Goal: Information Seeking & Learning: Learn about a topic

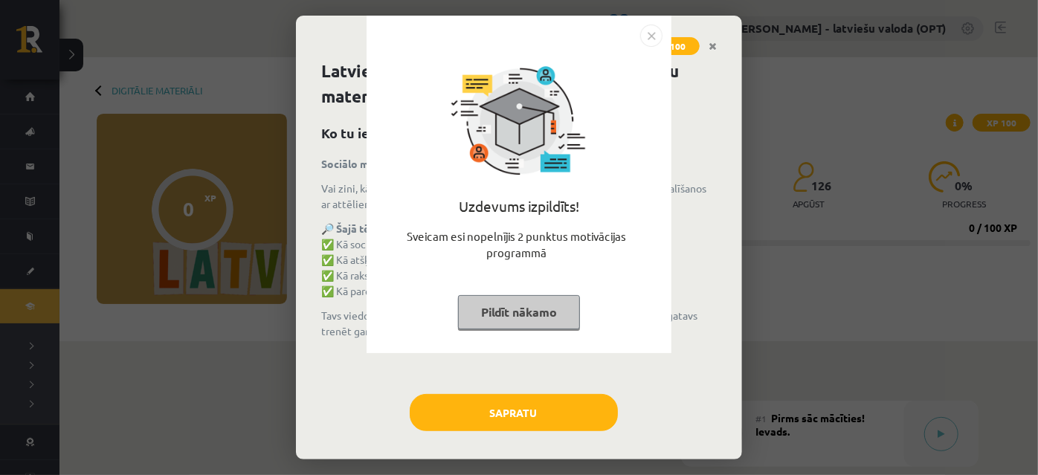
click at [516, 305] on button "Pildīt nākamo" at bounding box center [519, 312] width 122 height 34
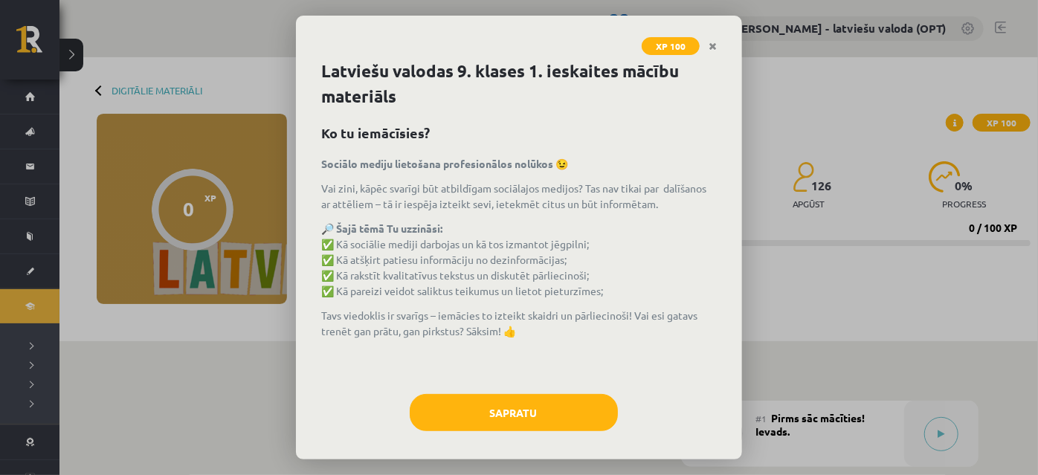
click at [520, 435] on div "Sapratu" at bounding box center [518, 418] width 395 height 48
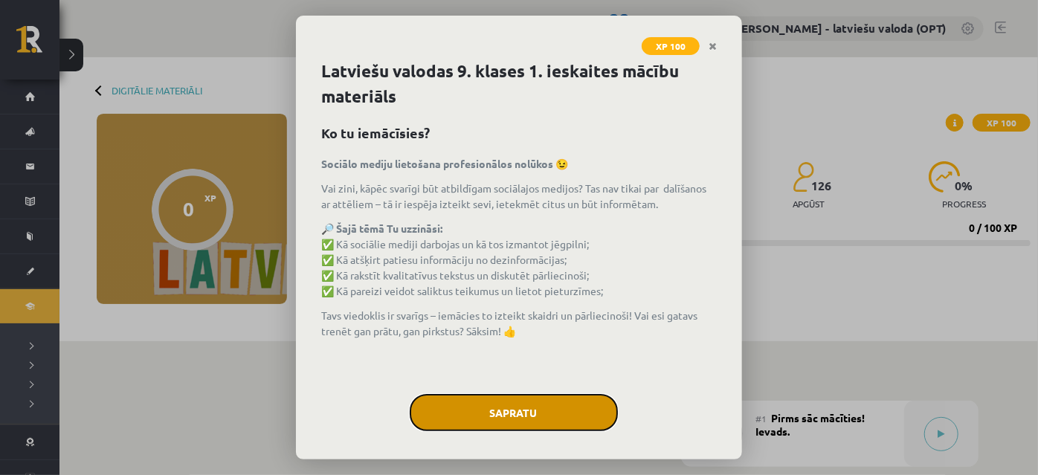
click at [531, 424] on button "Sapratu" at bounding box center [514, 412] width 208 height 37
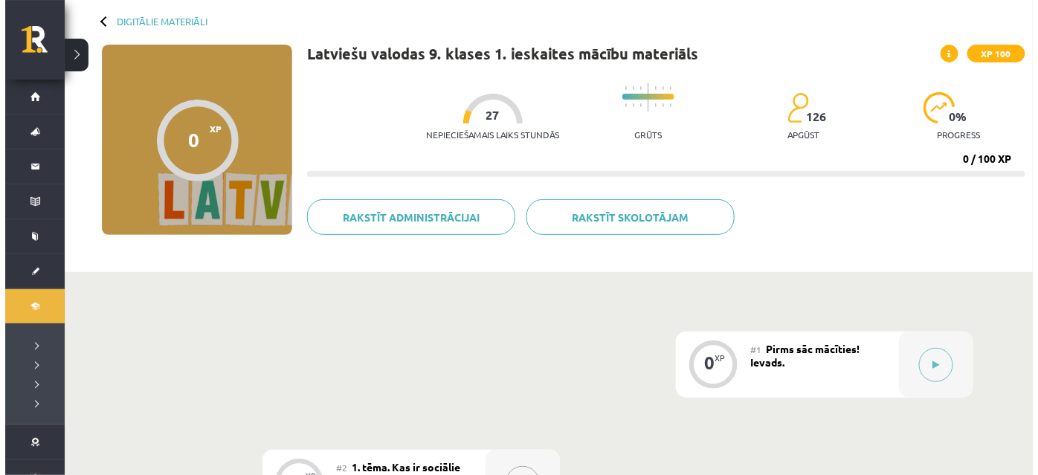
scroll to position [135, 0]
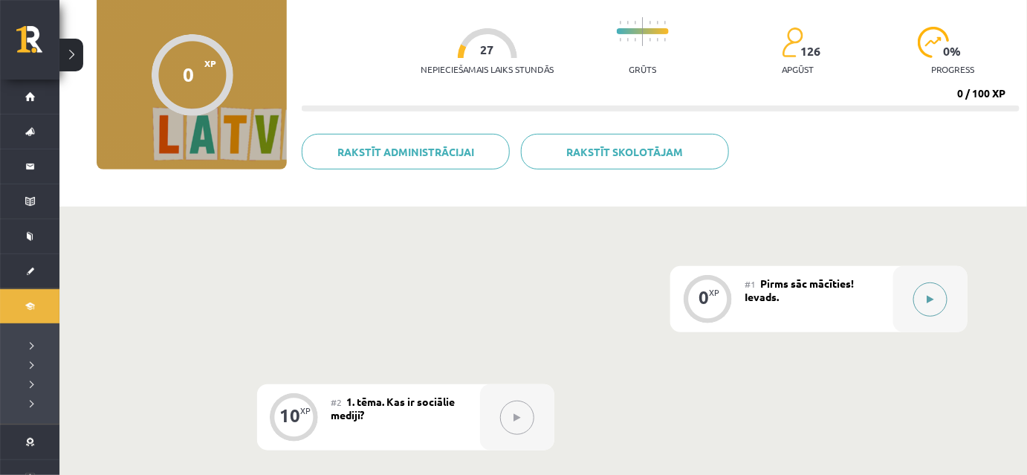
click at [931, 303] on button at bounding box center [931, 299] width 34 height 34
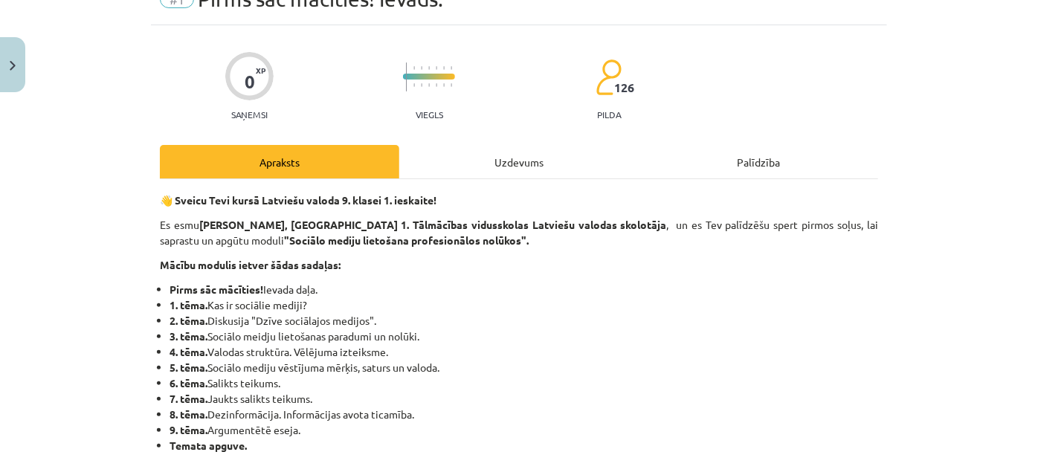
scroll to position [0, 0]
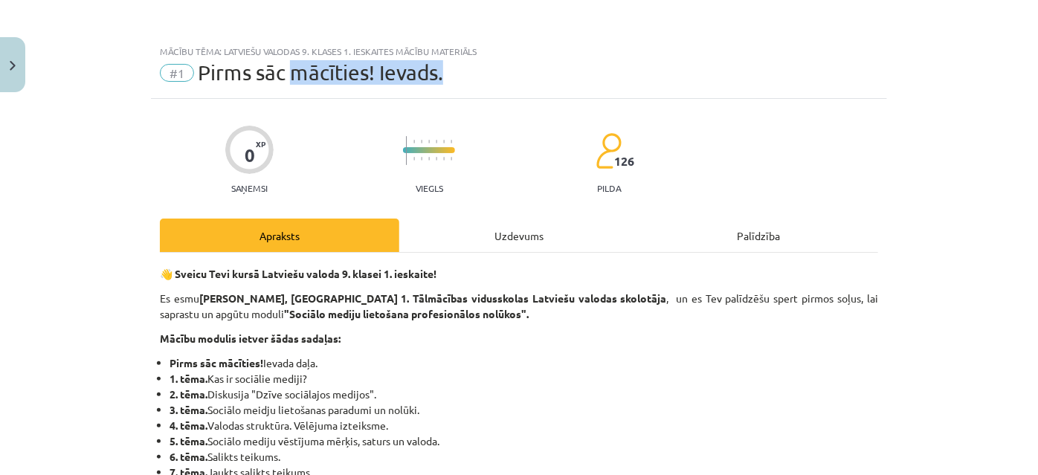
drag, startPoint x: 448, startPoint y: 71, endPoint x: 238, endPoint y: 66, distance: 210.4
click at [245, 66] on div "#1 Pirms sāc mācīties! Ievads." at bounding box center [519, 73] width 718 height 24
drag, startPoint x: 196, startPoint y: 67, endPoint x: 160, endPoint y: 68, distance: 35.7
click at [184, 68] on div "#1 Pirms sāc mācīties! Ievads." at bounding box center [519, 73] width 718 height 24
drag, startPoint x: 160, startPoint y: 68, endPoint x: 230, endPoint y: 71, distance: 70.0
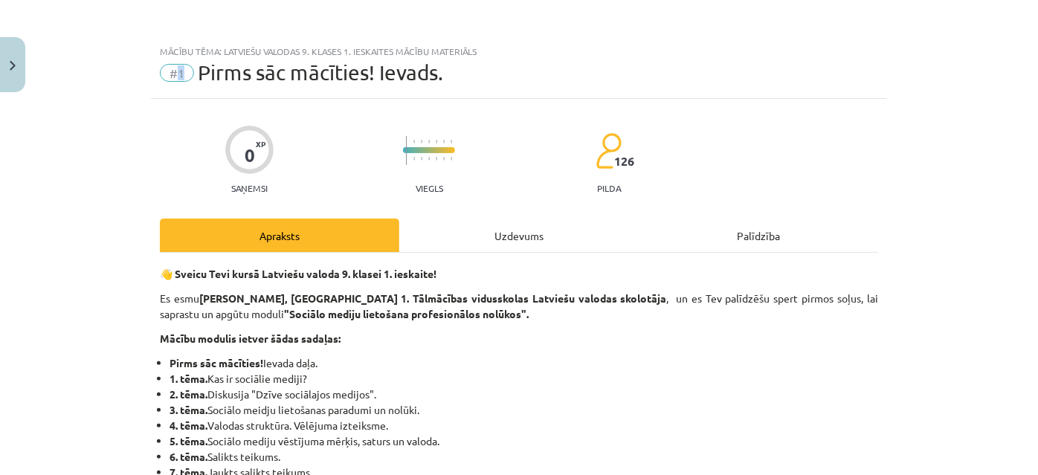
click at [183, 68] on span "#1" at bounding box center [177, 73] width 34 height 18
drag, startPoint x: 490, startPoint y: 77, endPoint x: 448, endPoint y: 77, distance: 42.4
click at [489, 77] on div "#1 Pirms sāc mācīties! Ievads." at bounding box center [519, 73] width 718 height 24
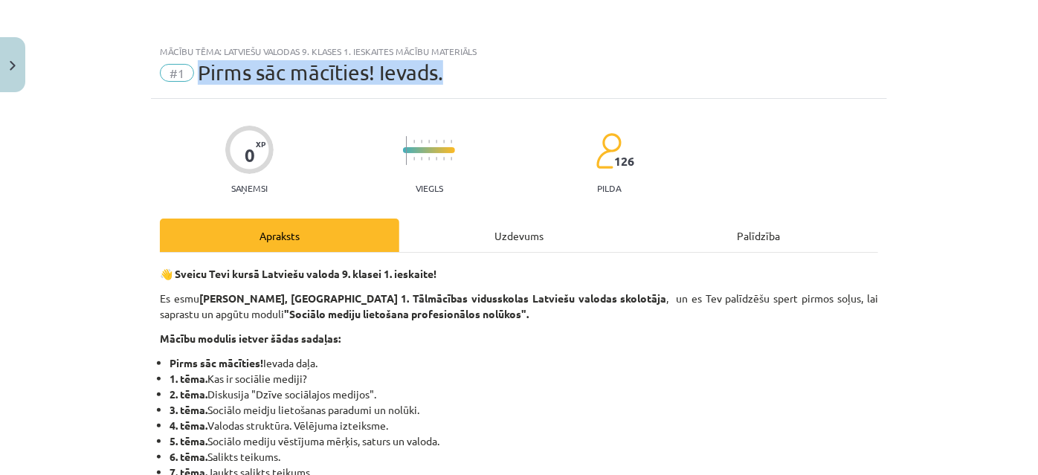
drag, startPoint x: 448, startPoint y: 77, endPoint x: 181, endPoint y: 74, distance: 267.6
click at [181, 74] on div "#1 Pirms sāc mācīties! Ievads." at bounding box center [519, 73] width 718 height 24
click at [490, 71] on div "#1 Pirms sāc mācīties! Ievads." at bounding box center [519, 73] width 718 height 24
drag, startPoint x: 452, startPoint y: 74, endPoint x: 153, endPoint y: 65, distance: 299.0
click at [153, 65] on div "Mācību tēma: Latviešu valodas 9. klases 1. ieskaites mācību materiāls #1 Pirms …" at bounding box center [519, 68] width 736 height 62
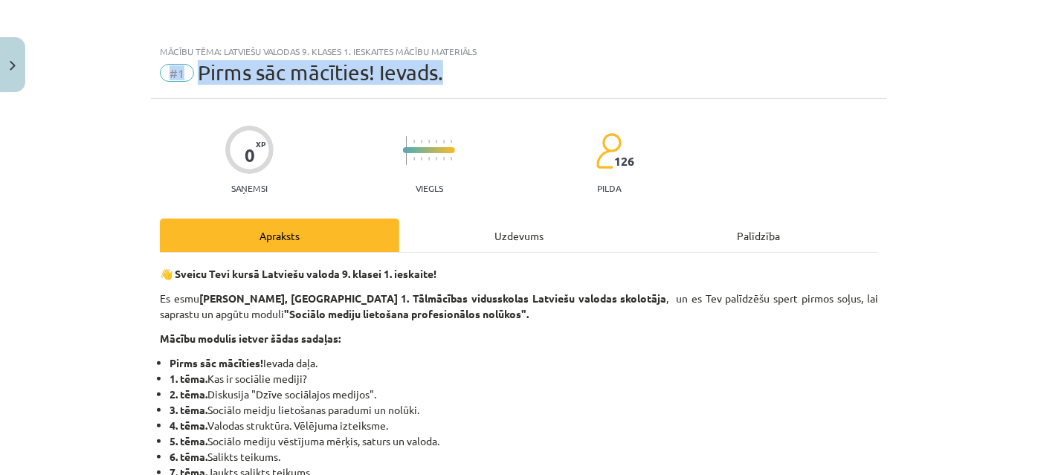
copy div "#1 Pirms sāc mācīties! Ievads."
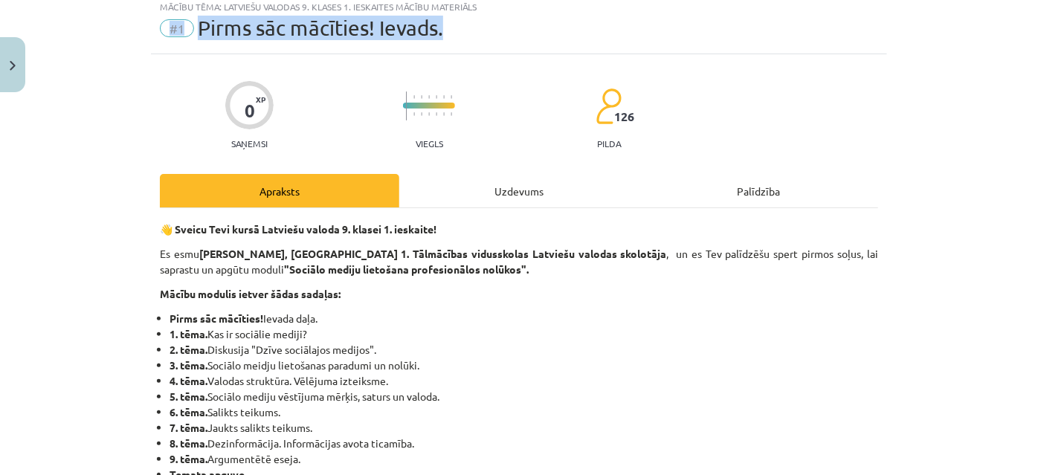
scroll to position [67, 0]
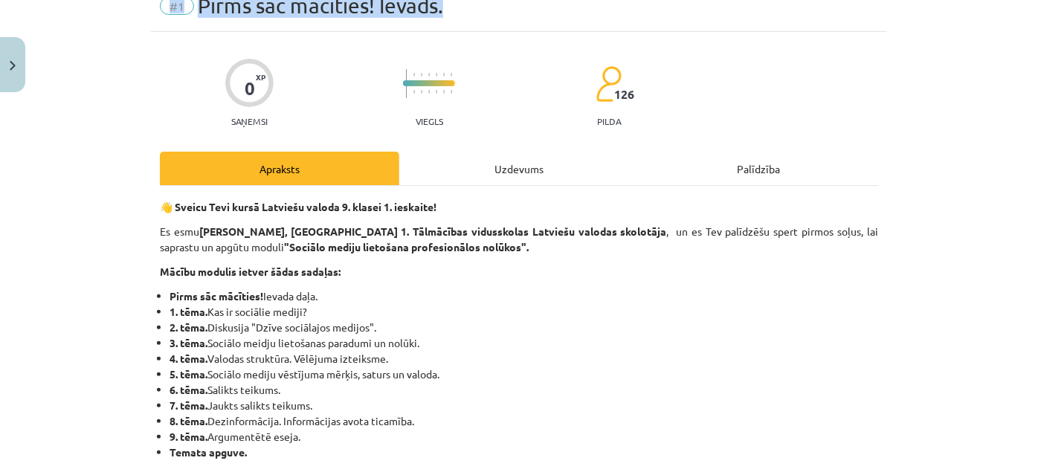
drag, startPoint x: 164, startPoint y: 340, endPoint x: 346, endPoint y: 340, distance: 182.1
click at [476, 340] on li "3. tēma. Sociālo meidju lietošanas paradumi un nolūki." at bounding box center [523, 343] width 708 height 16
copy li "3. tēma. Sociālo meidju lietošanas paradumi un nolūki."
click at [478, 331] on li "2. tēma. Diskusija "Dzīve sociālajos medijos"." at bounding box center [523, 328] width 708 height 16
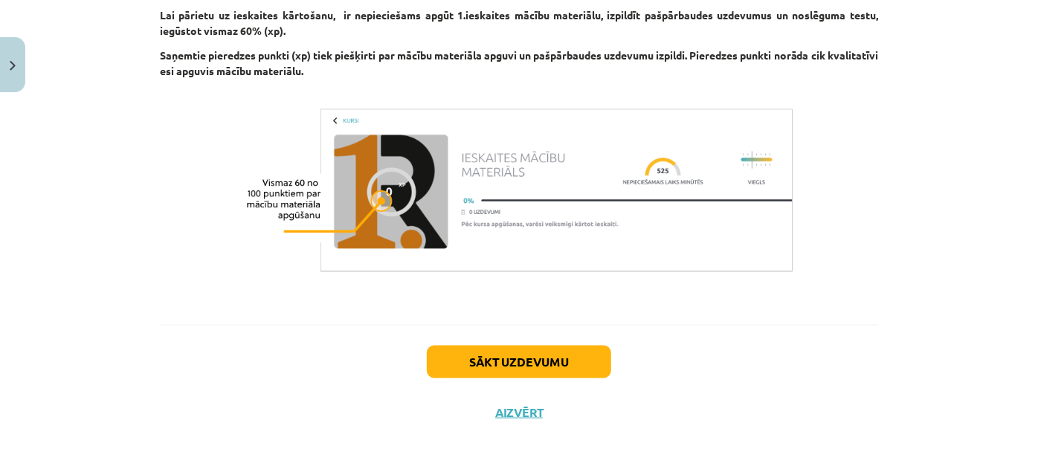
scroll to position [939, 0]
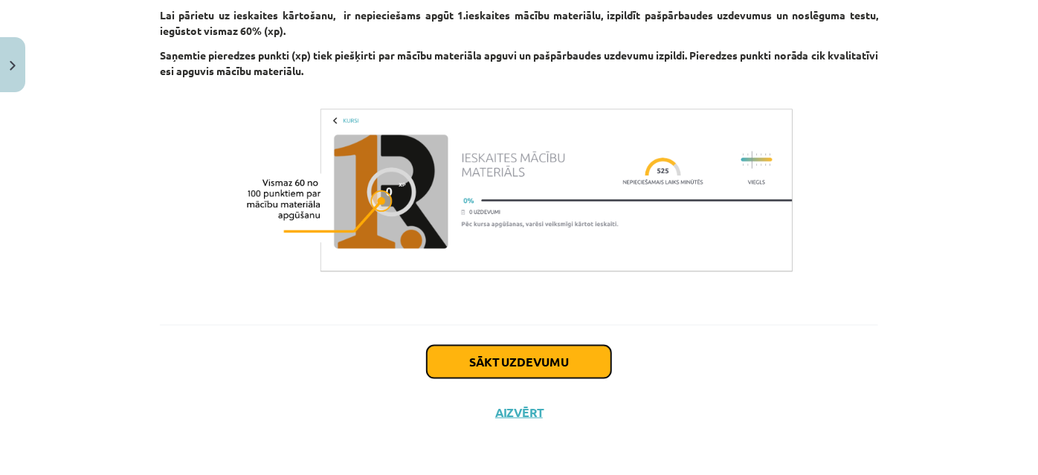
click at [544, 369] on button "Sākt uzdevumu" at bounding box center [519, 362] width 184 height 33
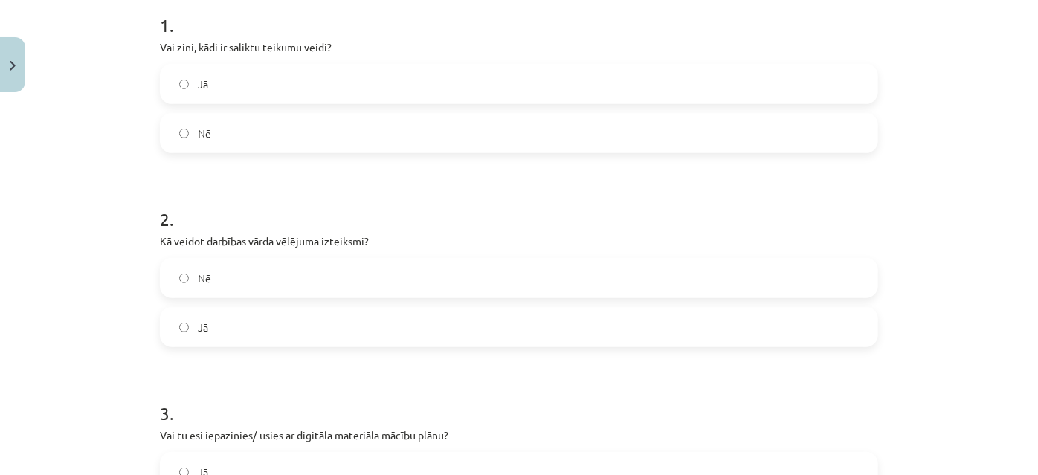
scroll to position [442, 0]
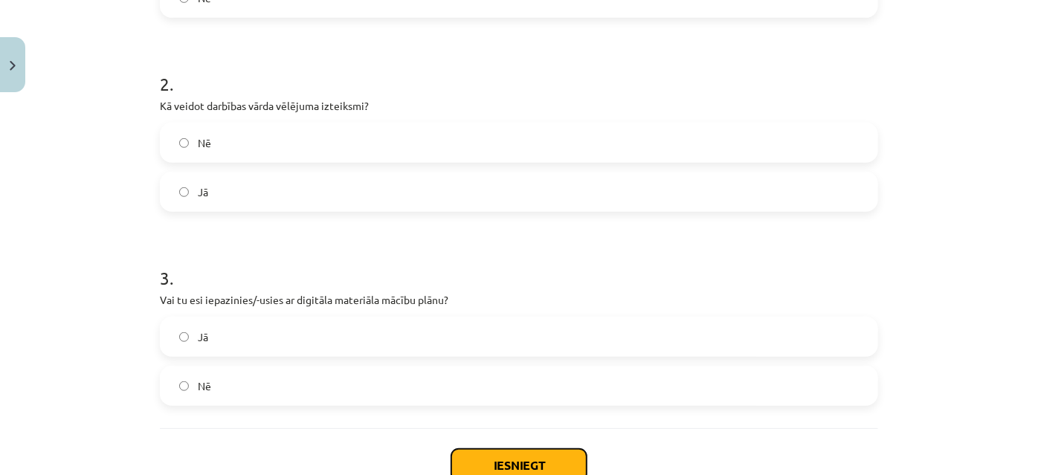
click at [517, 459] on button "Iesniegt" at bounding box center [518, 465] width 135 height 33
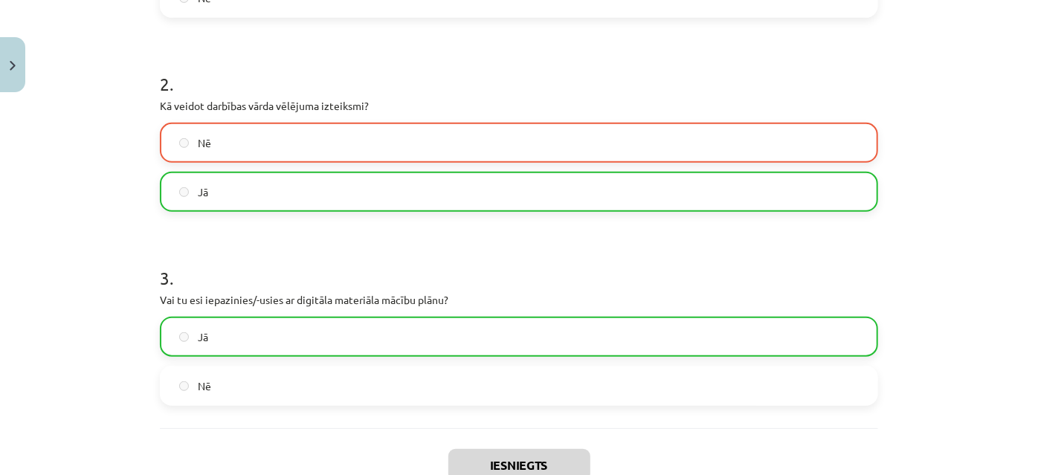
scroll to position [375, 0]
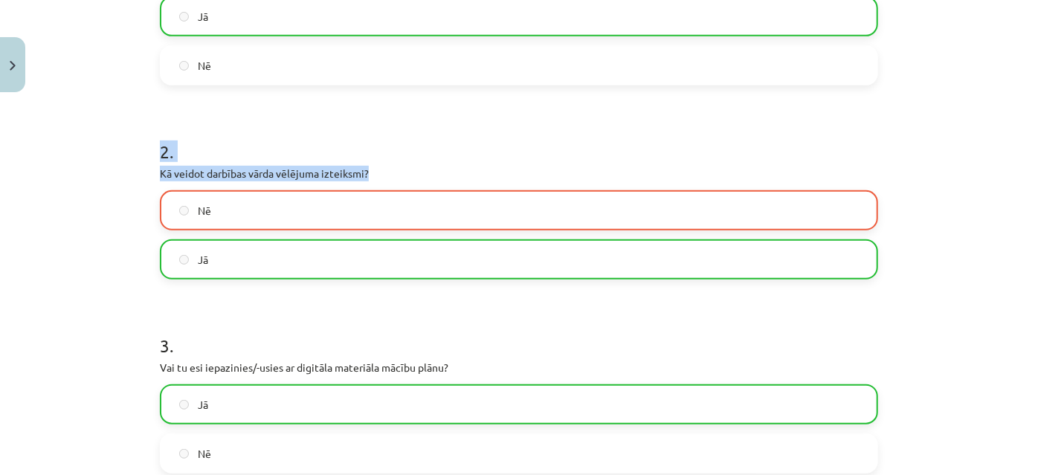
drag, startPoint x: 156, startPoint y: 144, endPoint x: 382, endPoint y: 166, distance: 227.0
click at [382, 166] on div "0 XP Saņemsi Viegls 126 pilda Apraksts Uzdevums Palīdzība 1 . Vai zini, kādi ir…" at bounding box center [519, 190] width 736 height 932
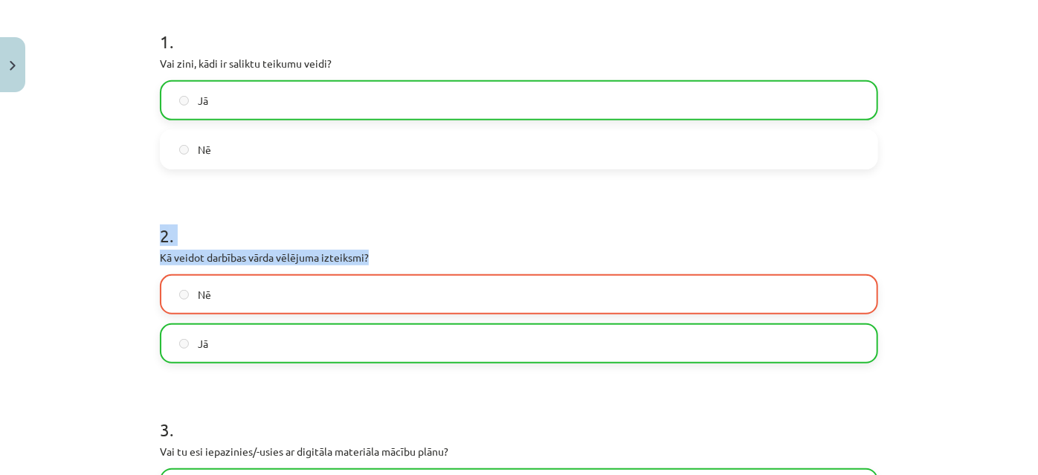
scroll to position [307, 0]
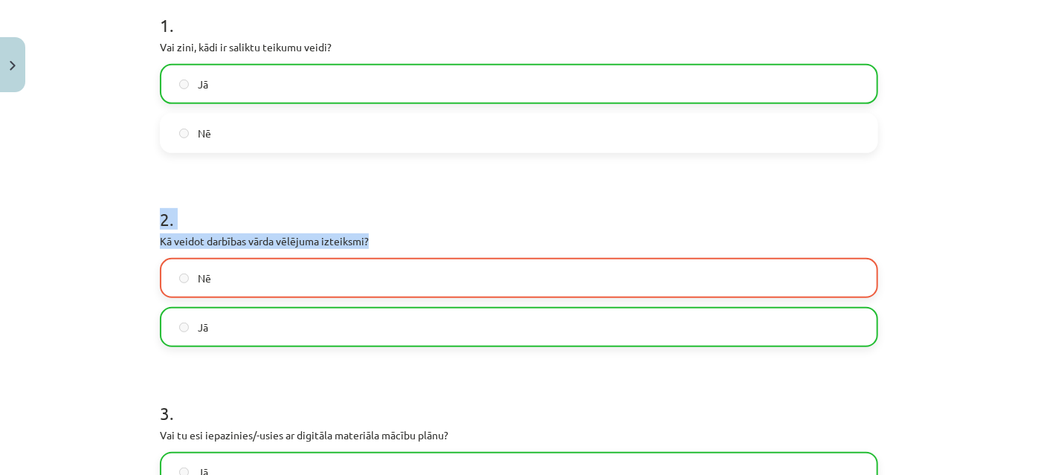
copy div "2 . Kā veidot darbības vārda vēlējuma izteiksmi?"
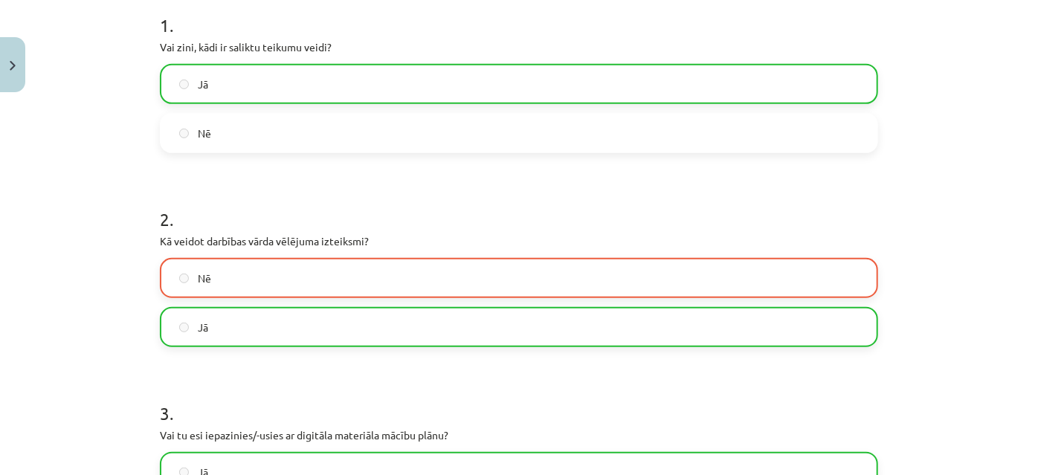
click at [525, 135] on label "Nē" at bounding box center [518, 132] width 715 height 37
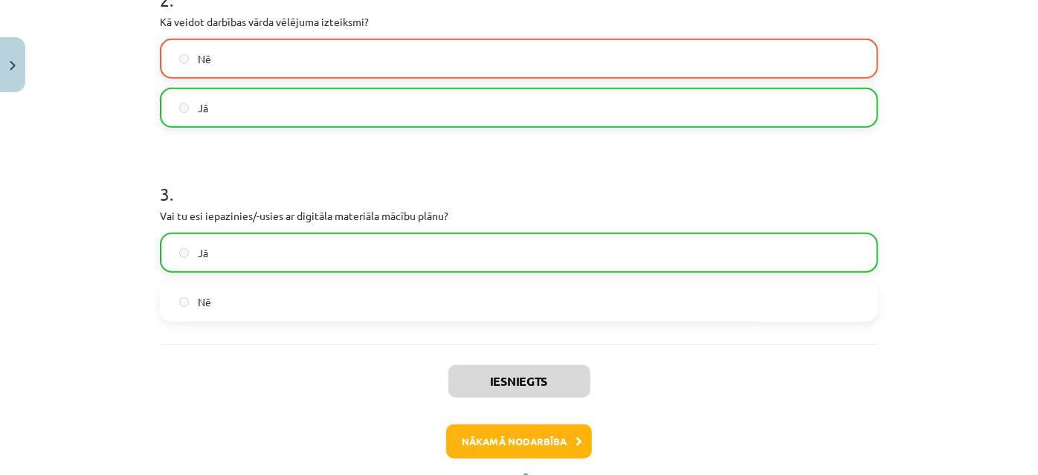
scroll to position [591, 0]
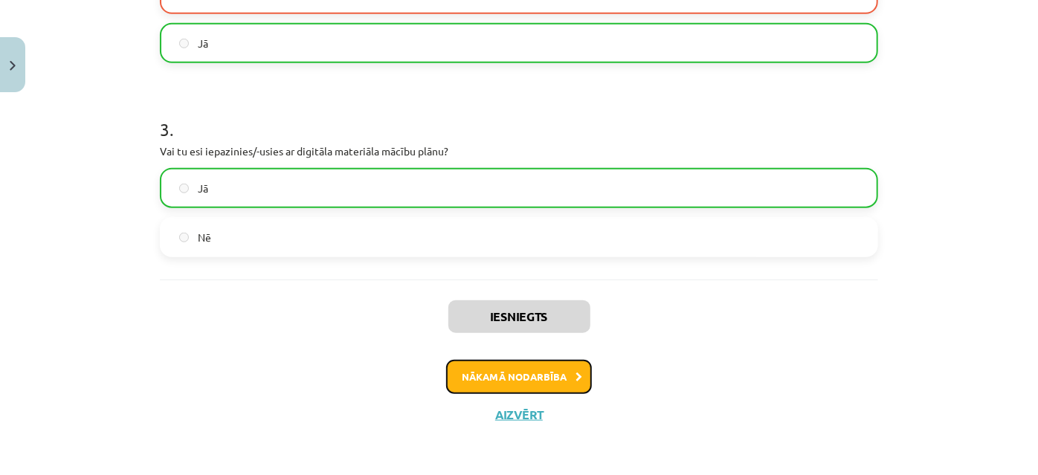
click at [539, 378] on button "Nākamā nodarbība" at bounding box center [519, 377] width 146 height 34
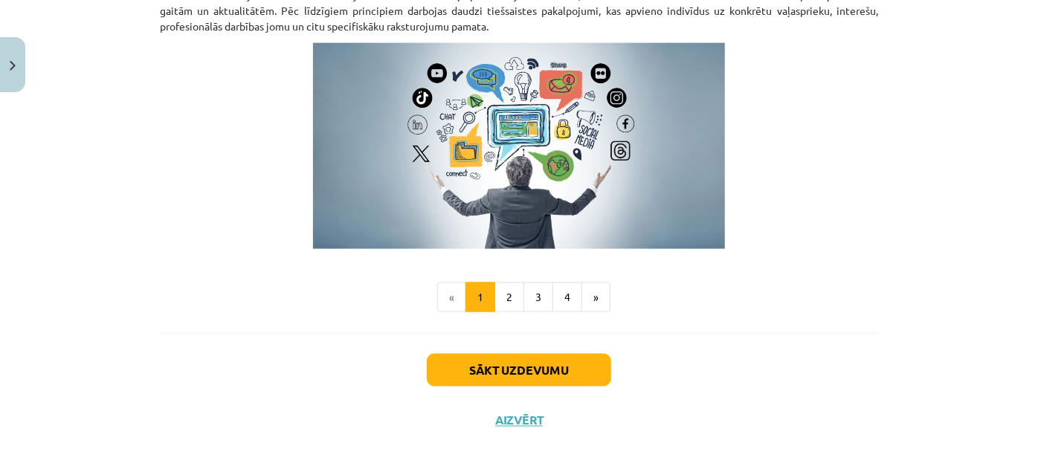
scroll to position [1056, 0]
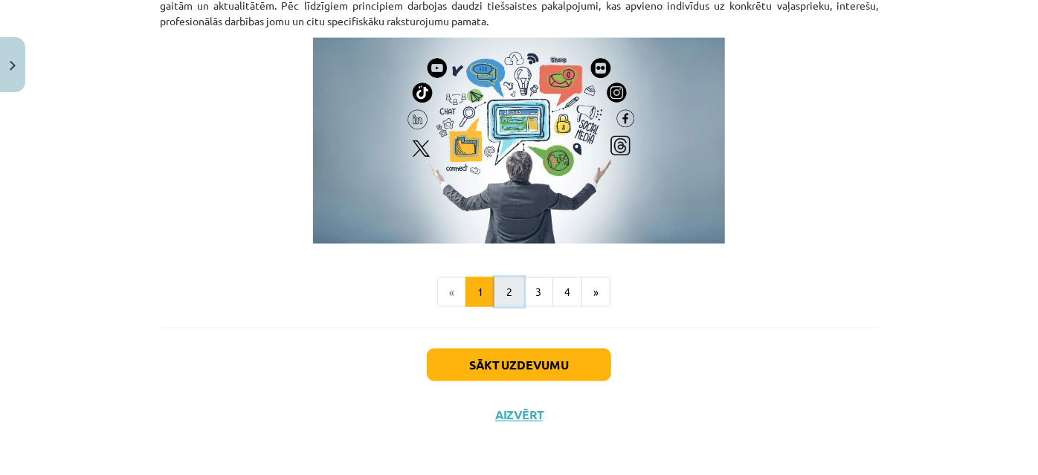
click at [506, 293] on button "2" at bounding box center [509, 292] width 30 height 30
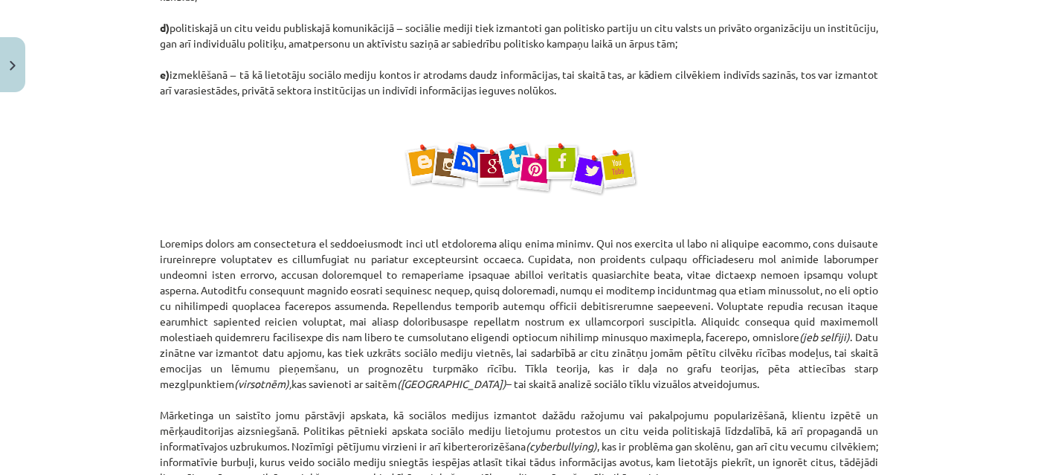
scroll to position [874, 0]
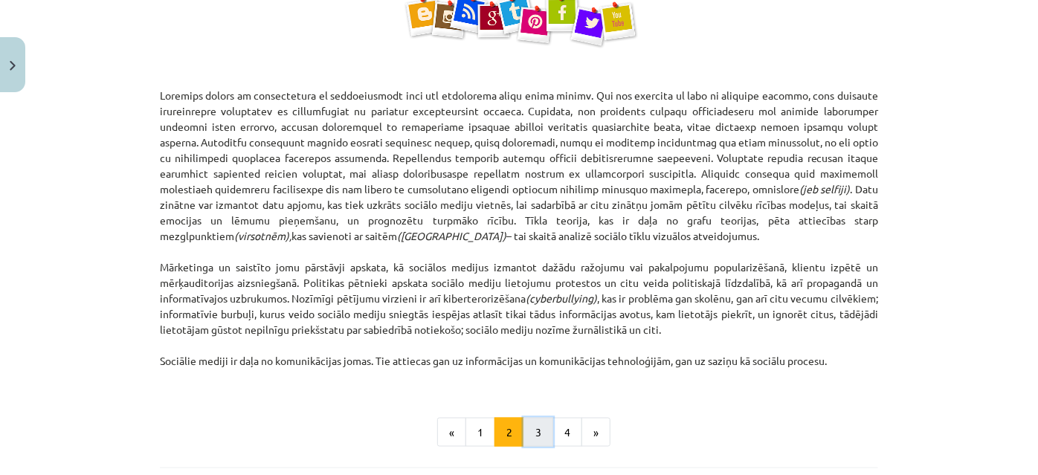
click at [535, 433] on button "3" at bounding box center [538, 433] width 30 height 30
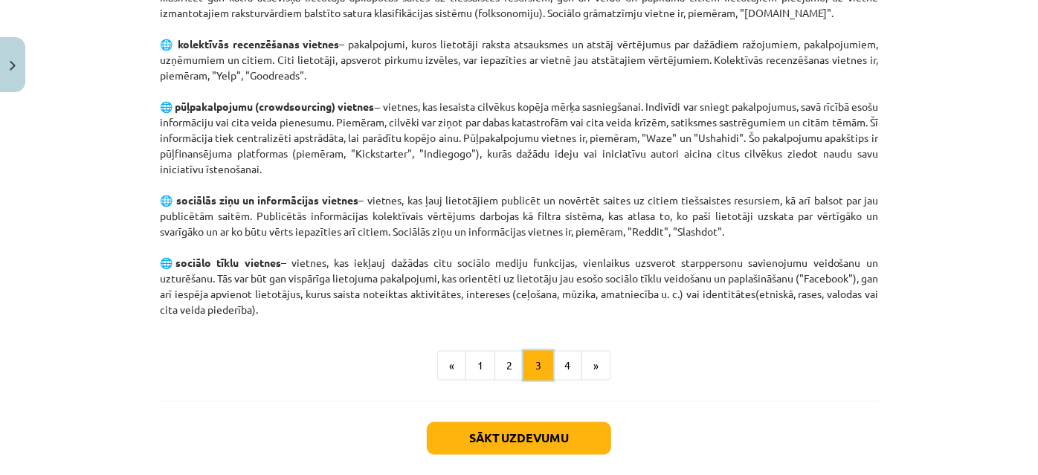
scroll to position [1076, 0]
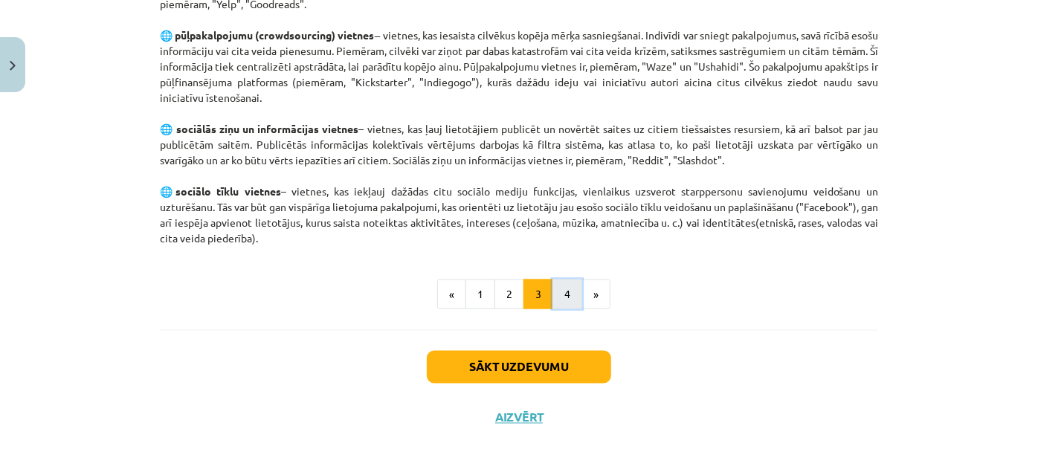
click at [566, 299] on button "4" at bounding box center [567, 295] width 30 height 30
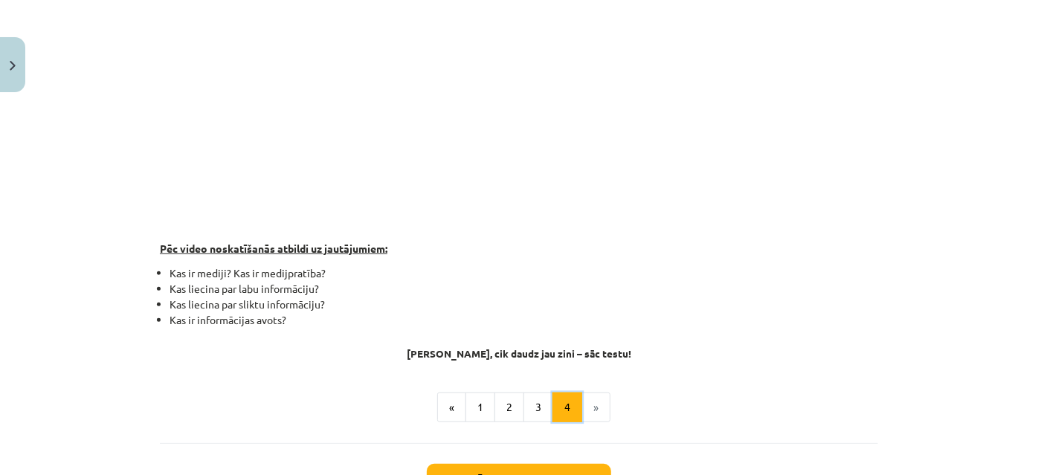
scroll to position [468, 0]
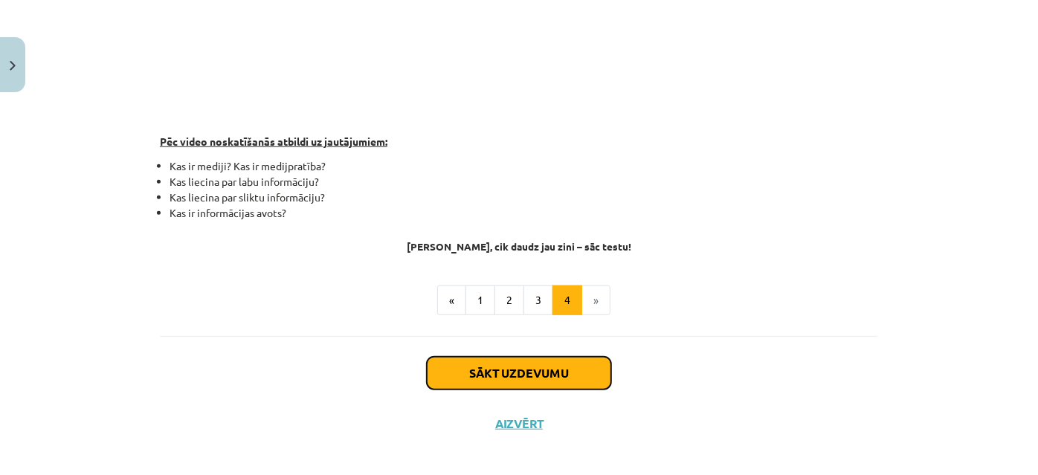
click at [517, 376] on button "Sākt uzdevumu" at bounding box center [519, 373] width 184 height 33
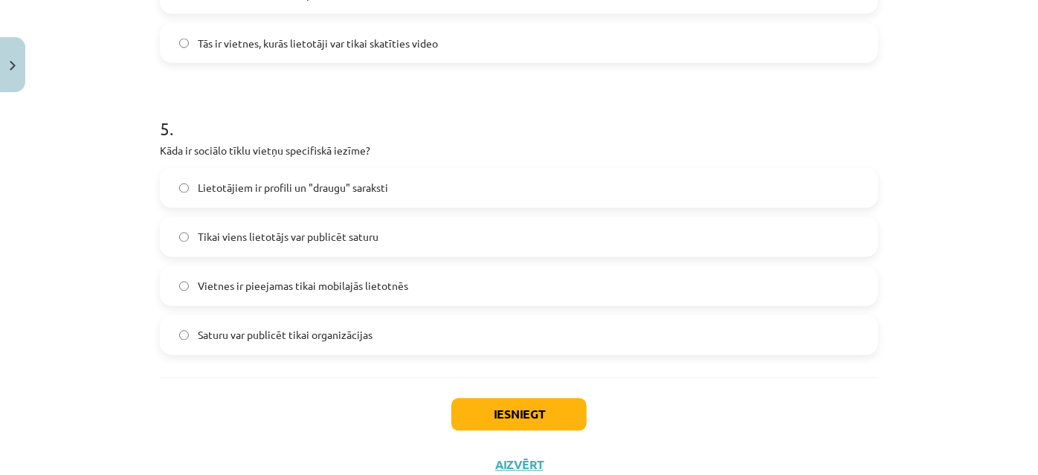
scroll to position [1423, 0]
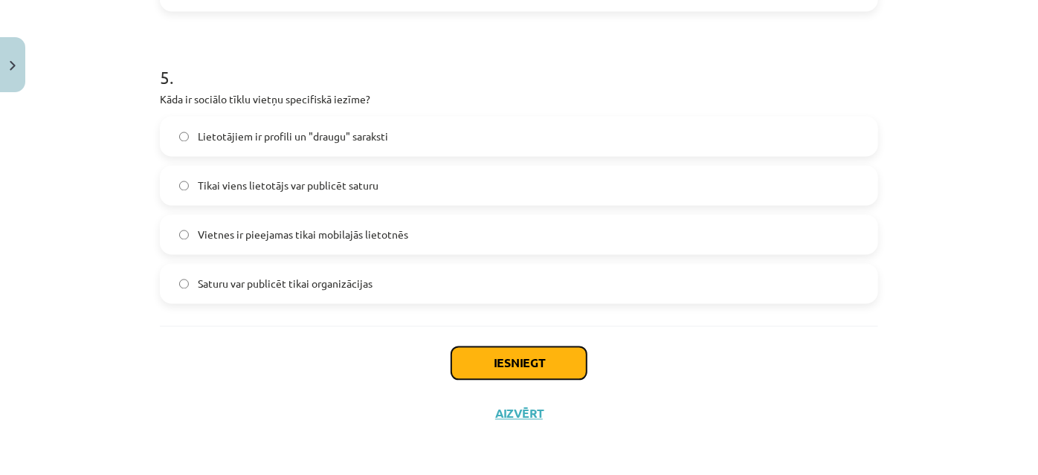
click at [514, 362] on button "Iesniegt" at bounding box center [518, 363] width 135 height 33
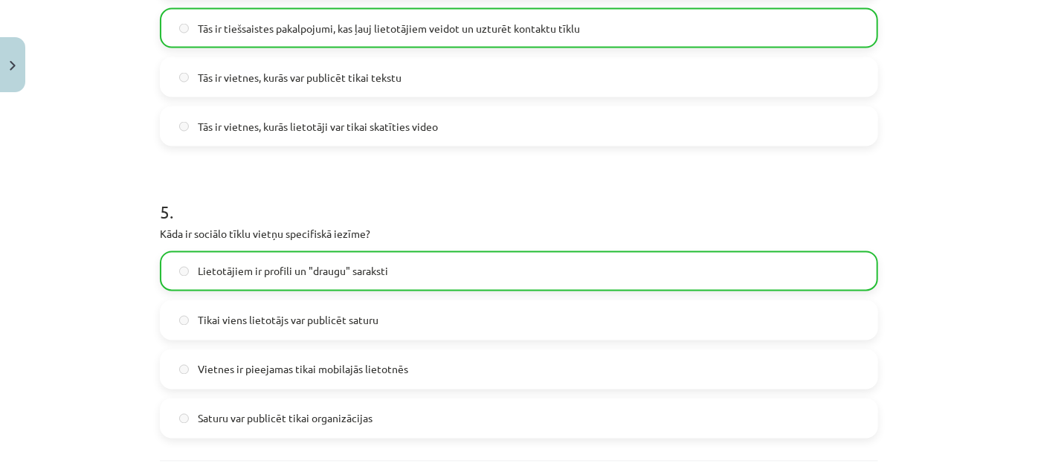
scroll to position [1470, 0]
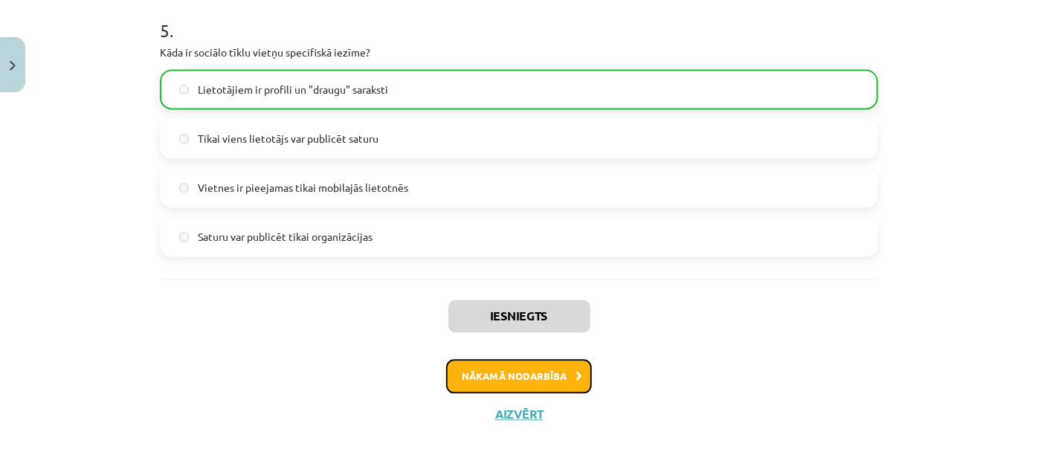
click at [529, 376] on button "Nākamā nodarbība" at bounding box center [519, 376] width 146 height 34
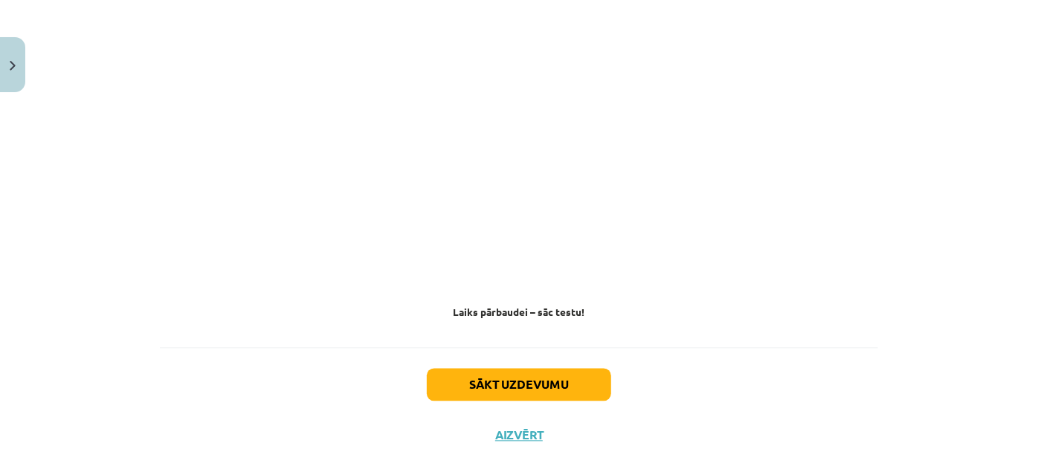
scroll to position [1420, 0]
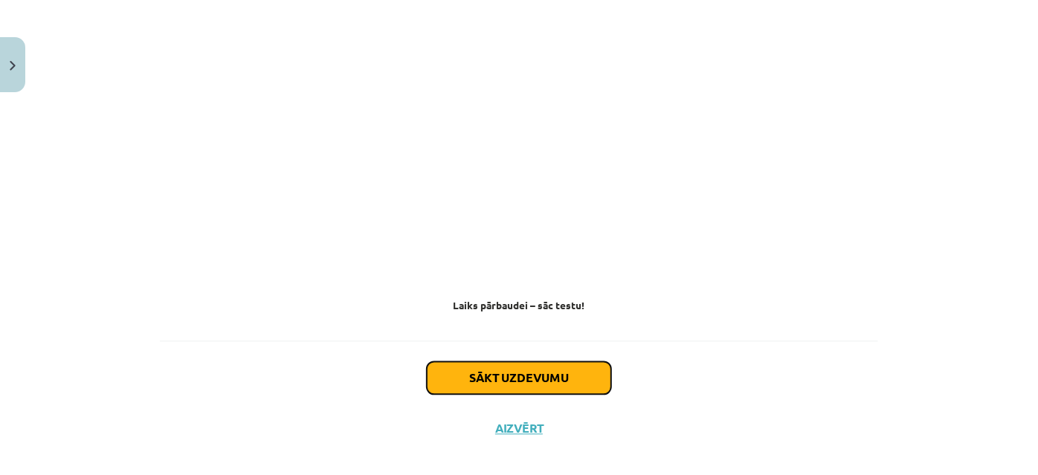
click at [541, 369] on button "Sākt uzdevumu" at bounding box center [519, 378] width 184 height 33
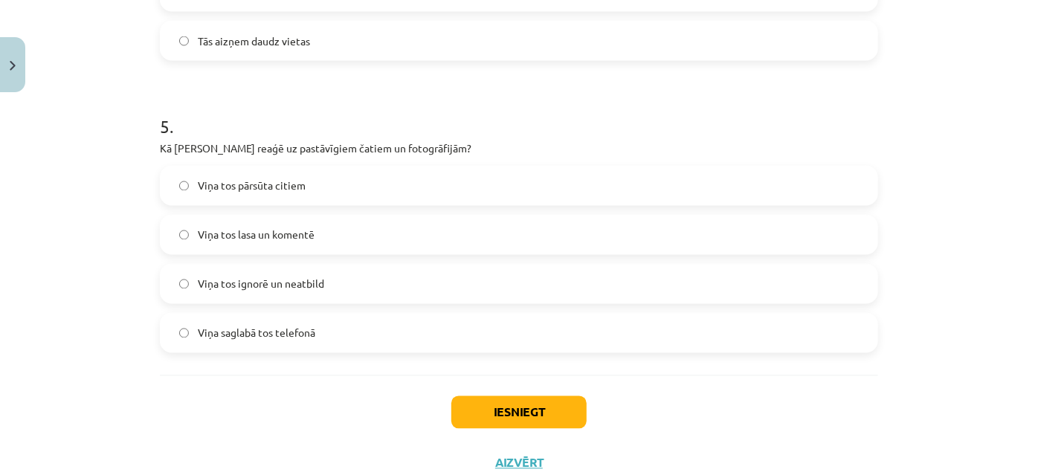
scroll to position [1389, 0]
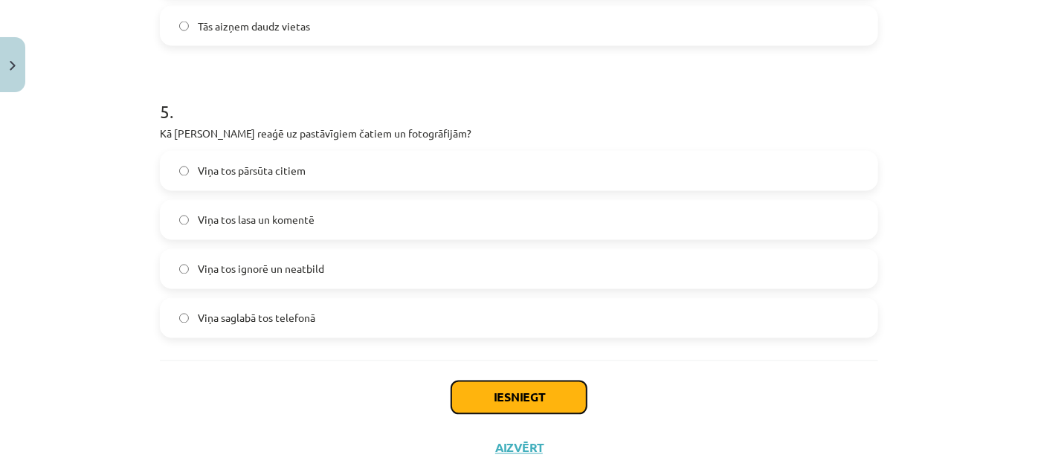
click at [515, 398] on button "Iesniegt" at bounding box center [518, 397] width 135 height 33
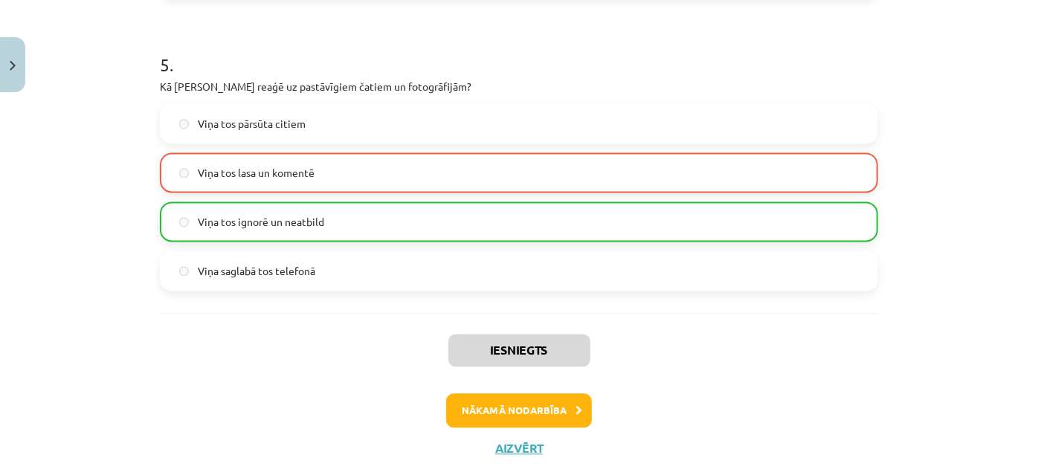
scroll to position [1470, 0]
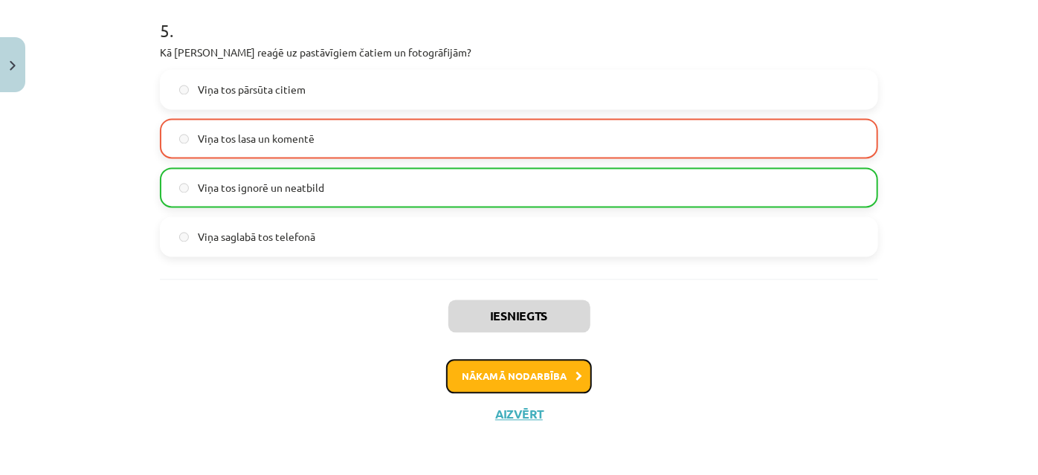
click at [525, 378] on button "Nākamā nodarbība" at bounding box center [519, 376] width 146 height 34
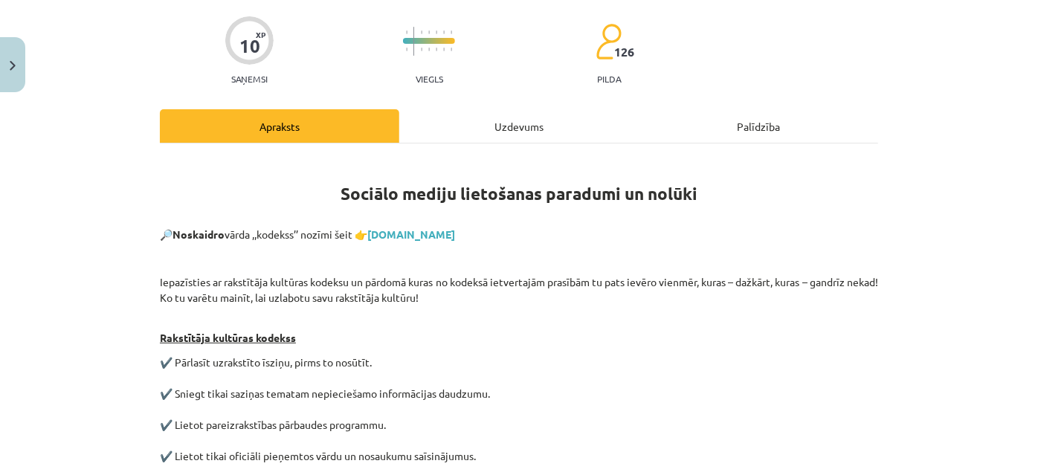
scroll to position [0, 0]
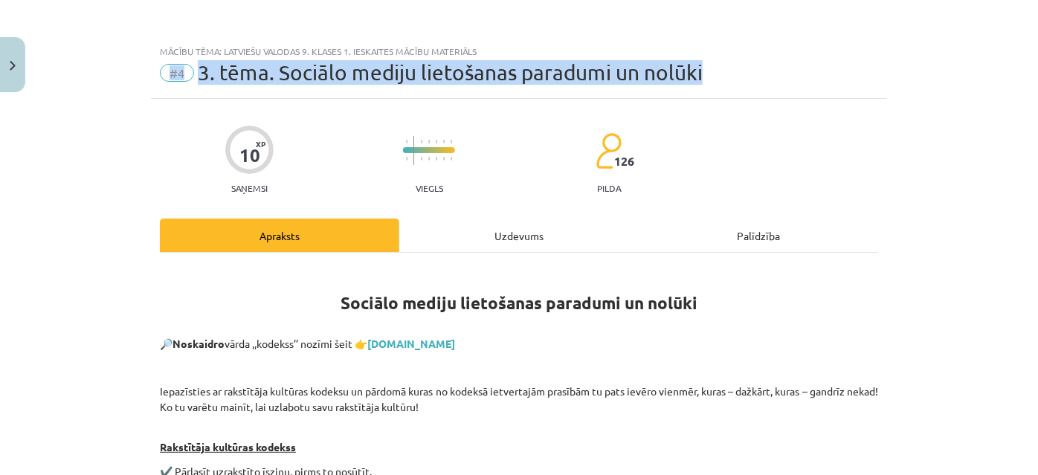
drag, startPoint x: 726, startPoint y: 79, endPoint x: 144, endPoint y: 70, distance: 581.4
click at [144, 70] on div "Mācību tēma: Latviešu valodas 9. klases 1. ieskaites mācību materiāls #4 3. tēm…" at bounding box center [519, 237] width 1038 height 475
copy div "#4 3. tēma. Sociālo mediju lietošanas paradumi un nolūki"
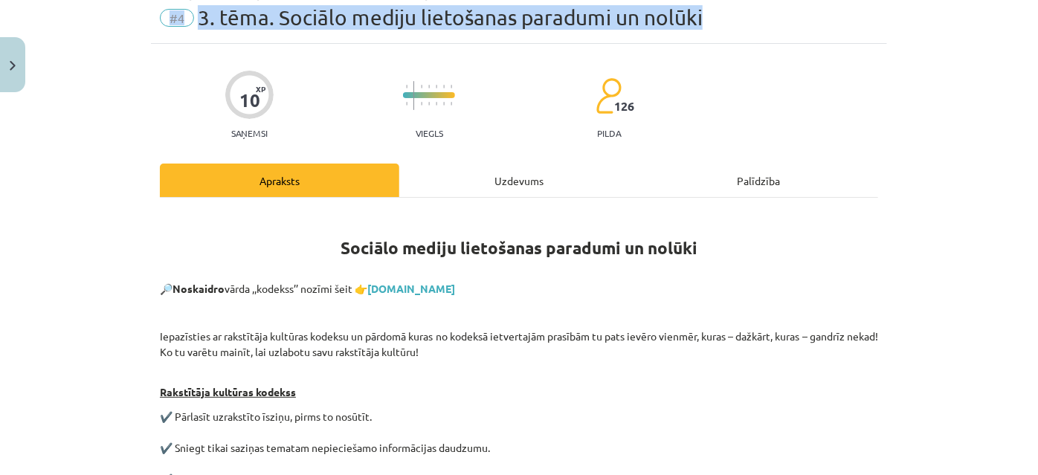
scroll to position [135, 0]
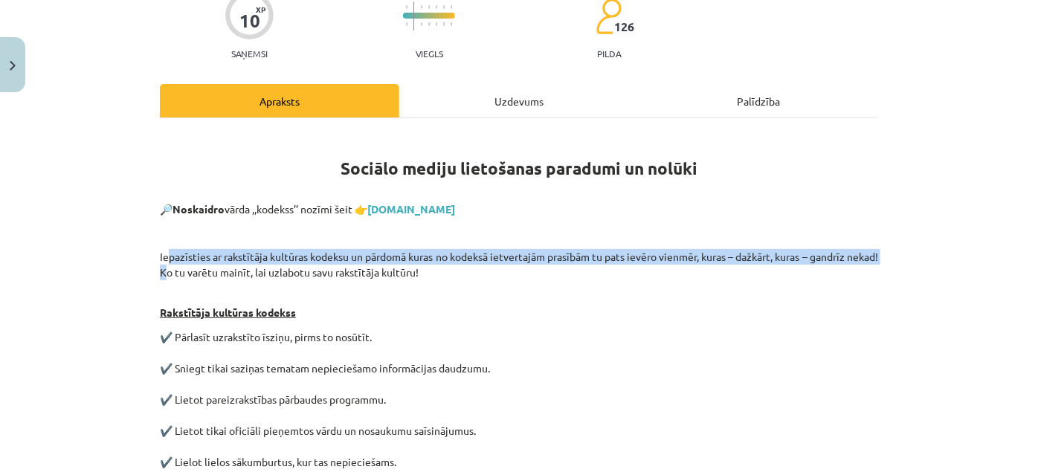
drag, startPoint x: 163, startPoint y: 251, endPoint x: 198, endPoint y: 277, distance: 43.1
click at [194, 271] on p "Iepazīsties ar rakstītāja kultūras kodeksu un pārdomā kuras no kodeksā ietverta…" at bounding box center [519, 264] width 718 height 31
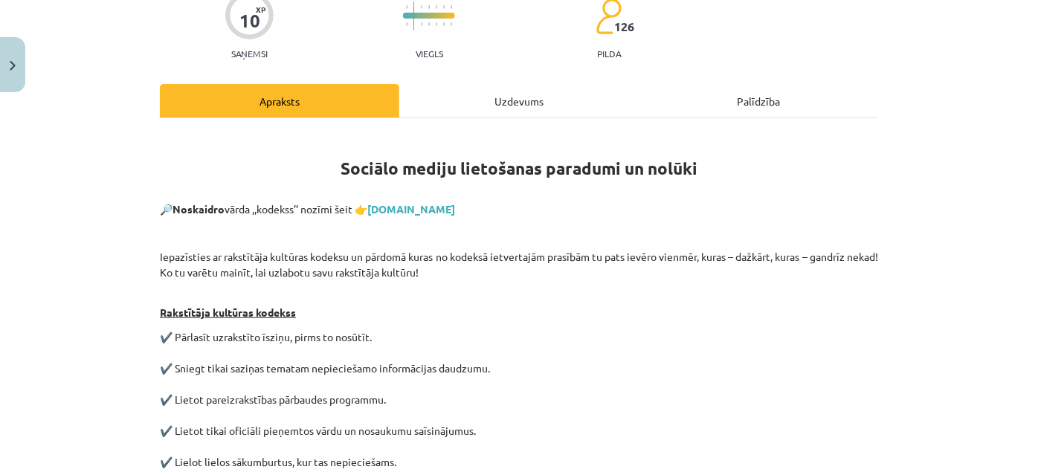
click at [253, 278] on p "Iepazīsties ar rakstītāja kultūras kodeksu un pārdomā kuras no kodeksā ietverta…" at bounding box center [519, 264] width 718 height 31
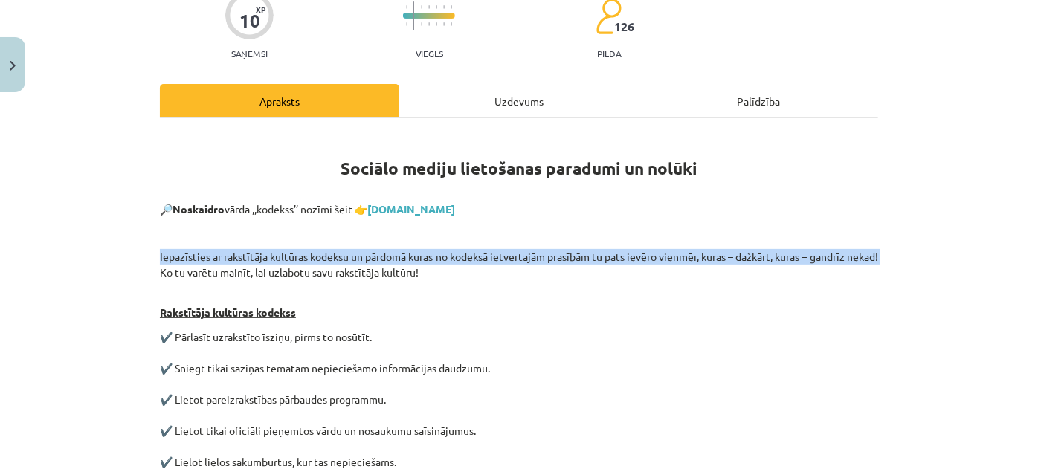
drag, startPoint x: 152, startPoint y: 251, endPoint x: 188, endPoint y: 270, distance: 40.2
copy p "Iepazīsties ar rakstītāja kultūras kodeksu un pārdomā kuras no kodeksā ietverta…"
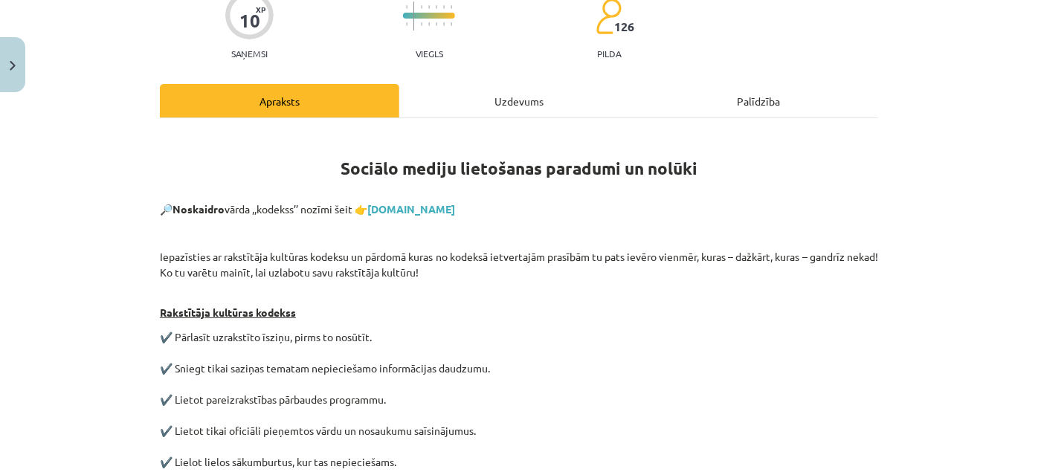
click at [524, 289] on p "Rakstītāja kultūras kodekss" at bounding box center [519, 304] width 718 height 31
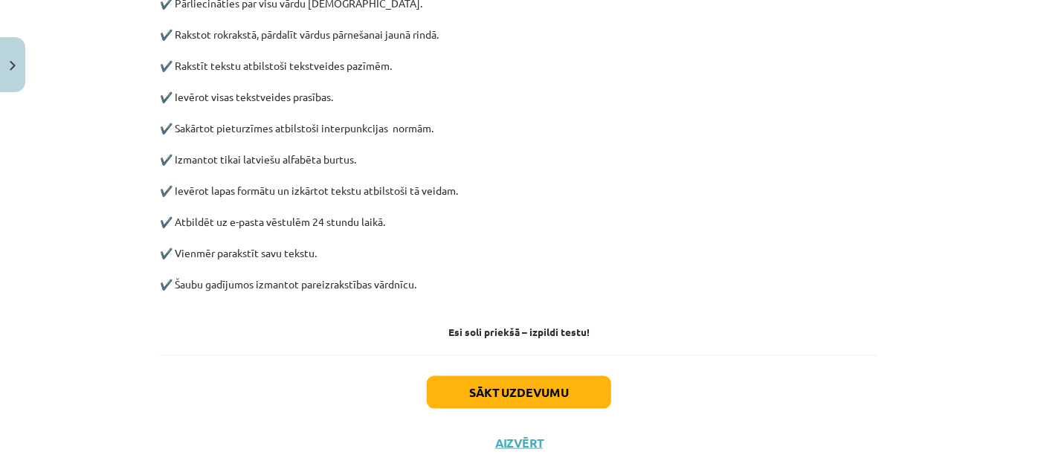
scroll to position [809, 0]
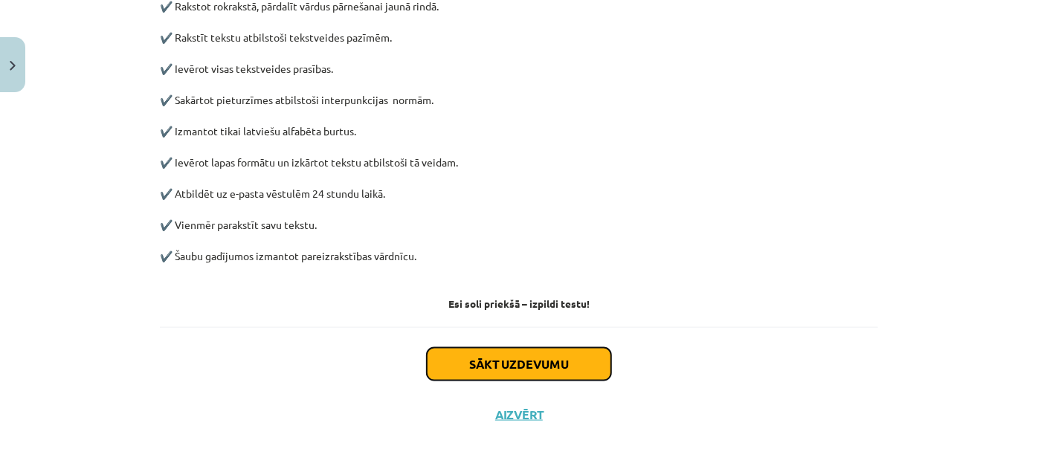
click at [537, 366] on button "Sākt uzdevumu" at bounding box center [519, 364] width 184 height 33
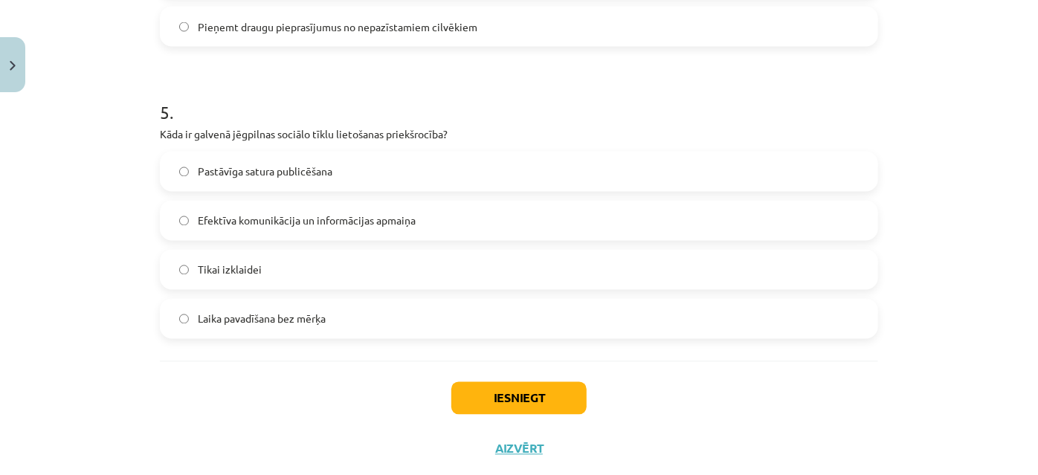
scroll to position [1423, 0]
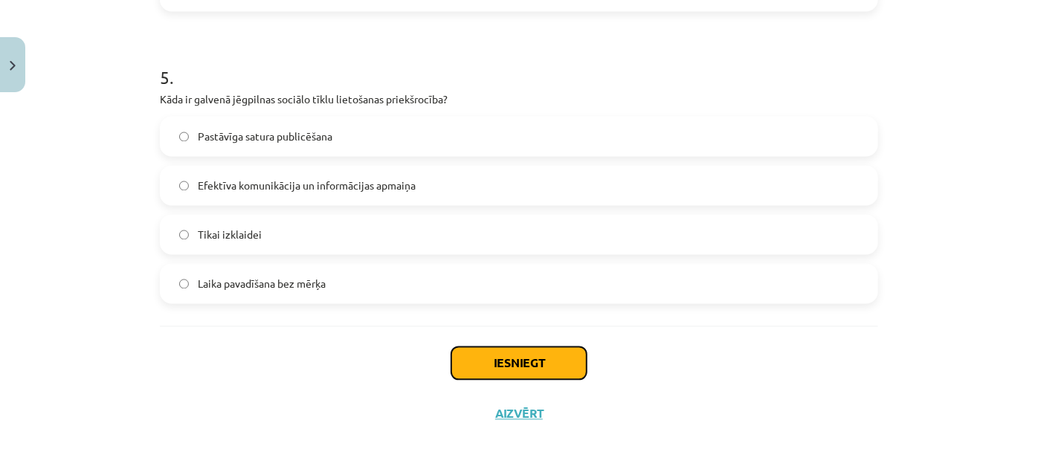
click at [520, 355] on button "Iesniegt" at bounding box center [518, 363] width 135 height 33
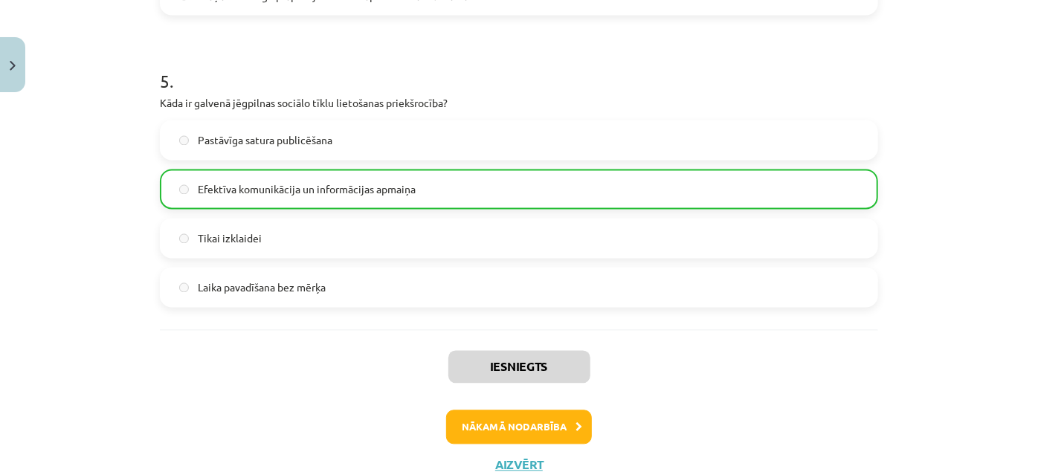
scroll to position [1470, 0]
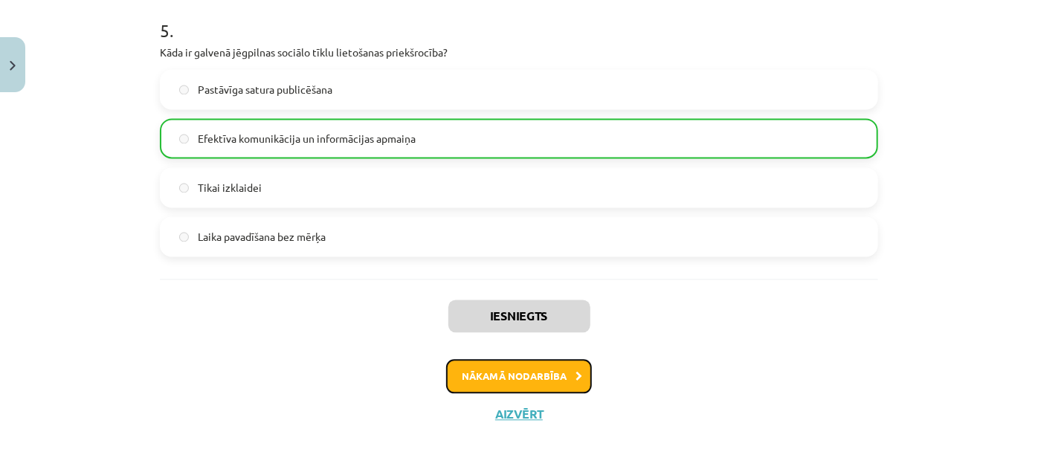
click at [523, 378] on button "Nākamā nodarbība" at bounding box center [519, 376] width 146 height 34
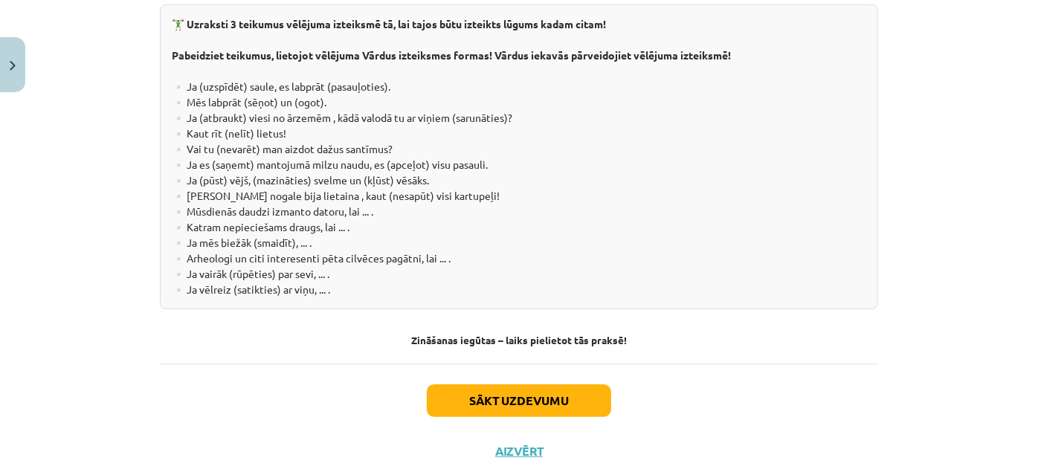
scroll to position [2821, 0]
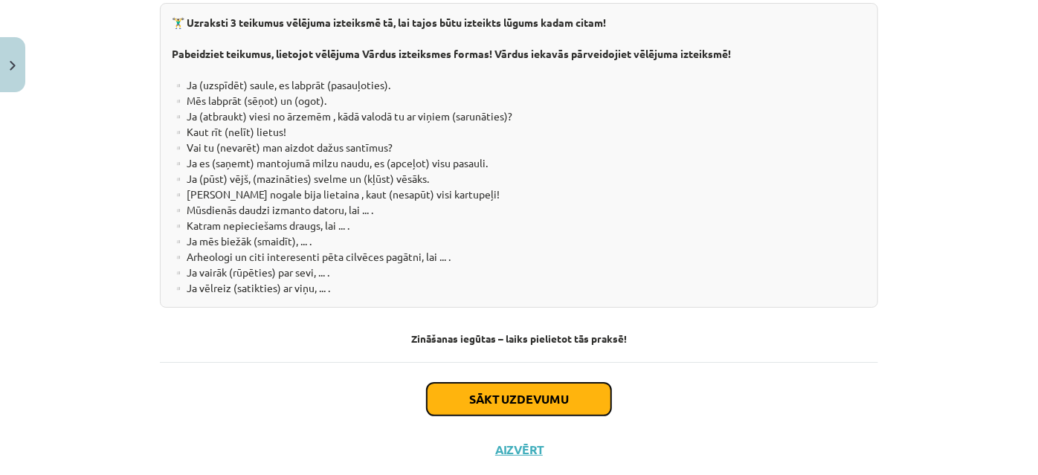
click at [552, 383] on button "Sākt uzdevumu" at bounding box center [519, 399] width 184 height 33
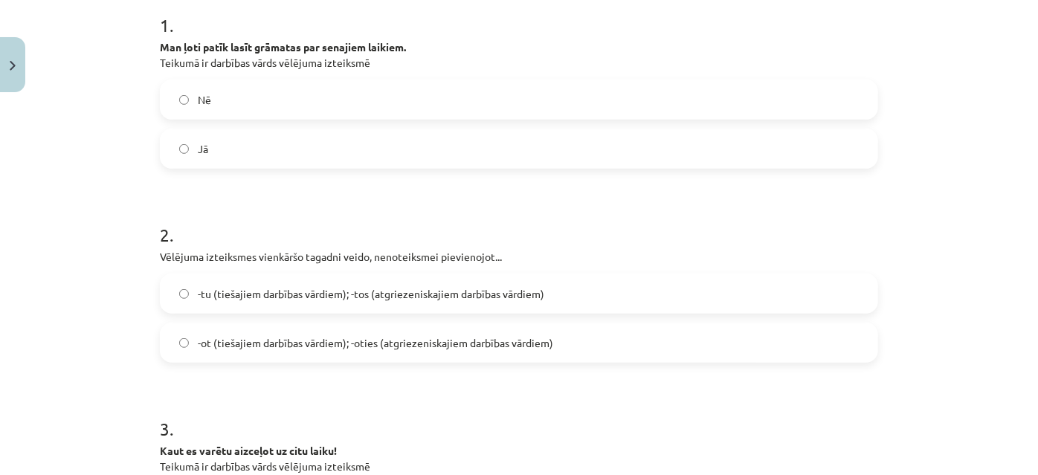
scroll to position [0, 0]
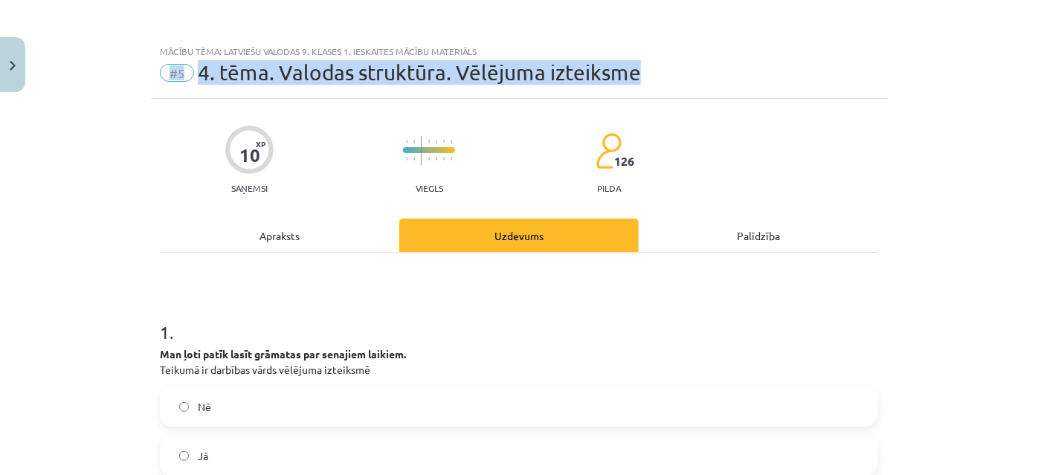
drag, startPoint x: 641, startPoint y: 69, endPoint x: 160, endPoint y: 62, distance: 481.0
click at [160, 62] on div "#5 4. tēma. Valodas struktūra. Vēlējuma izteiksme" at bounding box center [519, 73] width 718 height 24
copy div "#5 4. tēma. Valodas struktūra. Vēlējuma izteiksme"
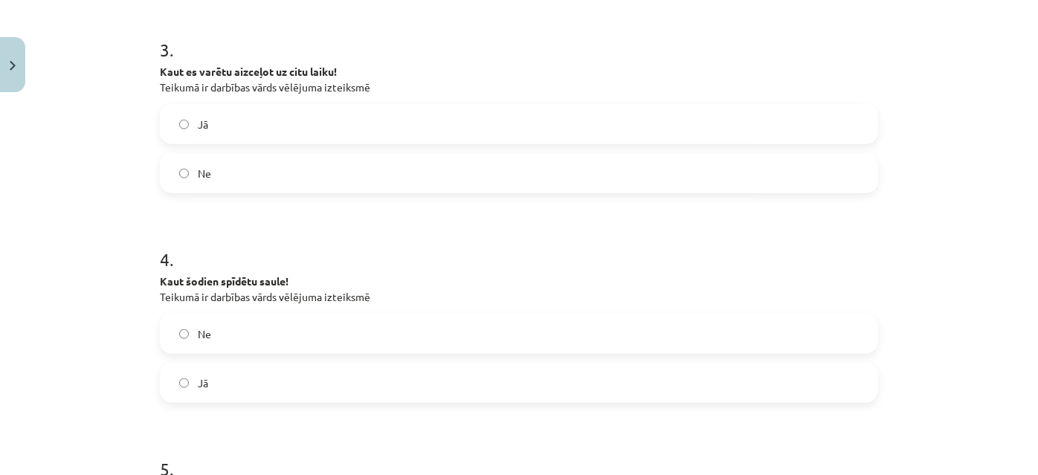
scroll to position [743, 0]
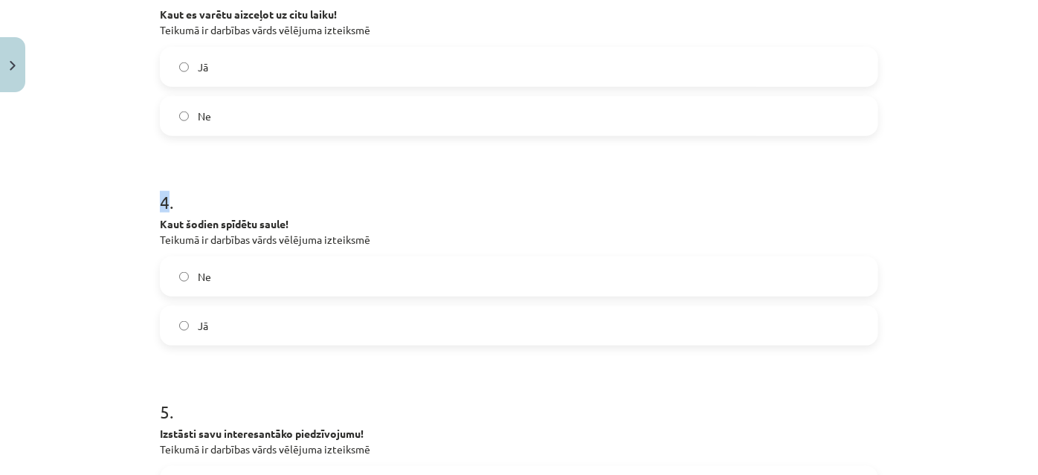
drag, startPoint x: 155, startPoint y: 199, endPoint x: 184, endPoint y: 222, distance: 36.5
click at [176, 216] on div "4 . Kaut šodien spīdētu saule! Teikumā ir darbības vārds vēlējuma izteiksmē Ne …" at bounding box center [519, 256] width 718 height 180
drag, startPoint x: 235, startPoint y: 283, endPoint x: 202, endPoint y: 245, distance: 50.6
click at [204, 259] on label "Ne" at bounding box center [518, 276] width 715 height 37
click at [151, 198] on div "10 XP Saņemsi Viegls 126 pilda Apraksts Uzdevums Palīdzība 1 . Man ļoti patīk l…" at bounding box center [519, 22] width 736 height 1335
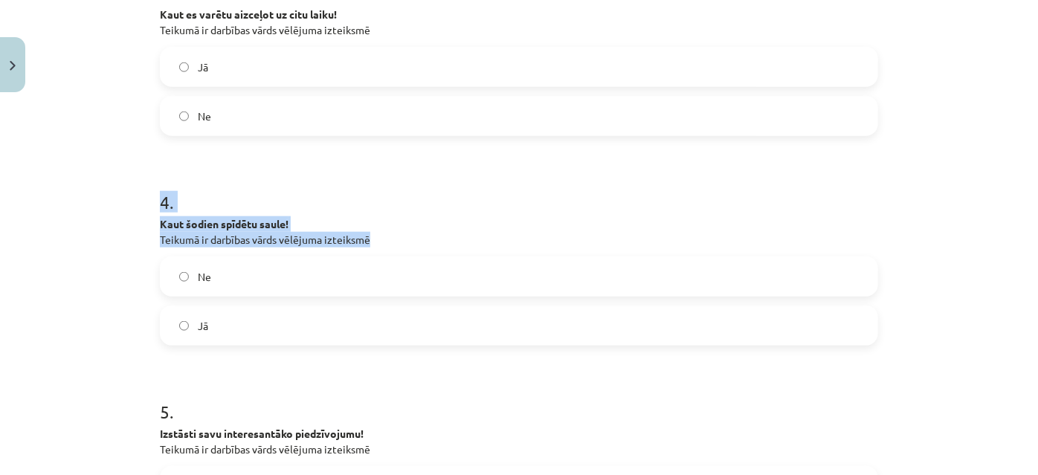
drag, startPoint x: 149, startPoint y: 198, endPoint x: 377, endPoint y: 235, distance: 231.1
click at [377, 235] on div "10 XP Saņemsi Viegls 126 pilda Apraksts Uzdevums Palīdzība 1 . Man ļoti patīk l…" at bounding box center [519, 22] width 736 height 1335
copy div "4 . Kaut šodien spīdētu saule! Teikumā ir darbības vārds vēlējuma izteiksmē"
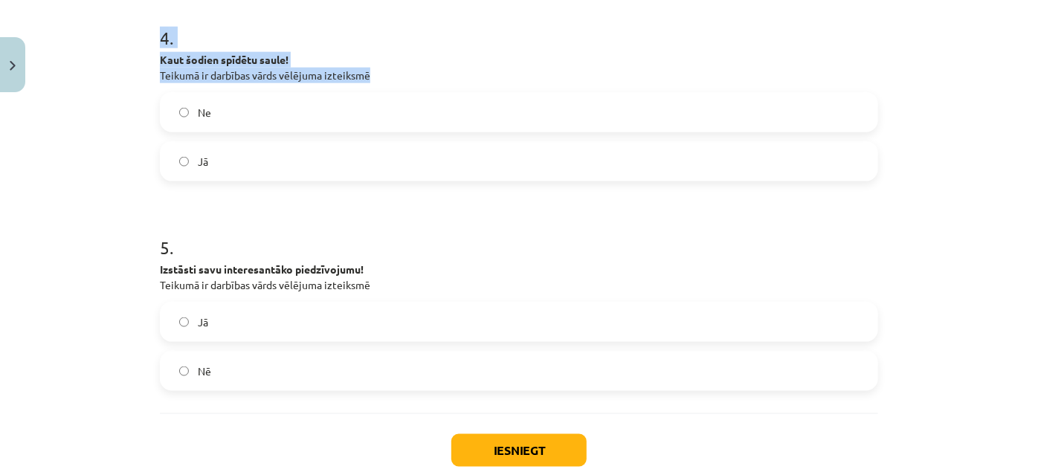
scroll to position [946, 0]
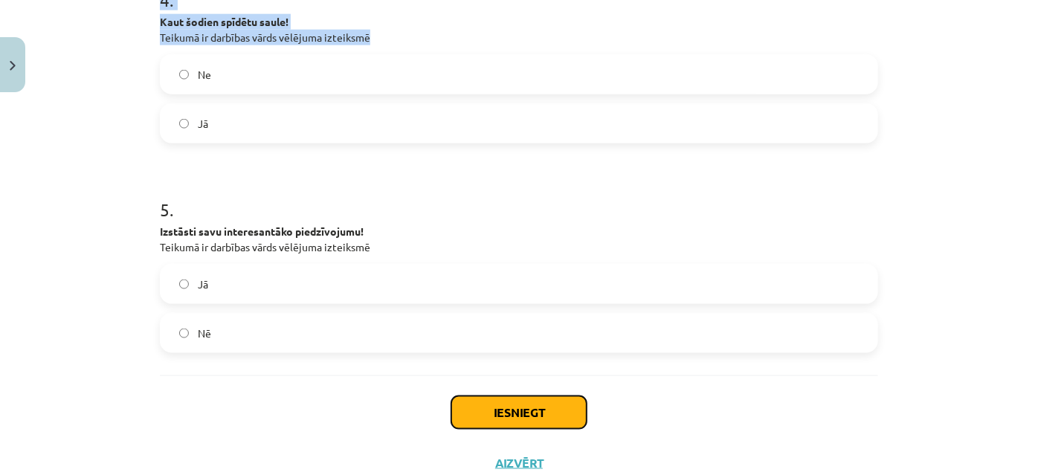
click at [514, 416] on button "Iesniegt" at bounding box center [518, 412] width 135 height 33
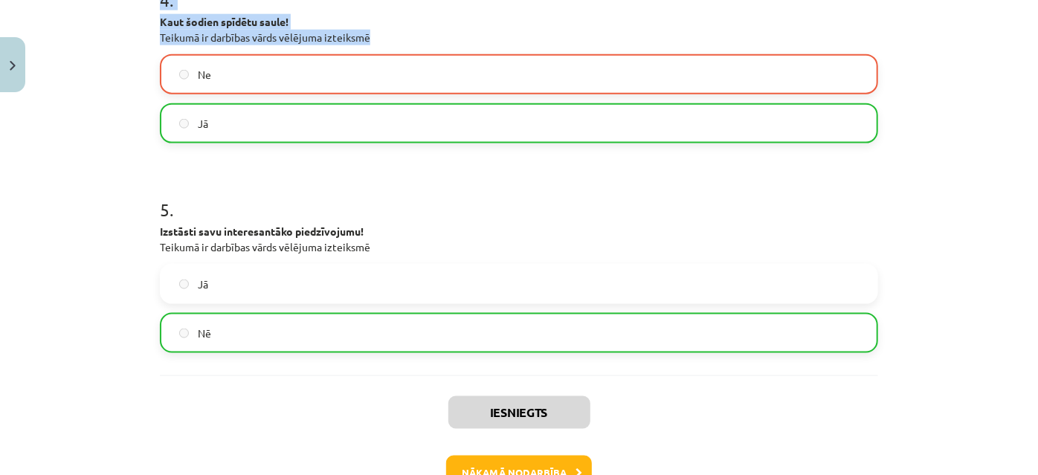
scroll to position [878, 0]
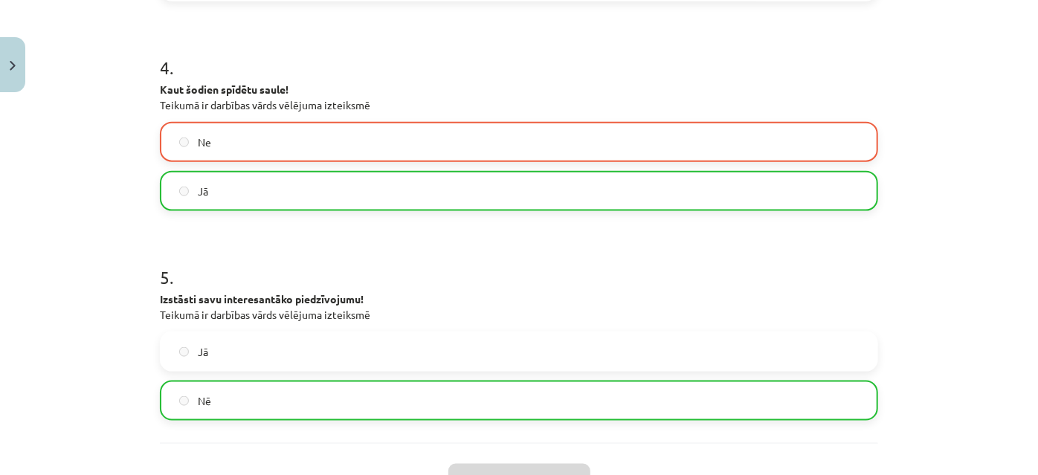
click at [465, 307] on p "Izstāsti savu interesantāko piedzīvojumu! Teikumā ir darbības vārds vēlējuma iz…" at bounding box center [519, 306] width 718 height 31
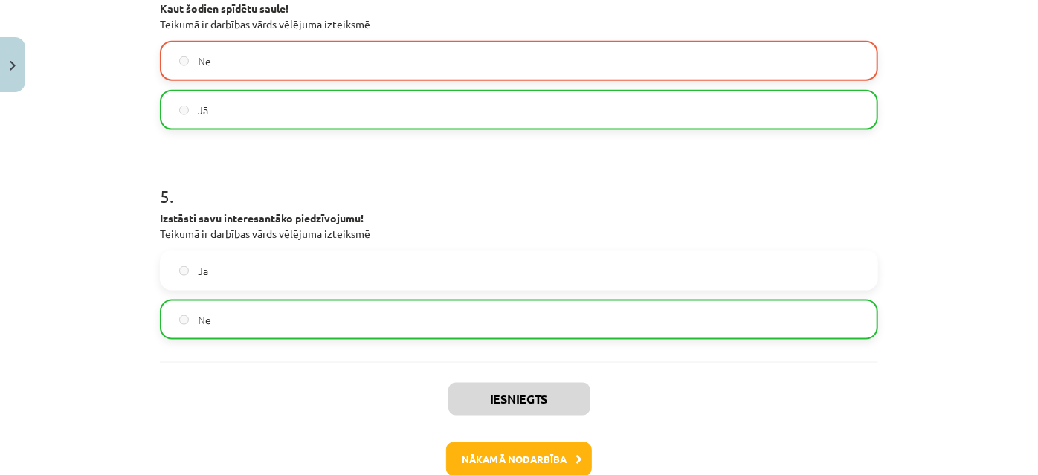
scroll to position [1042, 0]
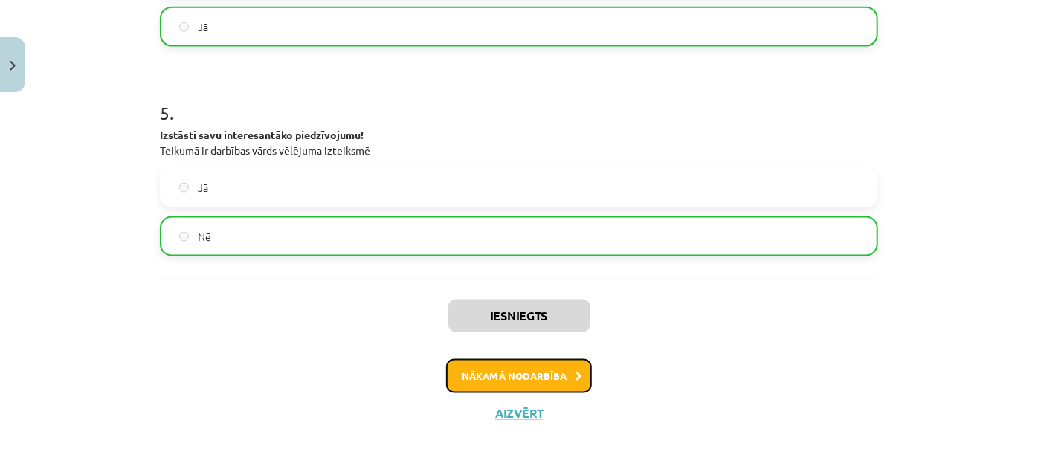
click at [553, 380] on button "Nākamā nodarbība" at bounding box center [519, 376] width 146 height 34
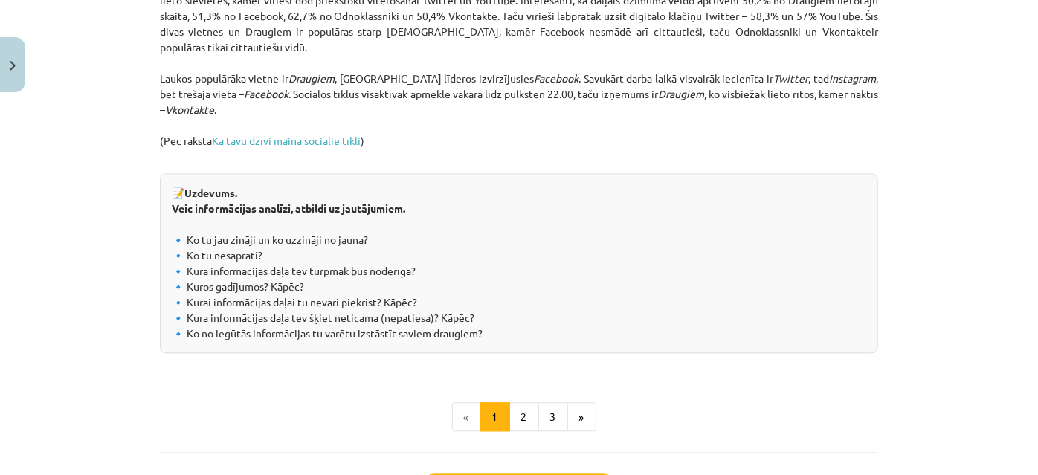
scroll to position [1592, 0]
click at [517, 431] on button "2" at bounding box center [524, 416] width 30 height 30
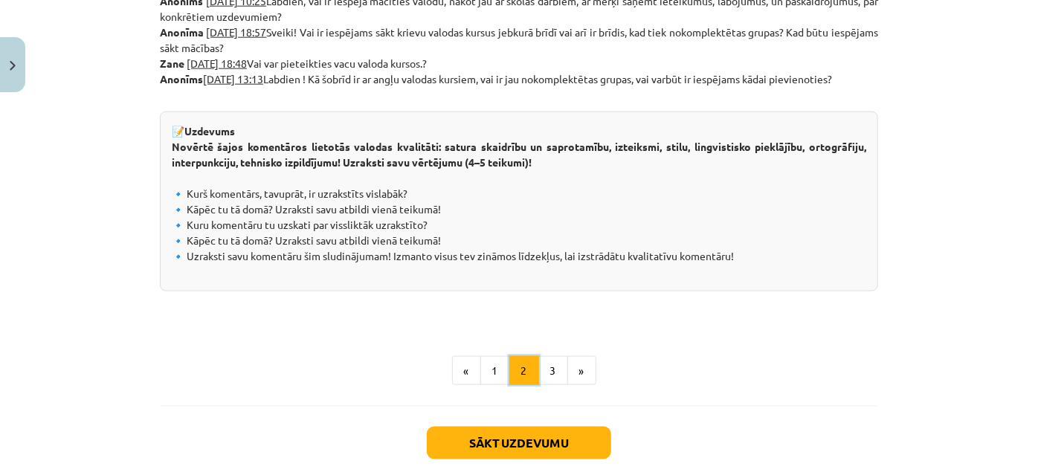
scroll to position [874, 0]
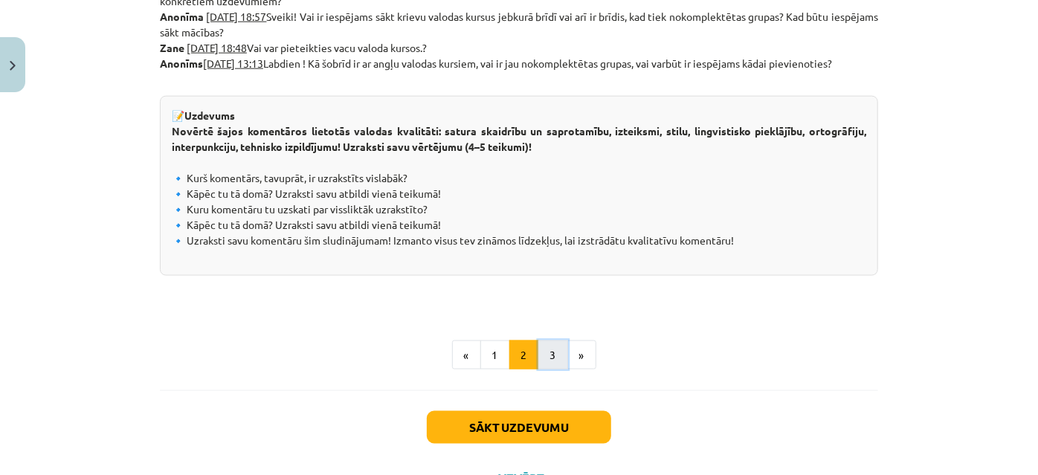
click at [545, 362] on button "3" at bounding box center [553, 355] width 30 height 30
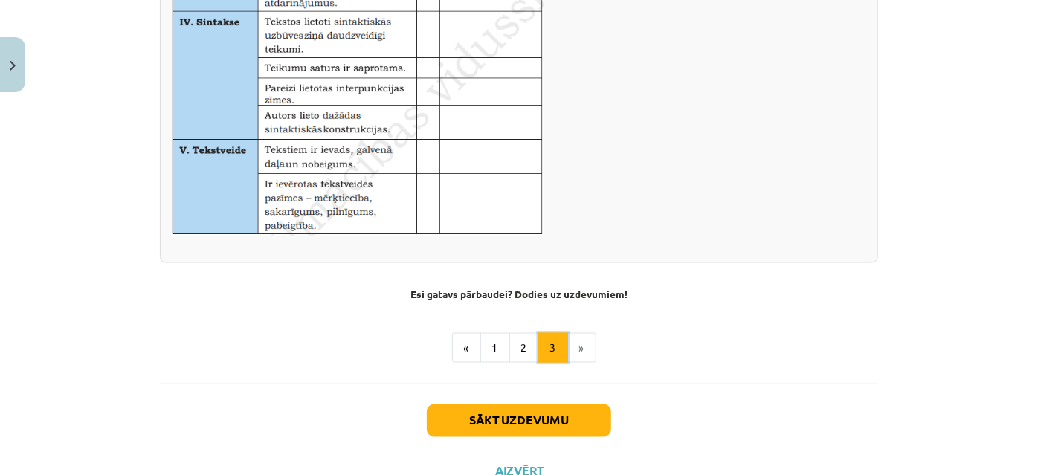
scroll to position [1065, 0]
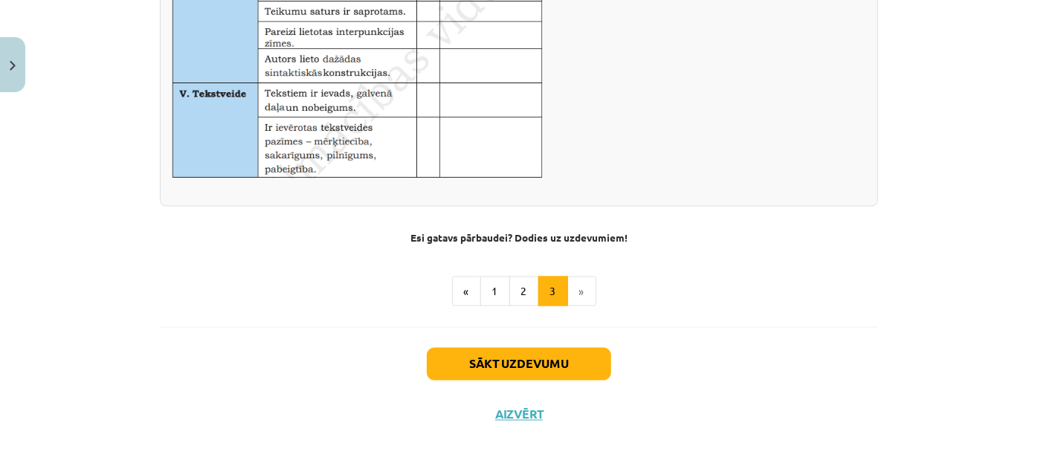
click at [572, 290] on li "»" at bounding box center [582, 292] width 28 height 30
click at [507, 364] on button "Sākt uzdevumu" at bounding box center [519, 364] width 184 height 33
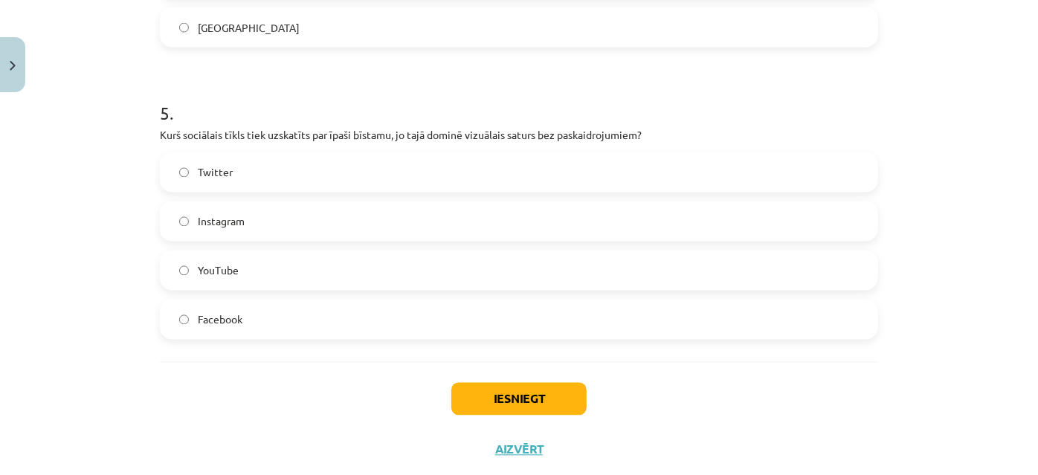
scroll to position [1389, 0]
click at [517, 390] on button "Iesniegt" at bounding box center [518, 397] width 135 height 33
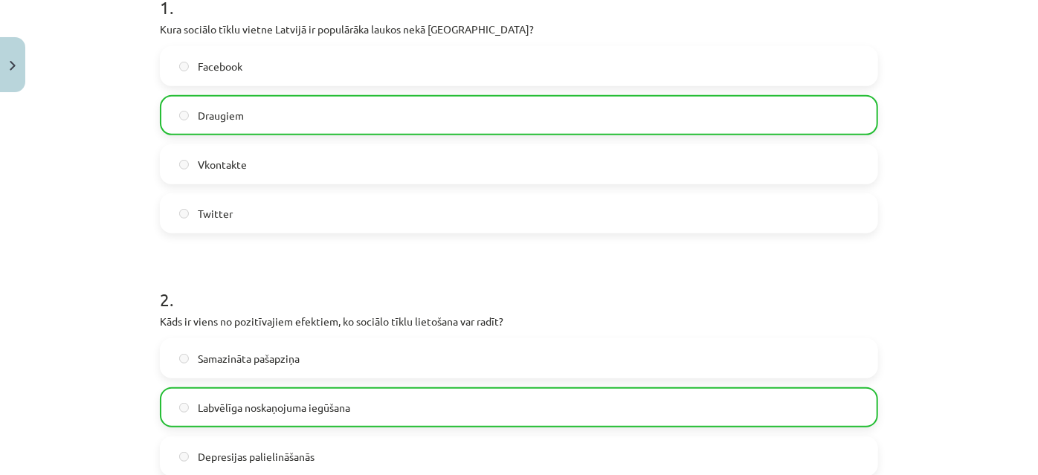
scroll to position [172, 0]
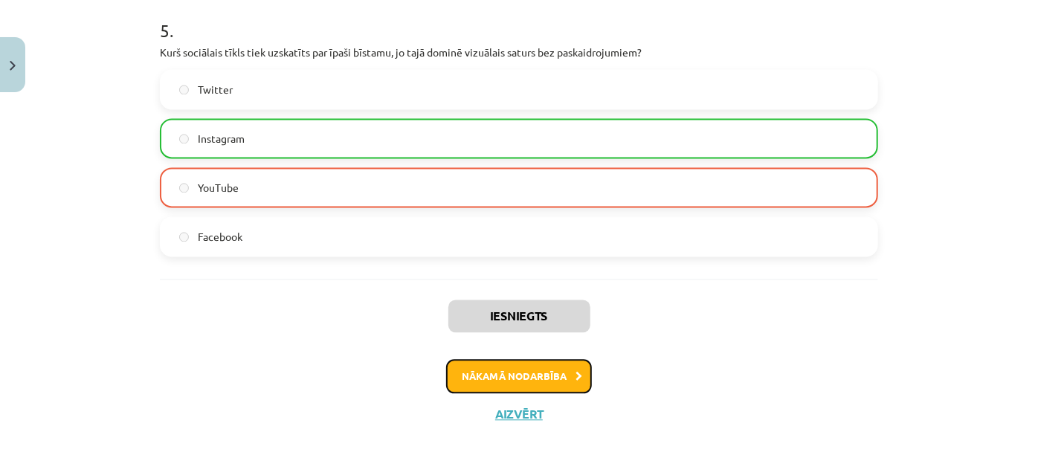
click at [529, 381] on button "Nākamā nodarbība" at bounding box center [519, 376] width 146 height 34
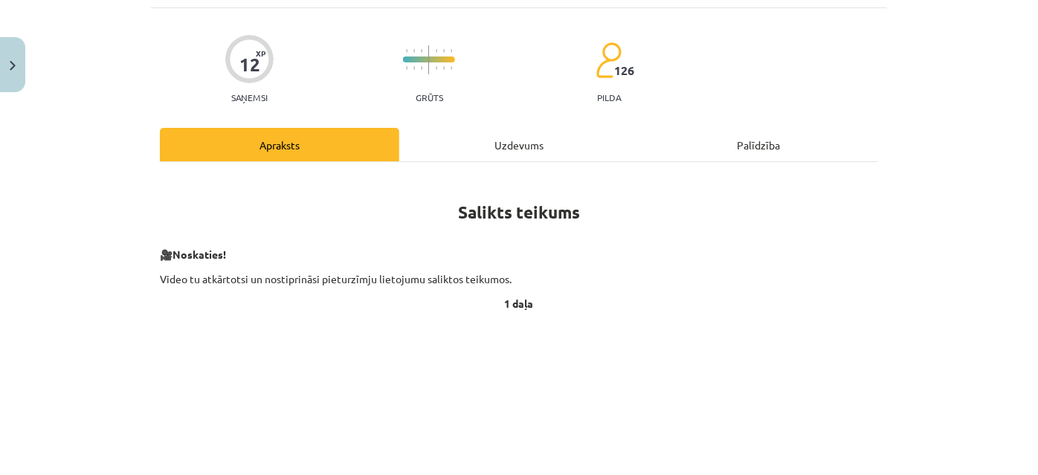
scroll to position [0, 0]
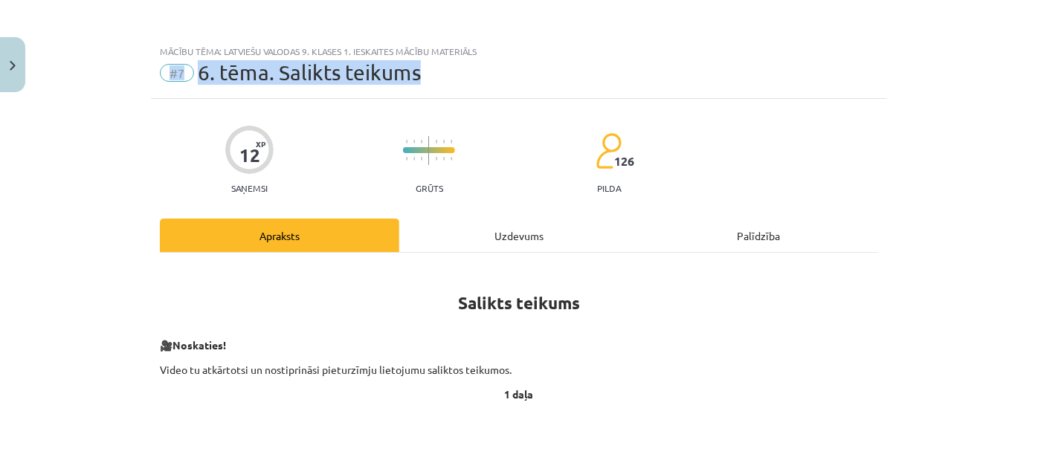
drag, startPoint x: 428, startPoint y: 67, endPoint x: 161, endPoint y: 73, distance: 267.7
click at [161, 73] on div "#7 6. tēma. Salikts teikums" at bounding box center [519, 73] width 718 height 24
copy div "#7 6. tēma. Salikts teikums"
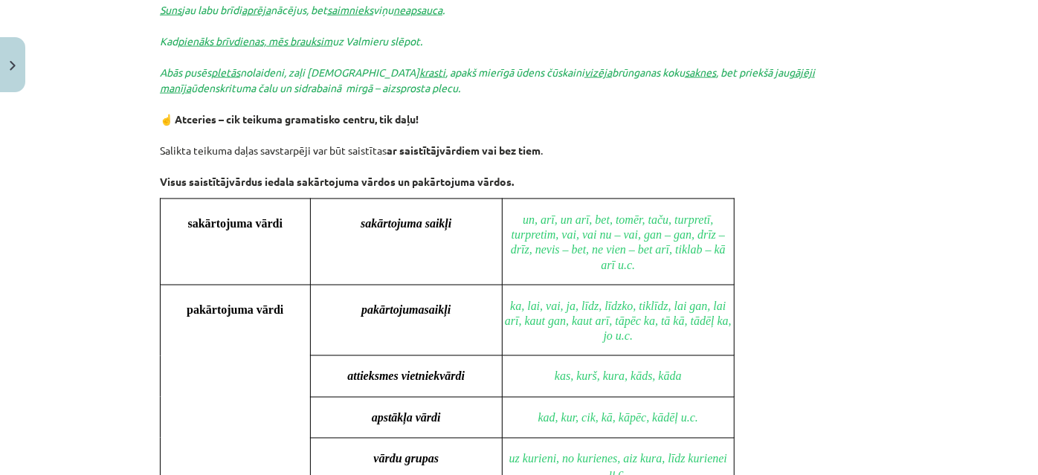
scroll to position [1216, 0]
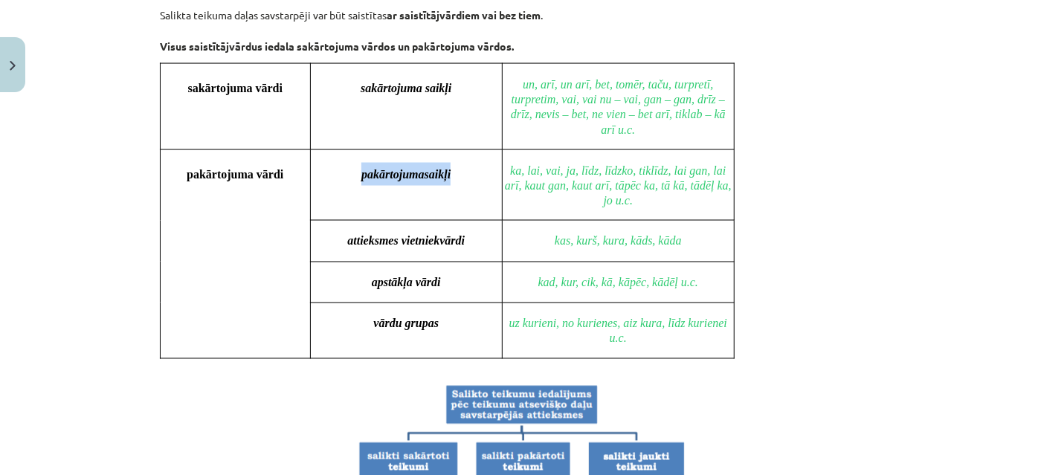
drag, startPoint x: 407, startPoint y: 168, endPoint x: 458, endPoint y: 166, distance: 51.3
click at [467, 164] on p "pakārtojumasaikļi" at bounding box center [406, 174] width 190 height 23
copy span "pakārtojumasaikļi"
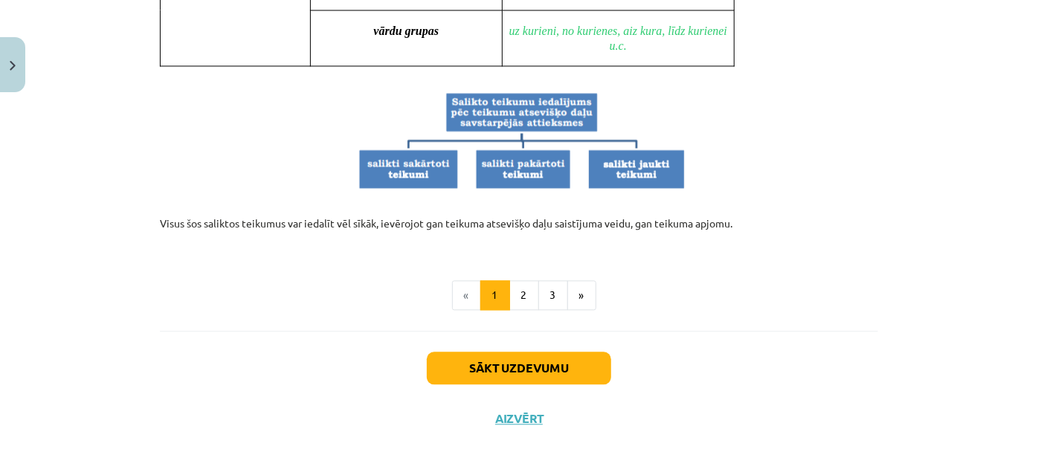
scroll to position [1511, 0]
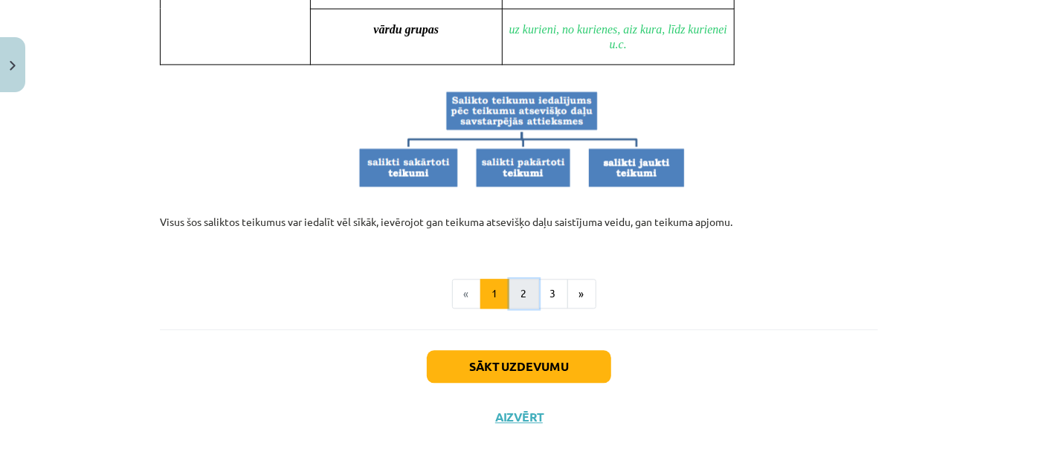
click at [523, 297] on button "2" at bounding box center [524, 294] width 30 height 30
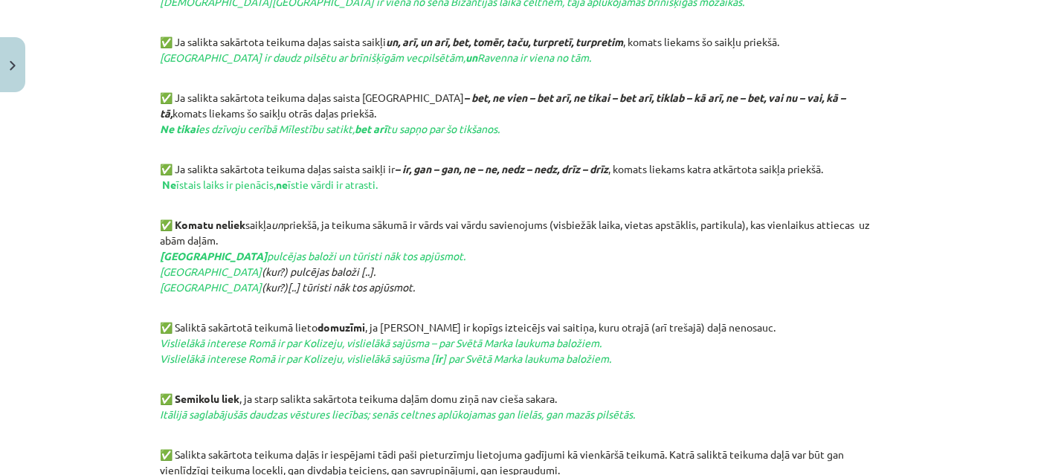
scroll to position [608, 0]
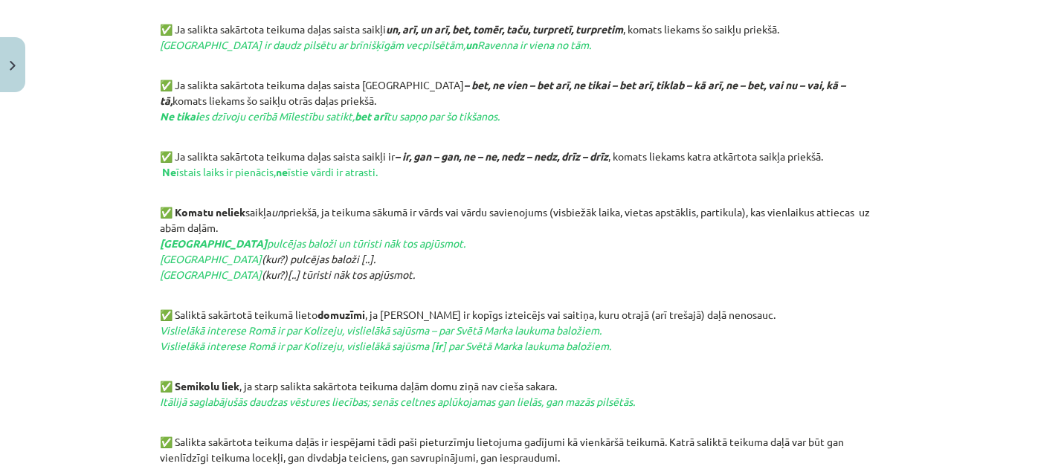
drag, startPoint x: 172, startPoint y: 150, endPoint x: 413, endPoint y: 169, distance: 241.6
click at [413, 169] on p "✅ Ja salikta sakārtota teikuma daļas saista [GEOGRAPHIC_DATA] ir – ir, gan – ga…" at bounding box center [519, 172] width 718 height 47
copy p "Ja salikta sakārtota teikuma daļas saista saikļi ir – ir, gan – gan, ne – ne, n…"
click at [511, 273] on p "✅ Komatu neliek saikļa un priekšā, ja teikuma sākumā ir vārds vai vārdu savieno…" at bounding box center [519, 251] width 718 height 94
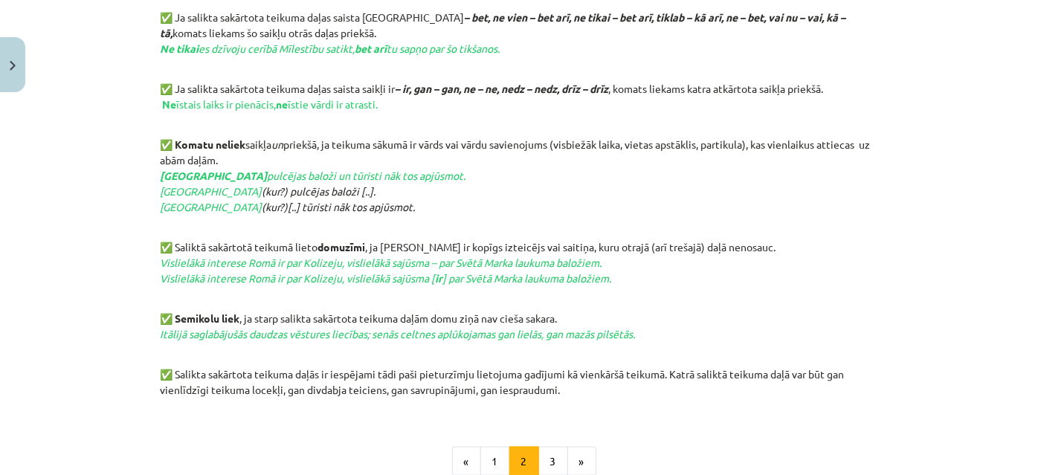
scroll to position [810, 0]
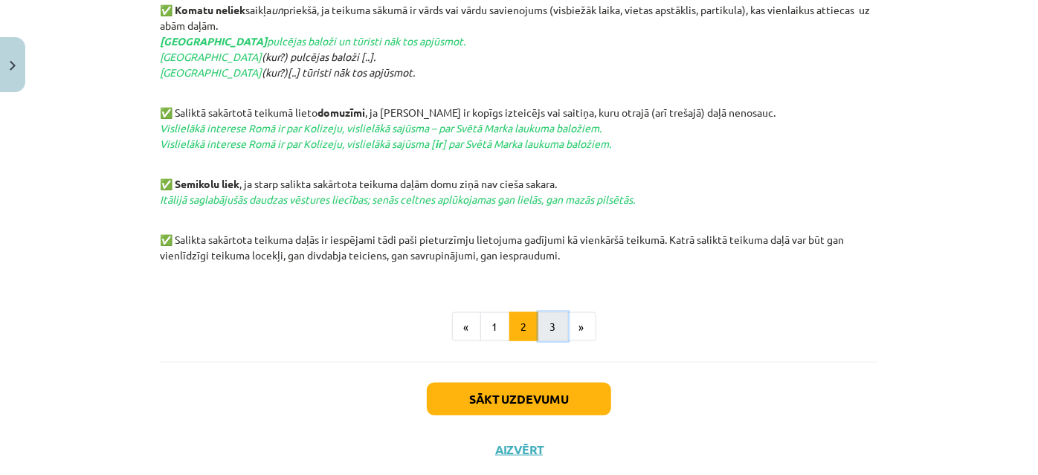
click at [548, 332] on button "3" at bounding box center [553, 327] width 30 height 30
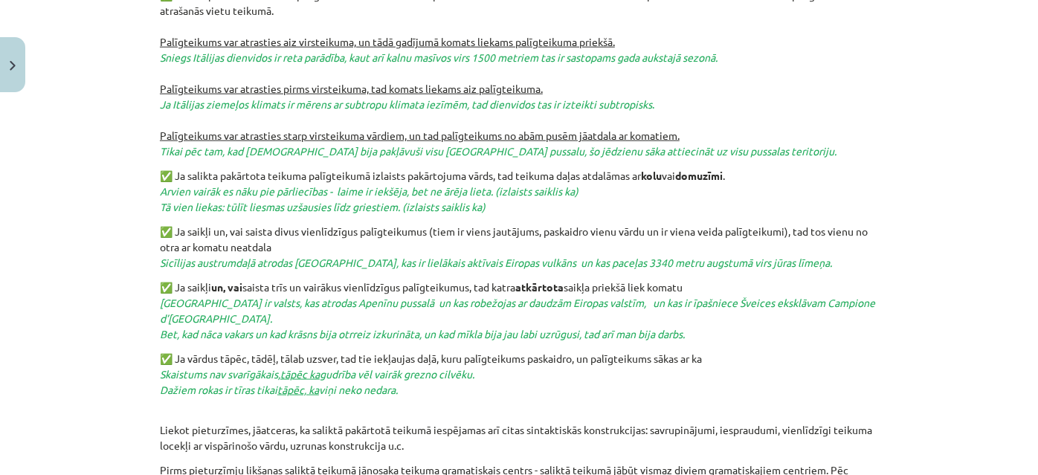
scroll to position [874, 0]
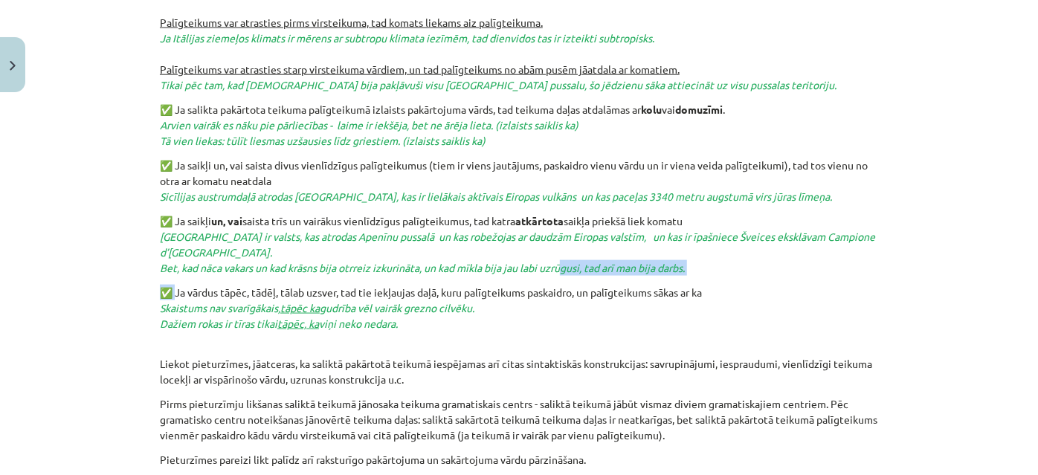
drag, startPoint x: 171, startPoint y: 275, endPoint x: 557, endPoint y: 256, distance: 386.3
click at [684, 288] on p "✅ Ja vārdus tāpēc, tādēļ, tālab uzsver, tad tie iekļaujas daļā, kuru palīgteiku…" at bounding box center [519, 316] width 718 height 62
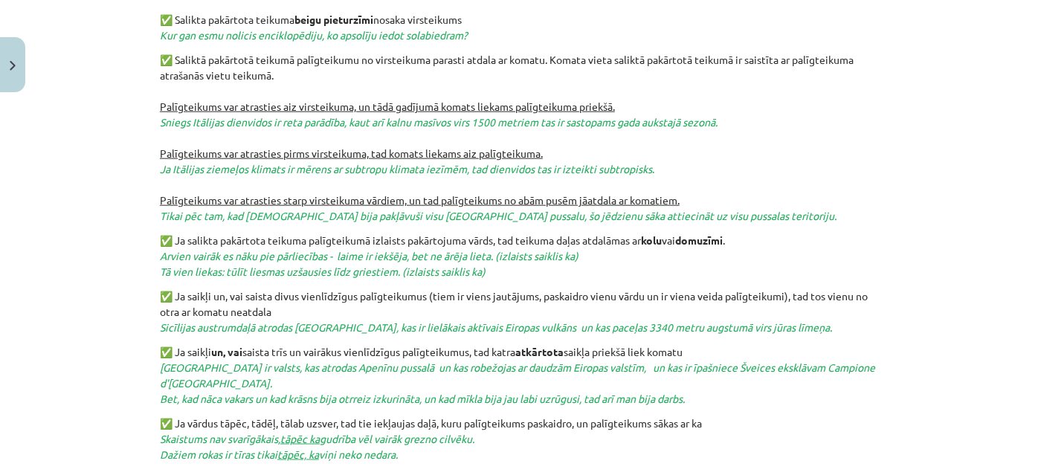
scroll to position [878, 0]
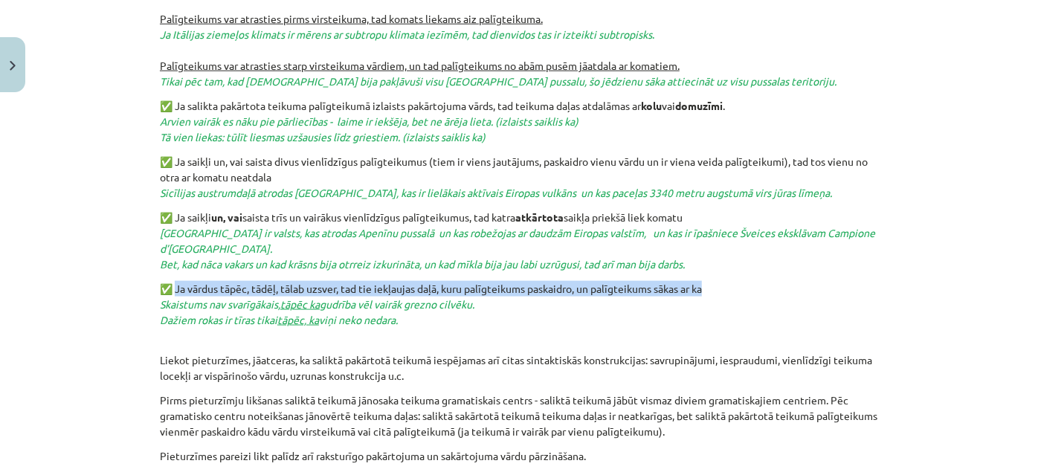
drag, startPoint x: 172, startPoint y: 267, endPoint x: 699, endPoint y: 267, distance: 527.1
click at [743, 281] on p "✅ Ja vārdus tāpēc, tādēļ, tālab uzsver, tad tie iekļaujas daļā, kuru palīgteiku…" at bounding box center [519, 312] width 718 height 62
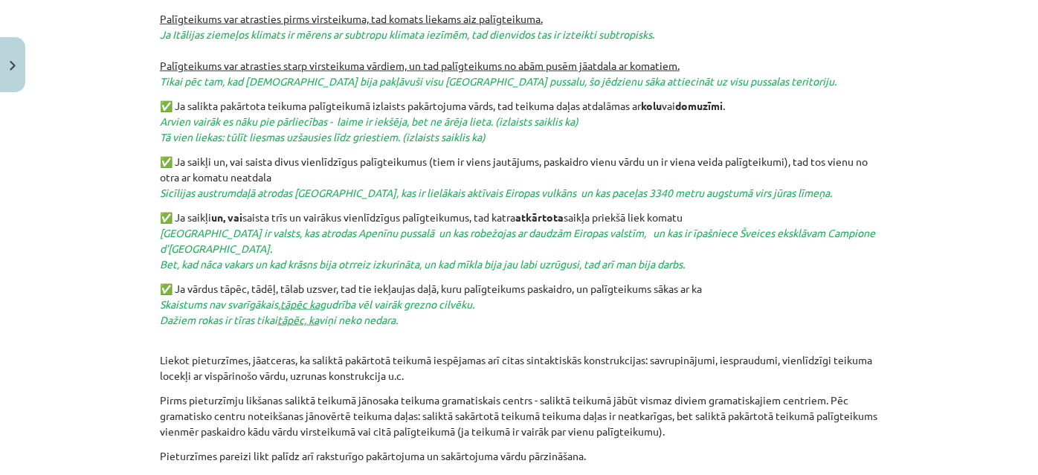
click at [378, 312] on p "✅ Ja vārdus tāpēc, tādēļ, tālab uzsver, tad tie iekļaujas daļā, kuru palīgteiku…" at bounding box center [519, 312] width 718 height 62
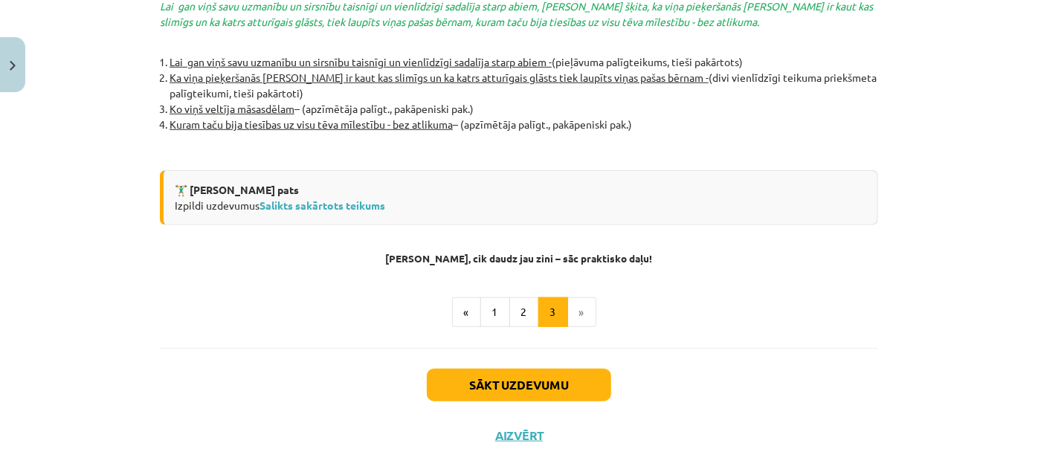
scroll to position [3376, 0]
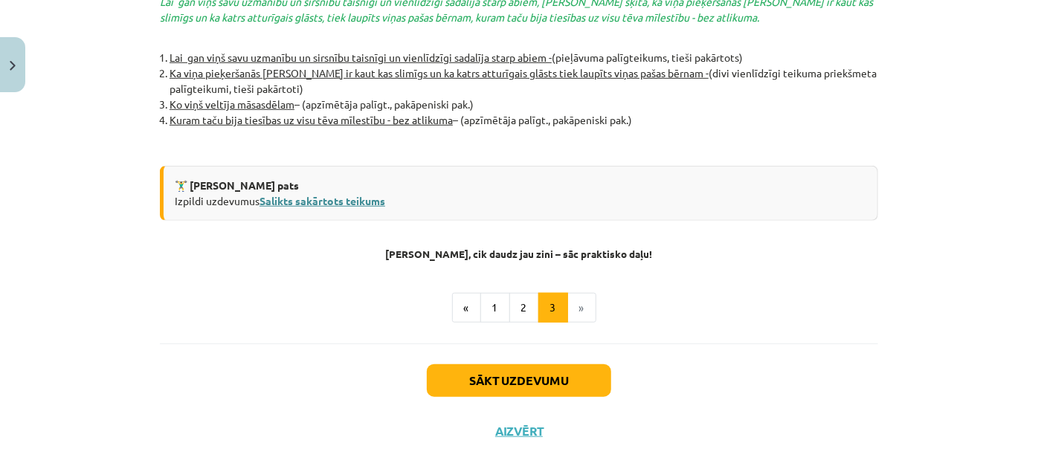
click at [301, 194] on link "Salikts sakārtots teikums" at bounding box center [322, 200] width 126 height 13
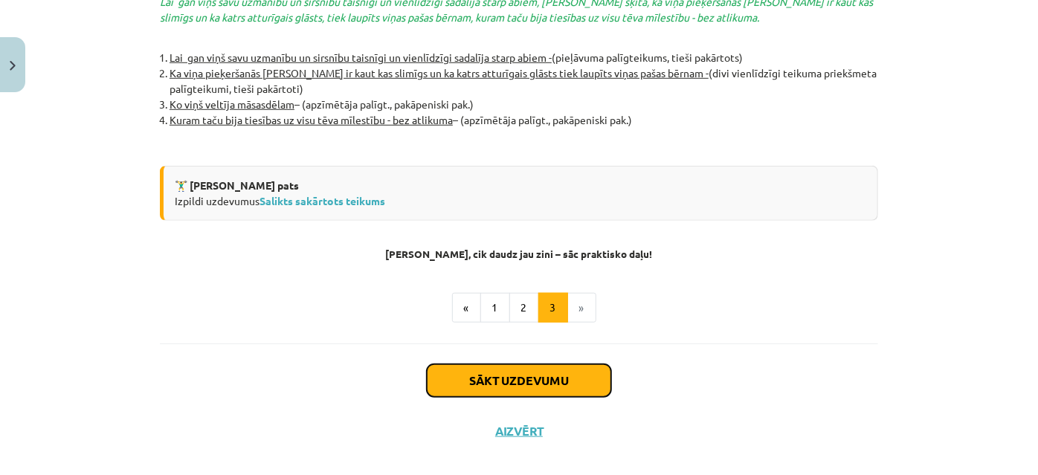
click at [536, 364] on button "Sākt uzdevumu" at bounding box center [519, 380] width 184 height 33
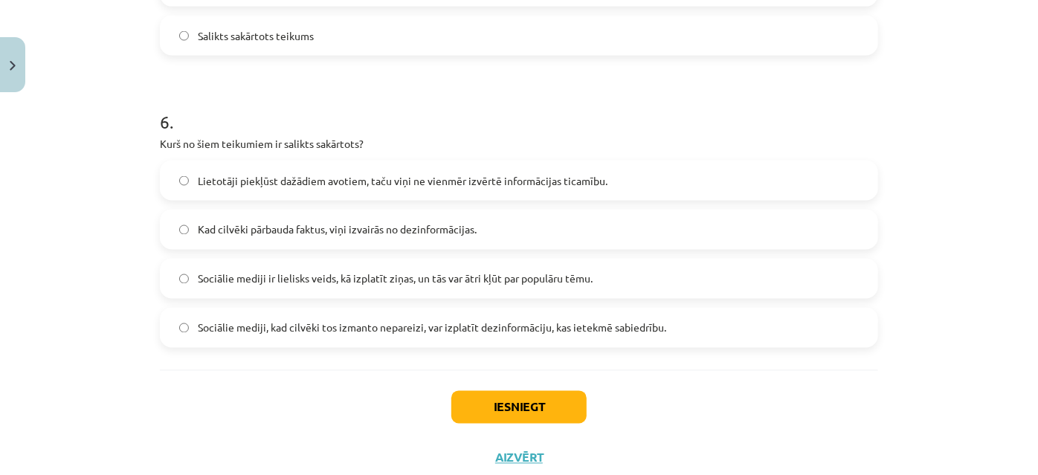
scroll to position [1253, 0]
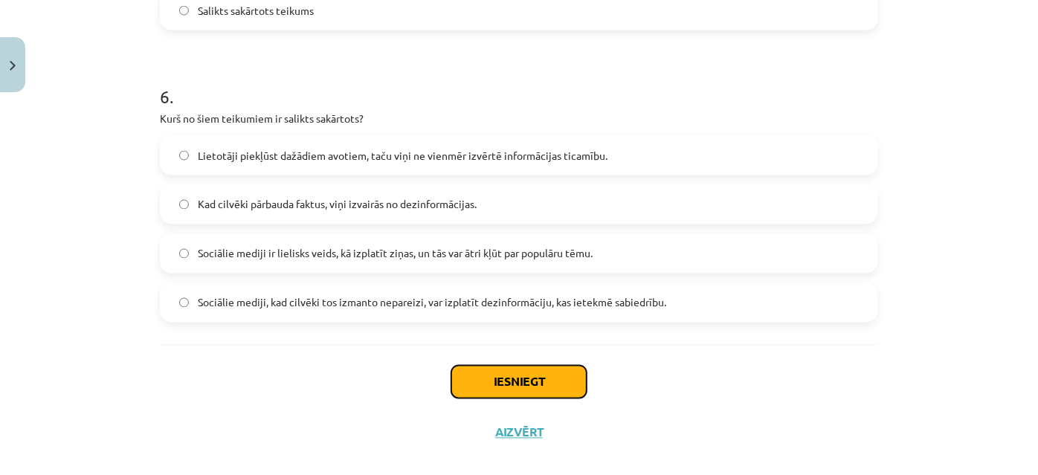
click at [511, 381] on button "Iesniegt" at bounding box center [518, 382] width 135 height 33
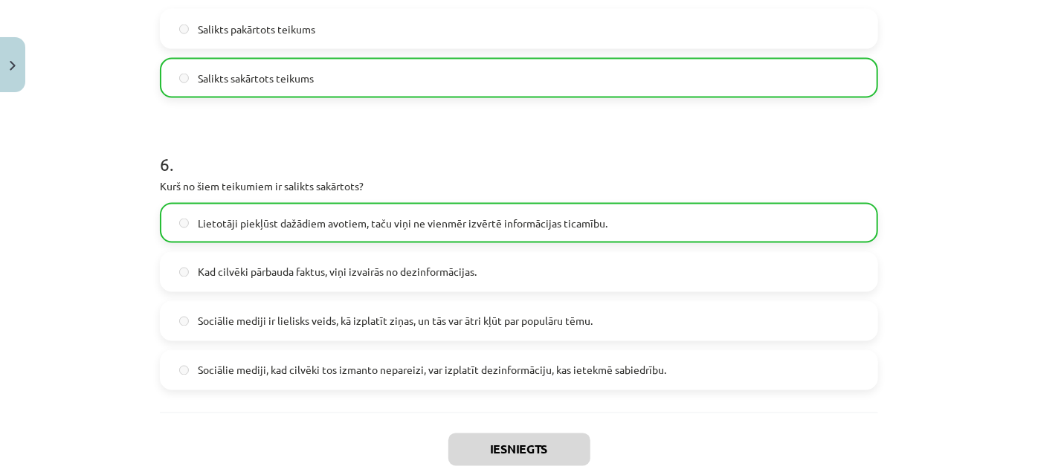
scroll to position [1320, 0]
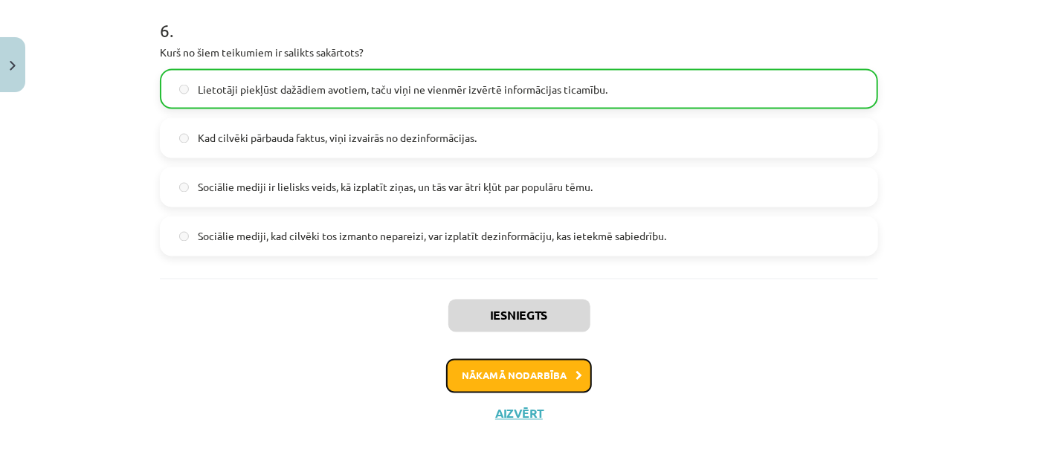
click at [532, 373] on button "Nākamā nodarbība" at bounding box center [519, 376] width 146 height 34
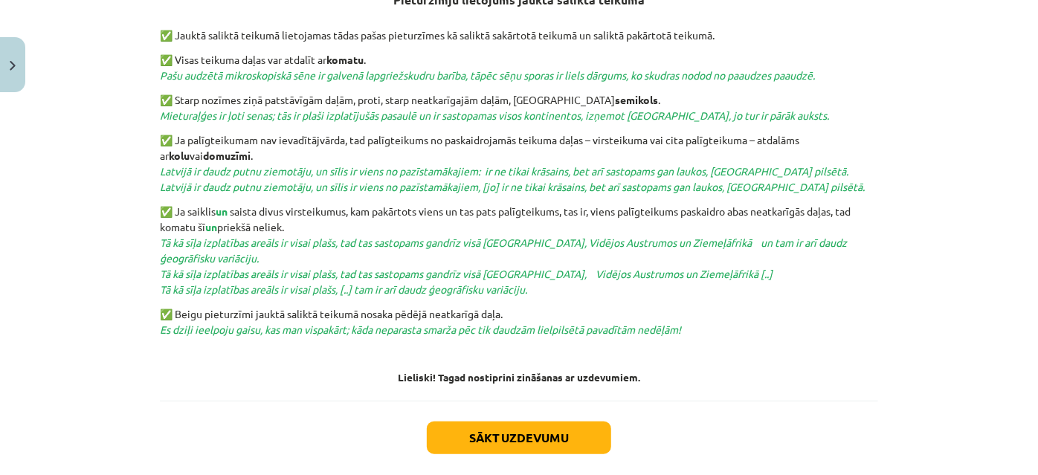
scroll to position [650, 0]
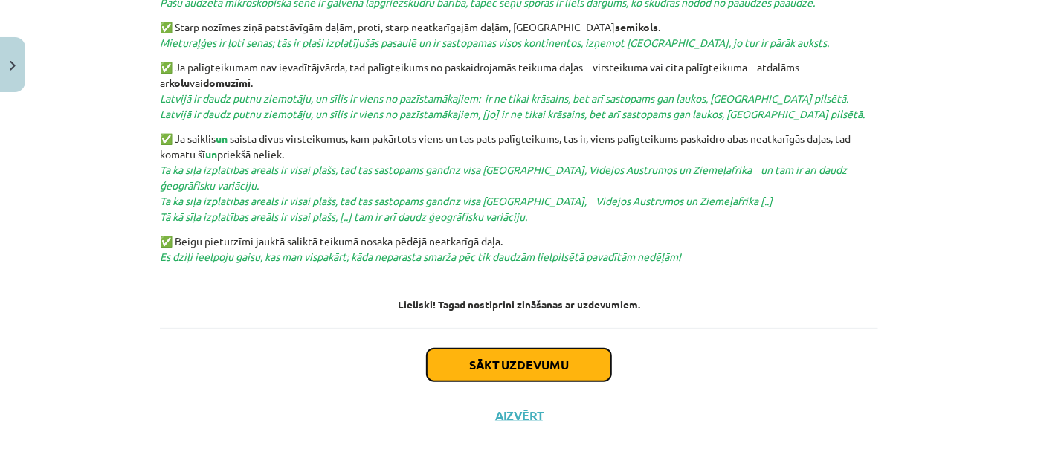
click at [537, 360] on button "Sākt uzdevumu" at bounding box center [519, 365] width 184 height 33
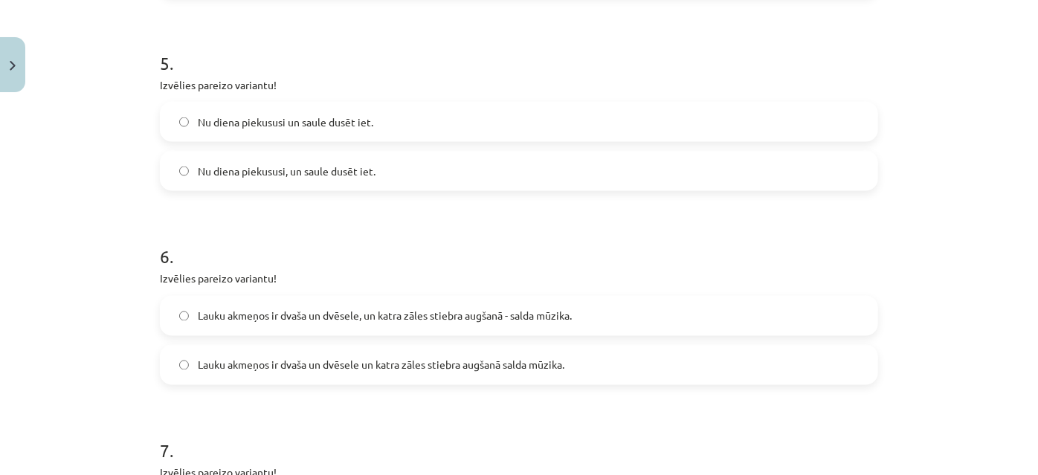
scroll to position [1186, 0]
click at [172, 314] on label "Lauku akmeņos ir dvaša un dvēsele, un katra zāles stiebra augšanā - salda mūzik…" at bounding box center [518, 313] width 715 height 37
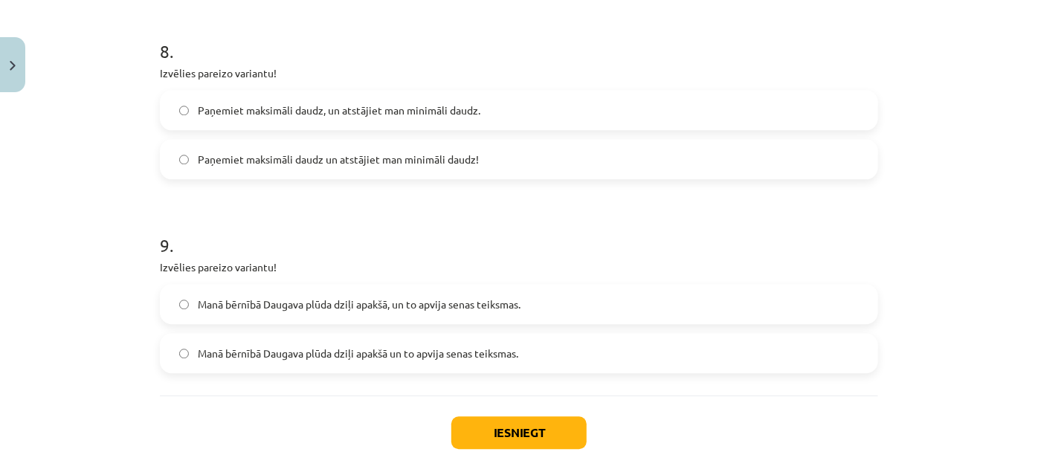
scroll to position [1847, 0]
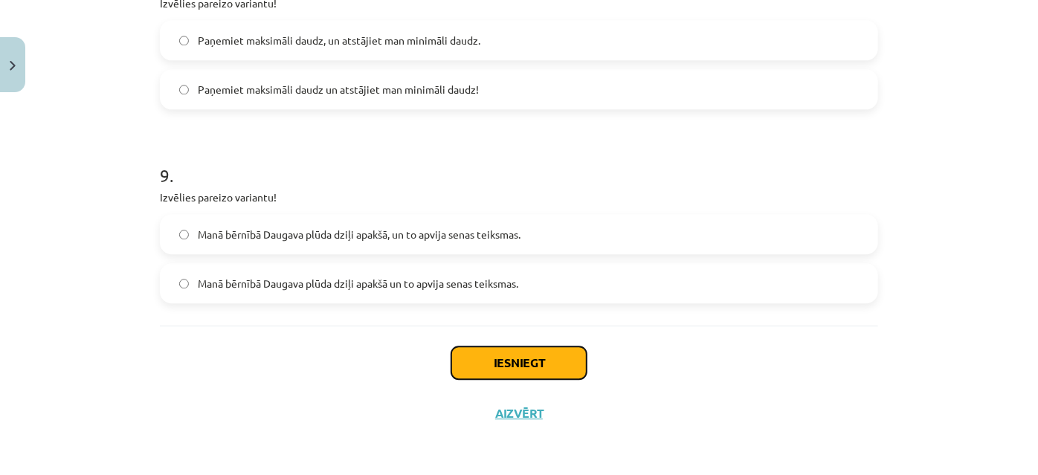
click at [529, 369] on button "Iesniegt" at bounding box center [518, 362] width 135 height 33
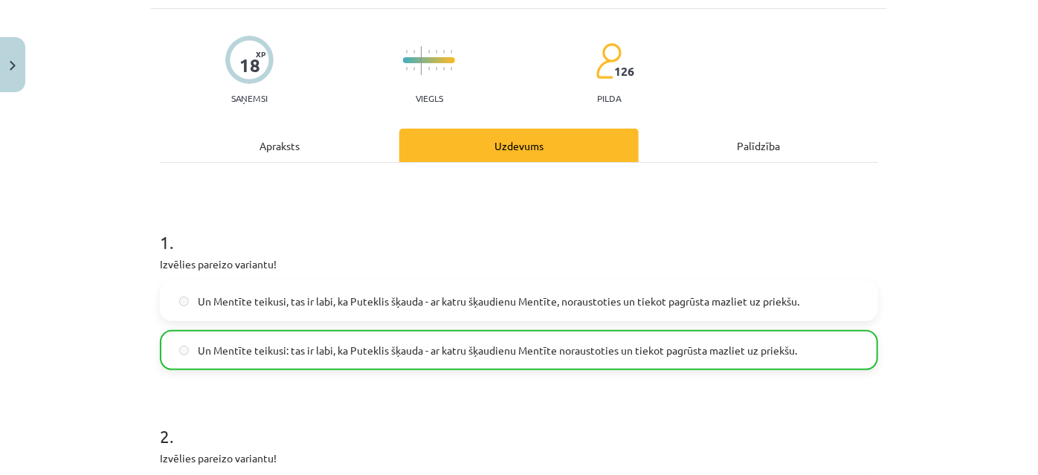
scroll to position [0, 0]
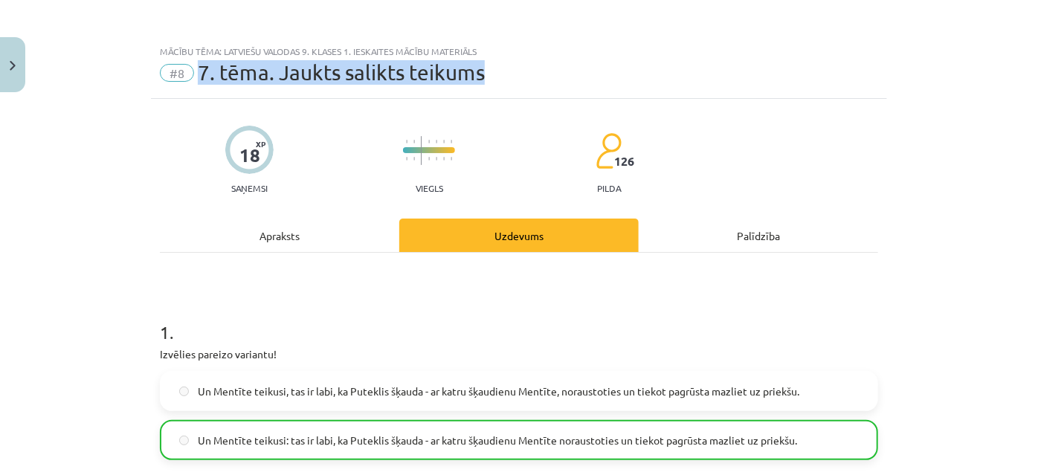
drag, startPoint x: 476, startPoint y: 69, endPoint x: 188, endPoint y: 71, distance: 287.7
click at [188, 71] on div "#8 7. tēma. Jaukts salikts teikums" at bounding box center [519, 73] width 718 height 24
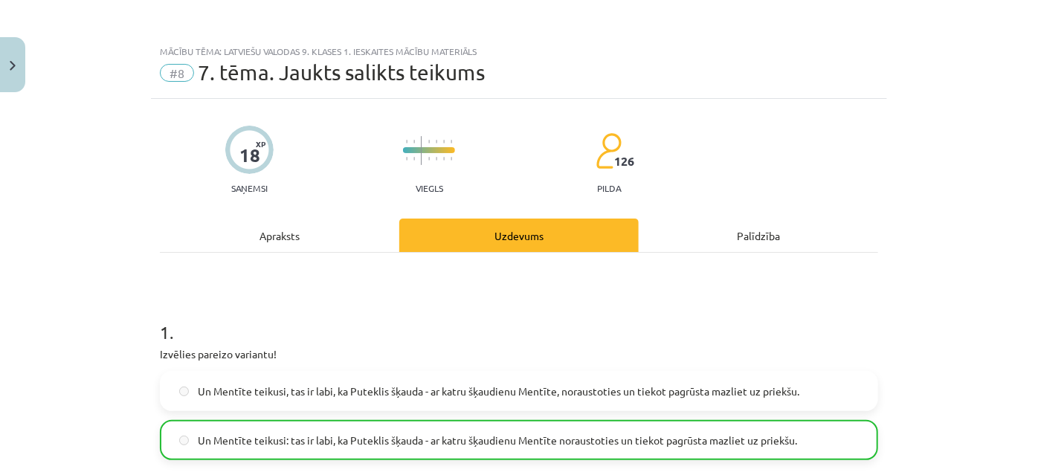
drag, startPoint x: 216, startPoint y: 65, endPoint x: 633, endPoint y: 55, distance: 417.9
click at [633, 55] on div "Mācību tēma: Latviešu valodas 9. klases 1. ieskaites mācību materiāls" at bounding box center [519, 51] width 718 height 10
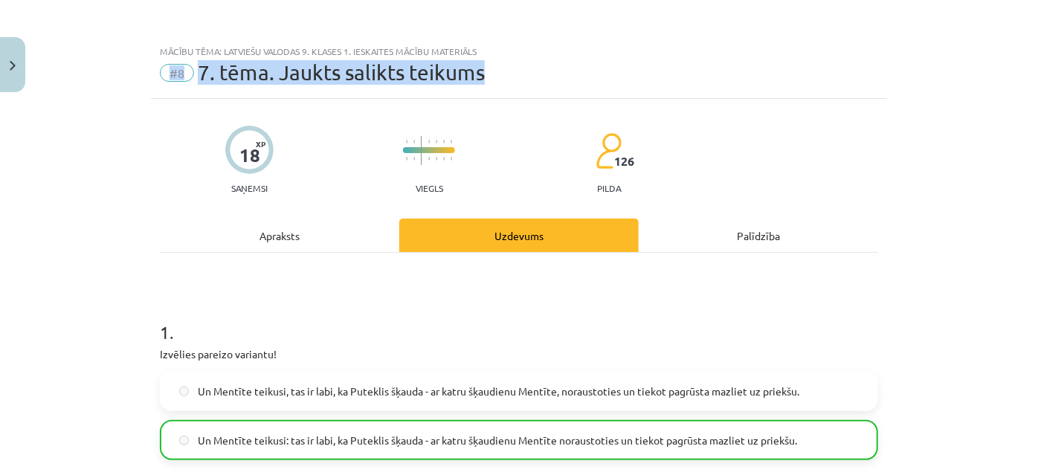
drag, startPoint x: 482, startPoint y: 76, endPoint x: 135, endPoint y: 73, distance: 346.4
click at [135, 73] on div "Mācību tēma: Latviešu valodas 9. klases 1. ieskaites mācību materiāls #8 7. tēm…" at bounding box center [519, 237] width 1038 height 475
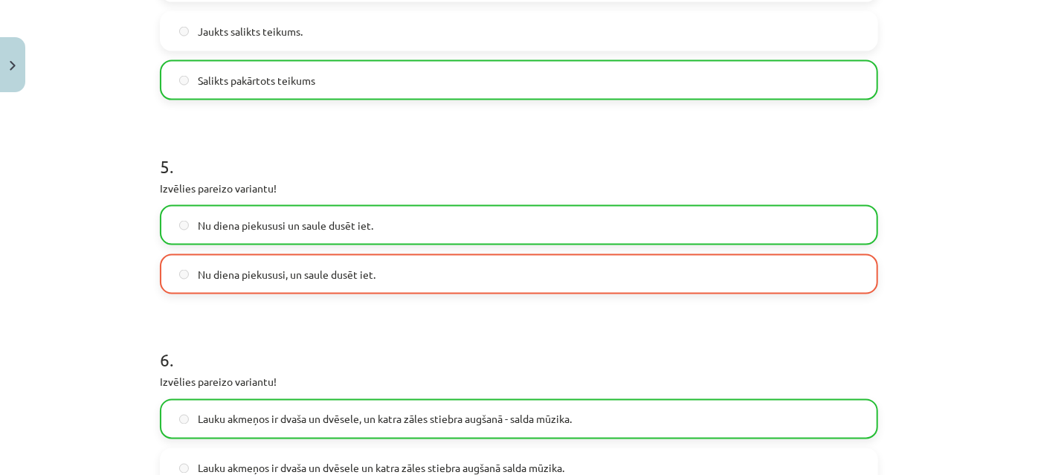
scroll to position [1081, 0]
drag, startPoint x: 147, startPoint y: 155, endPoint x: 296, endPoint y: 188, distance: 152.4
click at [296, 188] on div "18 XP Saņemsi Viegls 126 pilda Apraksts Uzdevums Palīdzība 1 . Izvēlies pareizo…" at bounding box center [519, 135] width 736 height 2235
drag, startPoint x: 190, startPoint y: 268, endPoint x: 375, endPoint y: 272, distance: 185.9
click at [375, 272] on label "Nu diena piekususi, un saule dusēt iet." at bounding box center [518, 273] width 715 height 37
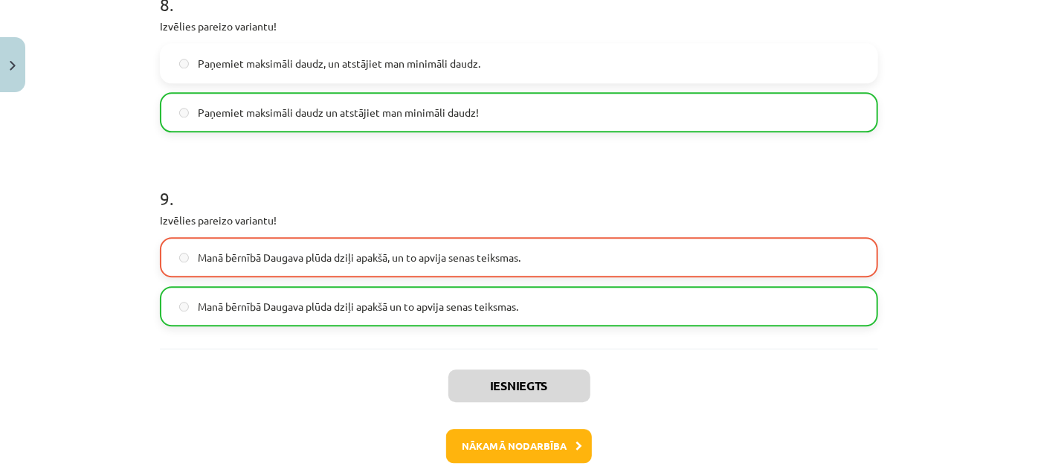
scroll to position [1893, 0]
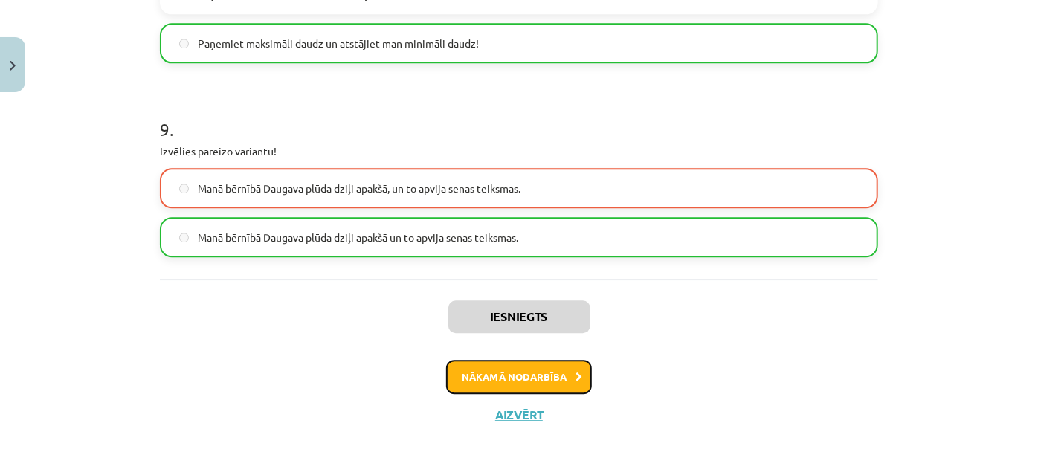
click at [517, 381] on button "Nākamā nodarbība" at bounding box center [519, 377] width 146 height 34
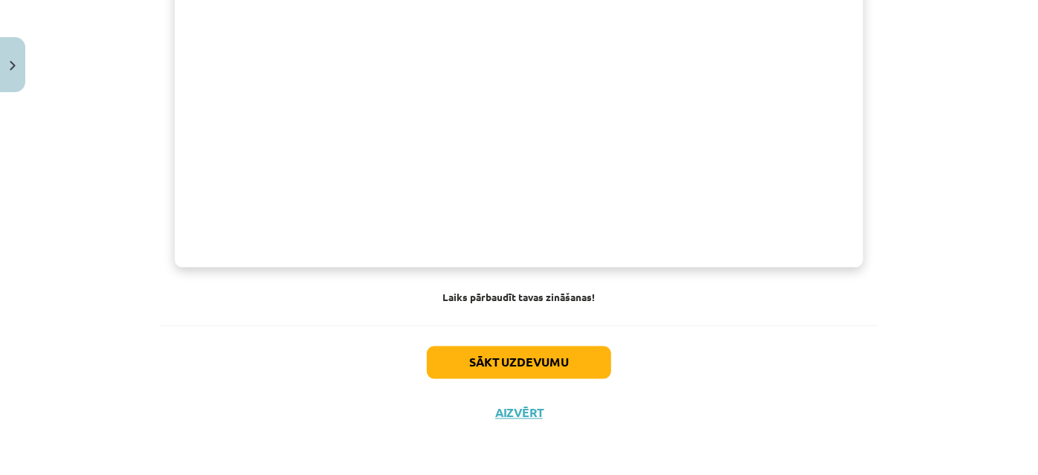
scroll to position [1195, 0]
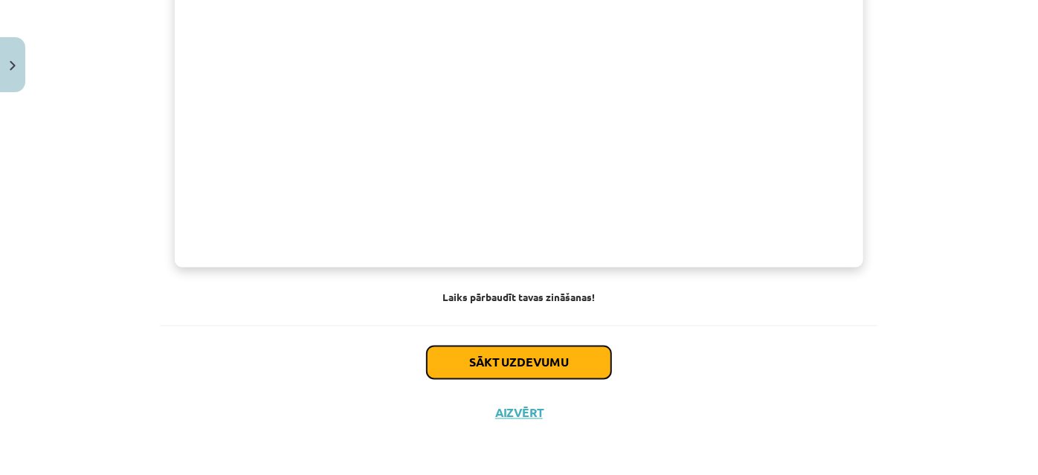
click at [547, 368] on button "Sākt uzdevumu" at bounding box center [519, 362] width 184 height 33
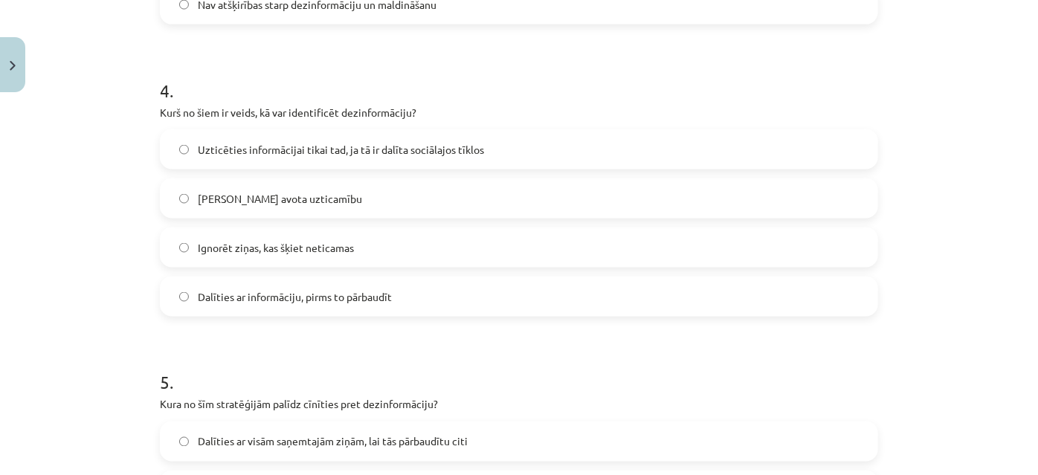
scroll to position [1389, 0]
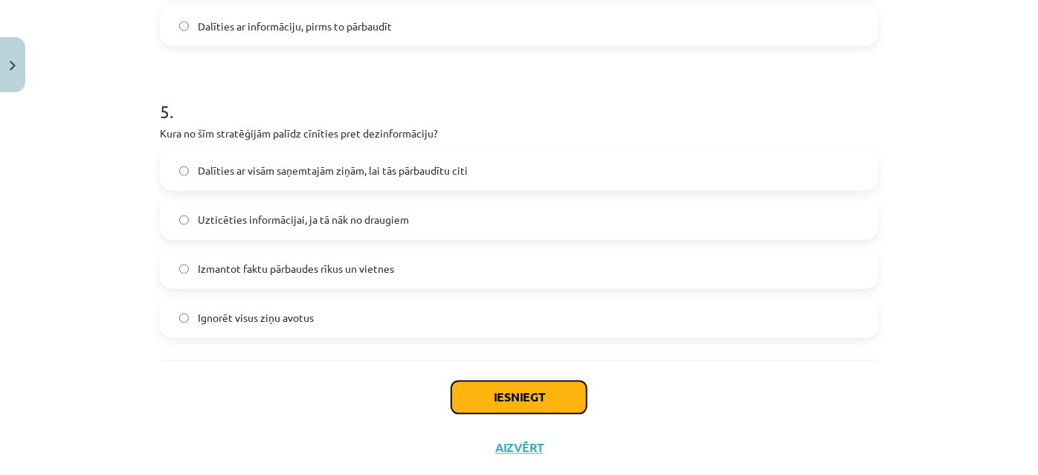
click at [545, 405] on button "Iesniegt" at bounding box center [518, 397] width 135 height 33
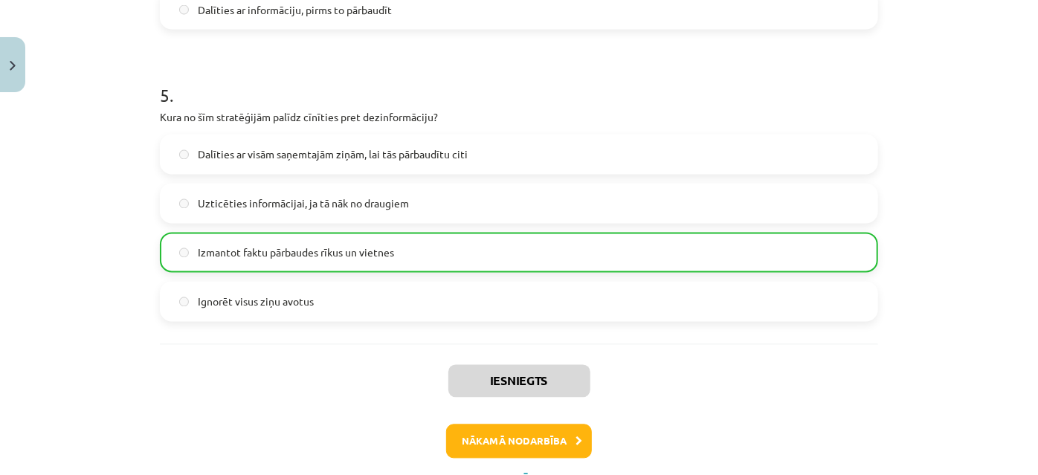
scroll to position [1470, 0]
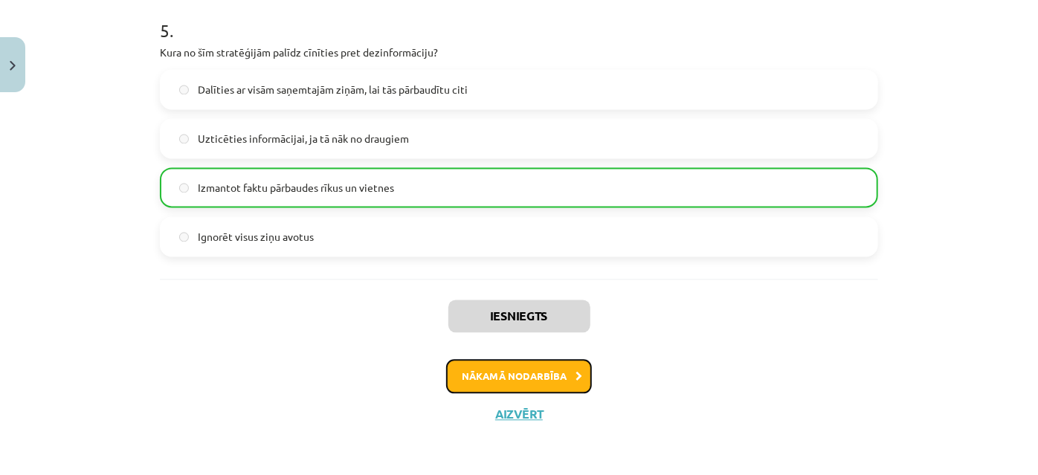
click at [546, 374] on button "Nākamā nodarbība" at bounding box center [519, 376] width 146 height 34
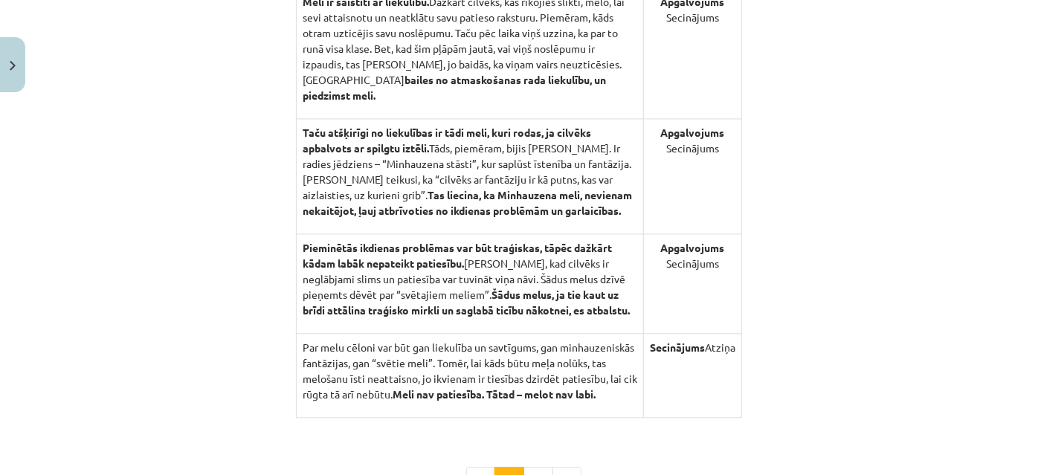
scroll to position [1641, 0]
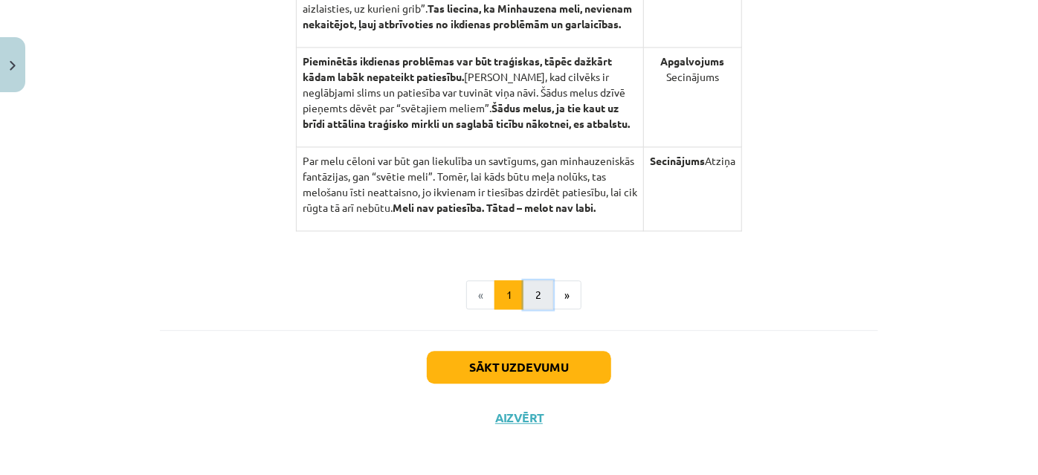
click at [529, 292] on button "2" at bounding box center [538, 295] width 30 height 30
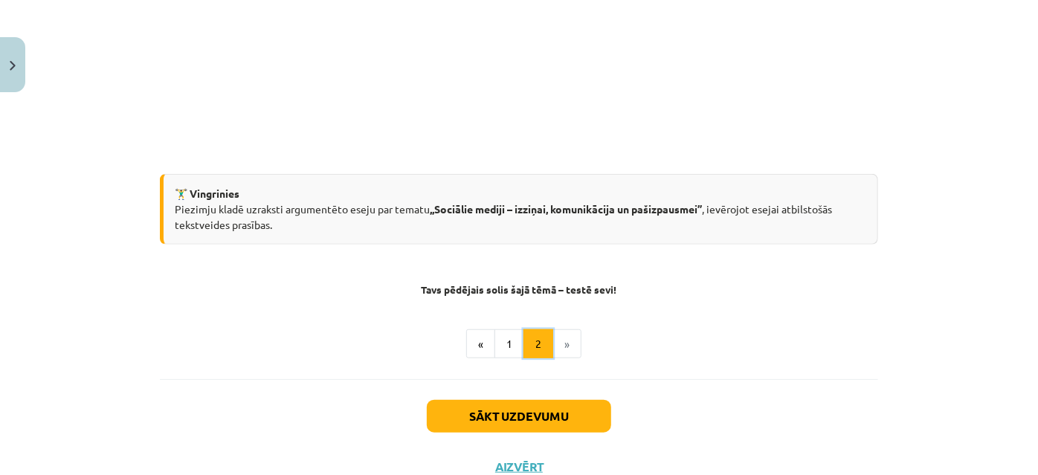
scroll to position [468, 0]
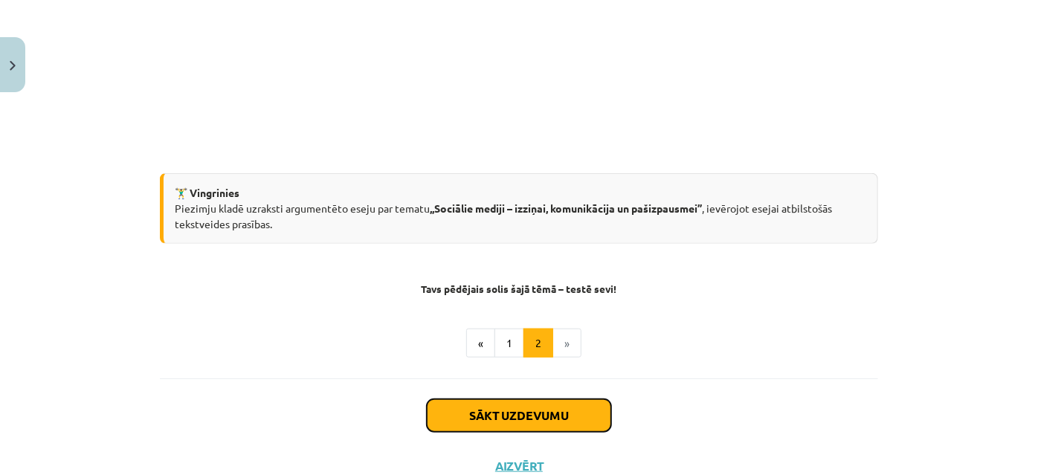
click at [529, 413] on button "Sākt uzdevumu" at bounding box center [519, 415] width 184 height 33
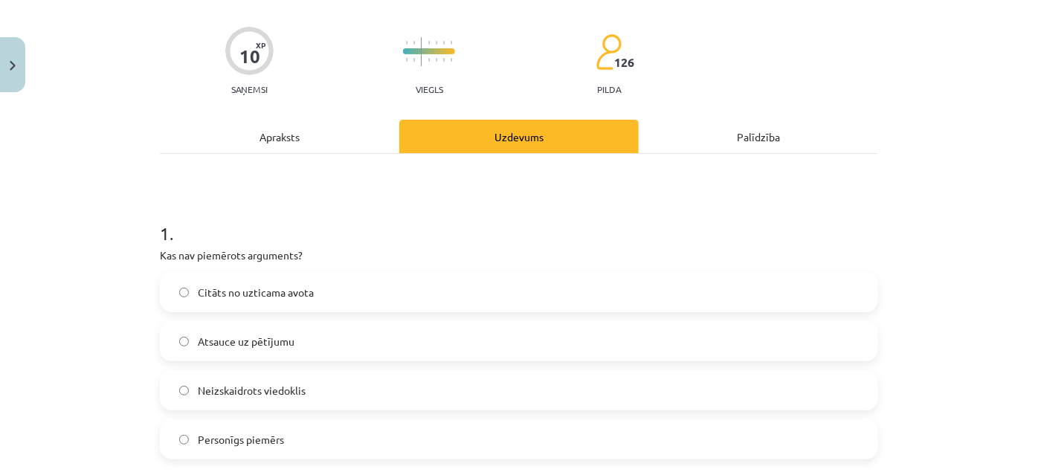
scroll to position [172, 0]
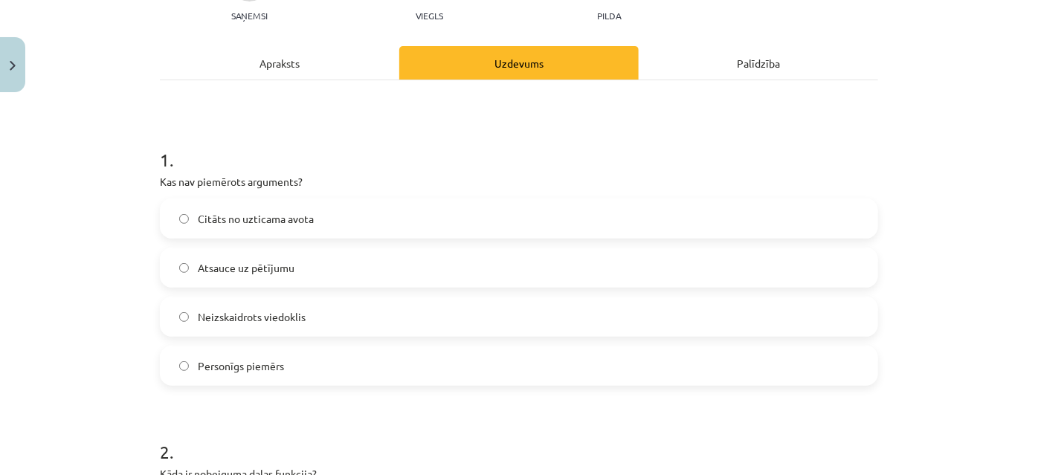
click at [178, 311] on label "Neizskaidrots viedoklis" at bounding box center [518, 316] width 715 height 37
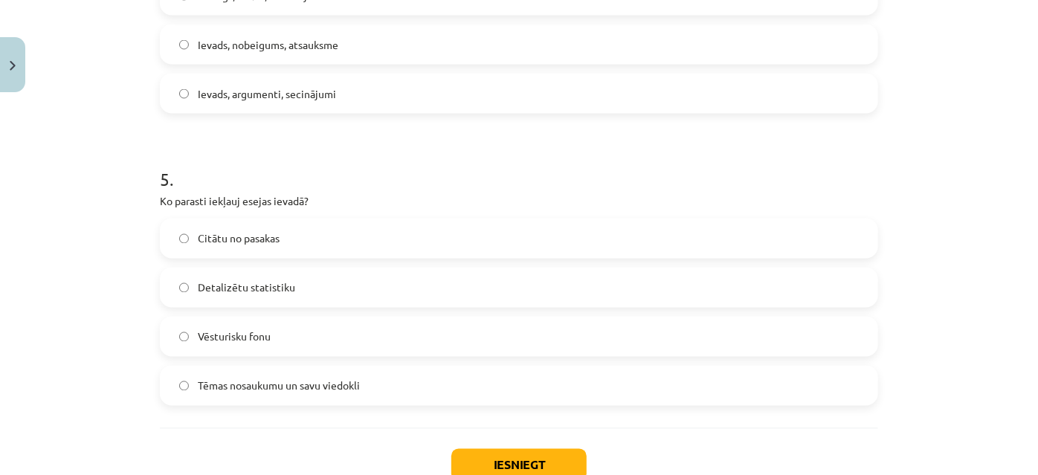
scroll to position [1423, 0]
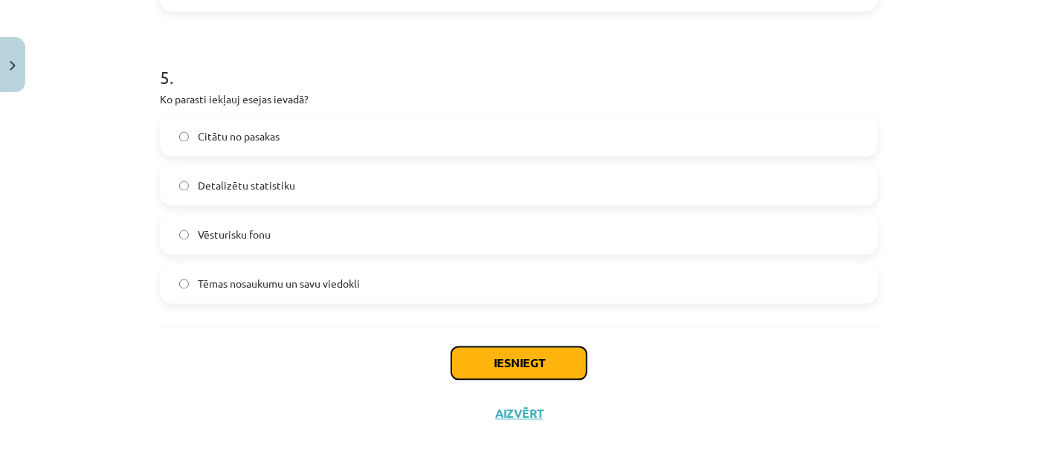
click at [513, 364] on button "Iesniegt" at bounding box center [518, 363] width 135 height 33
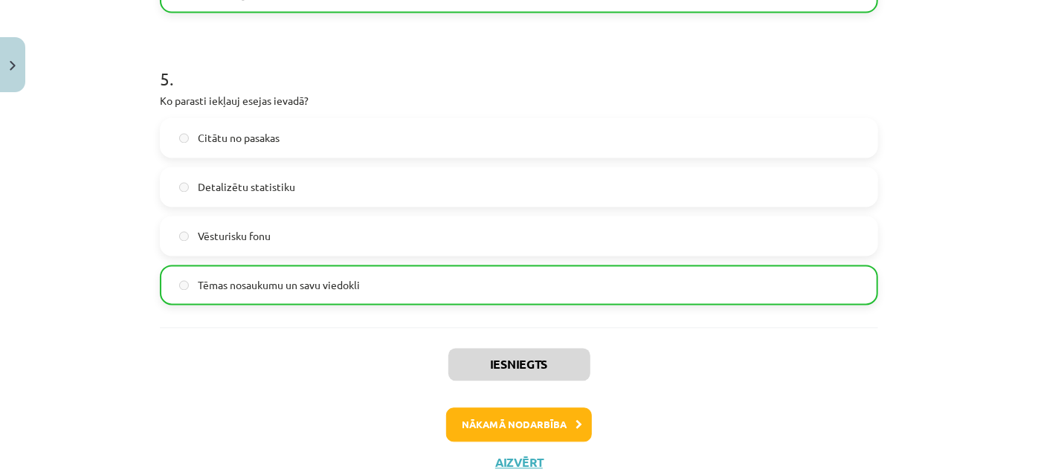
scroll to position [1470, 0]
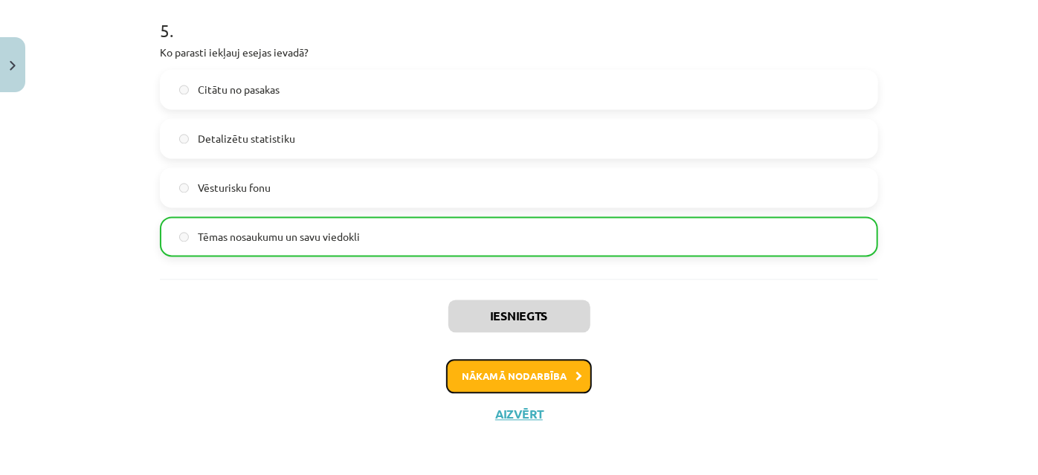
click at [545, 378] on button "Nākamā nodarbība" at bounding box center [519, 376] width 146 height 34
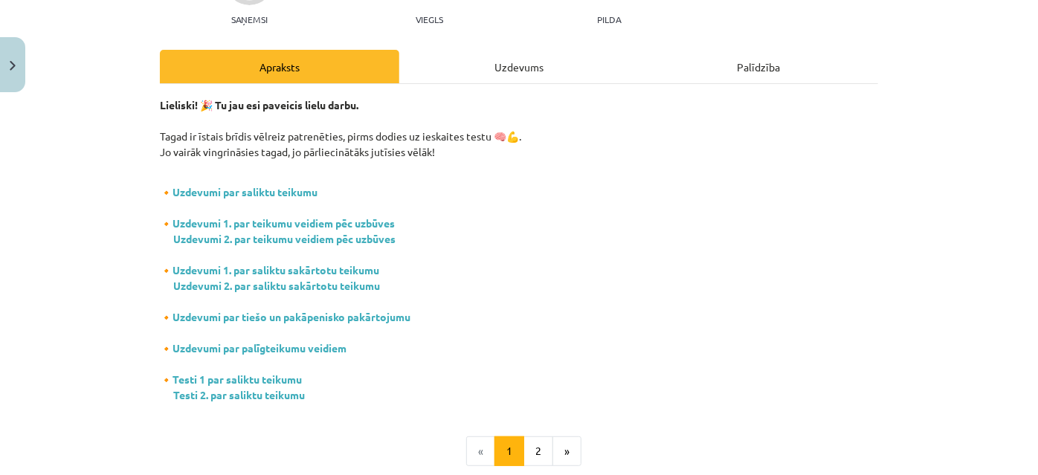
scroll to position [172, 0]
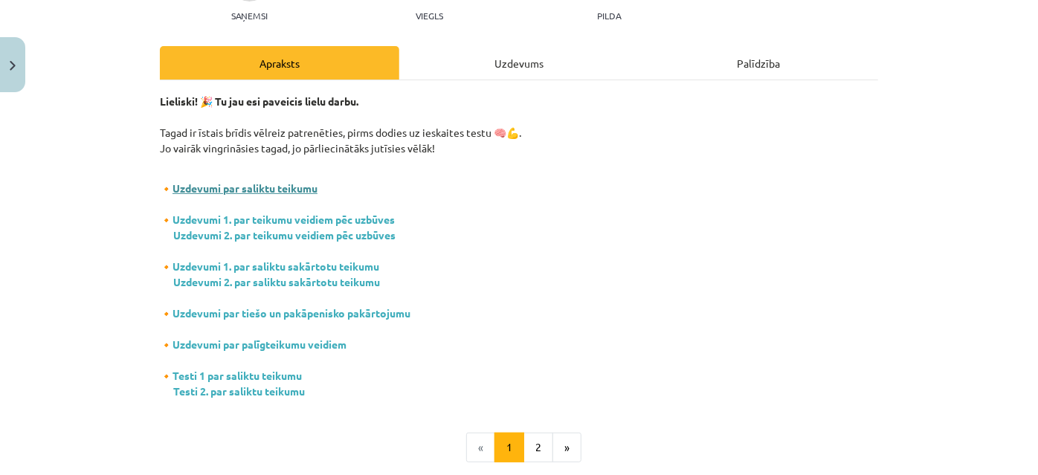
click at [256, 182] on link "Uzdevumi par saliktu teikumu" at bounding box center [244, 187] width 145 height 13
click at [271, 376] on link "Testi 1 par saliktu teikumu" at bounding box center [236, 375] width 129 height 13
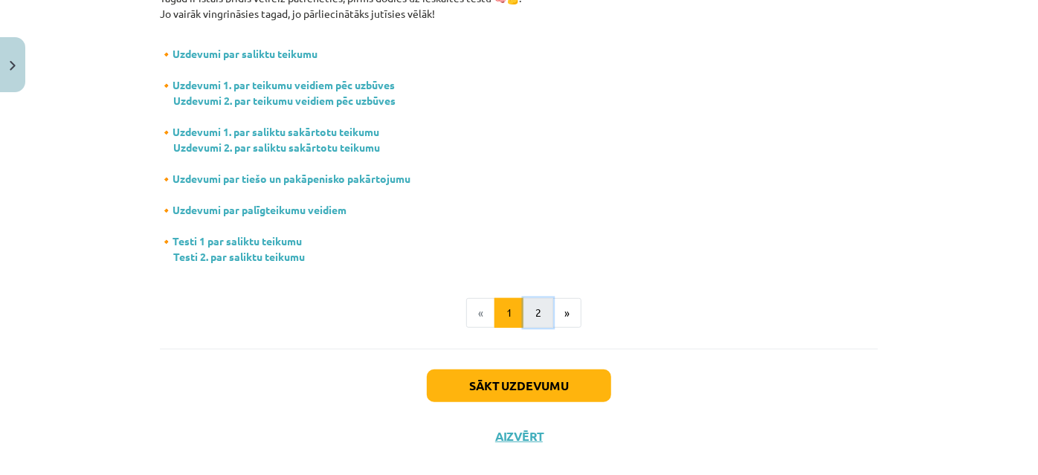
click at [531, 305] on button "2" at bounding box center [538, 313] width 30 height 30
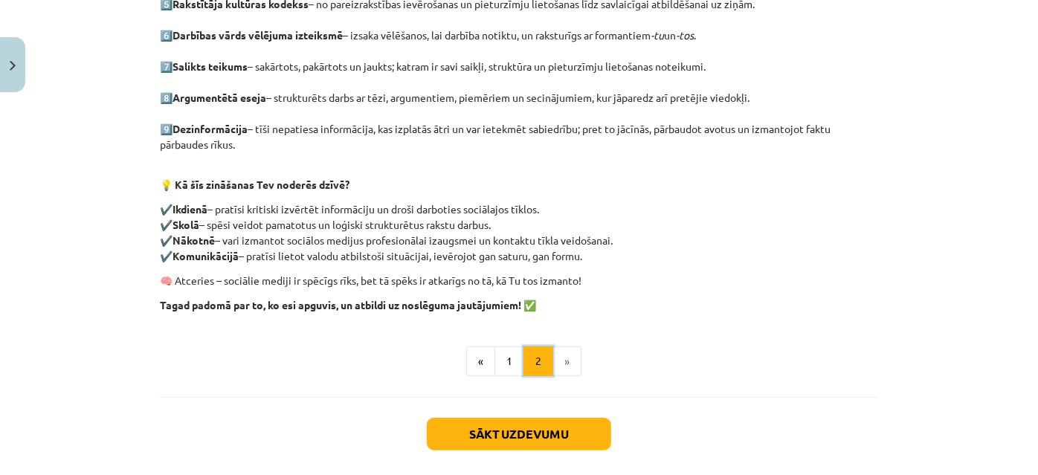
scroll to position [539, 0]
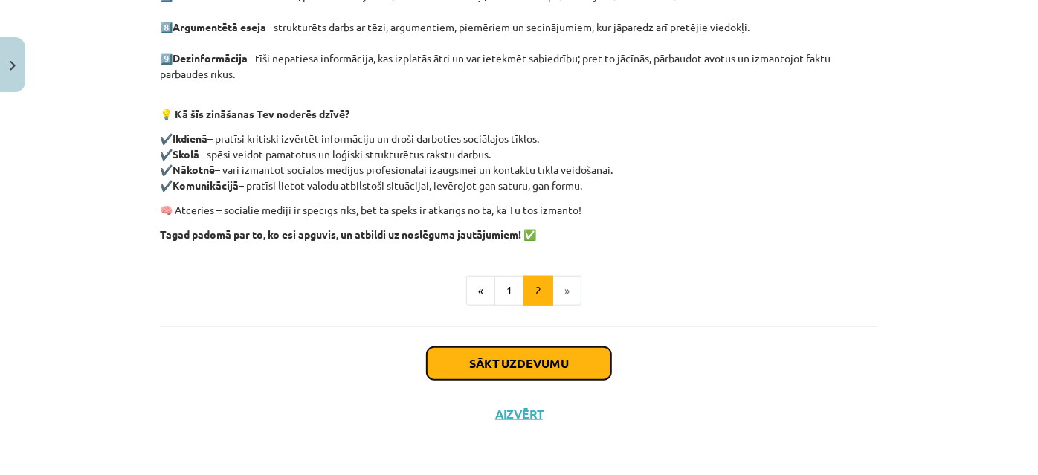
click at [546, 362] on button "Sākt uzdevumu" at bounding box center [519, 363] width 184 height 33
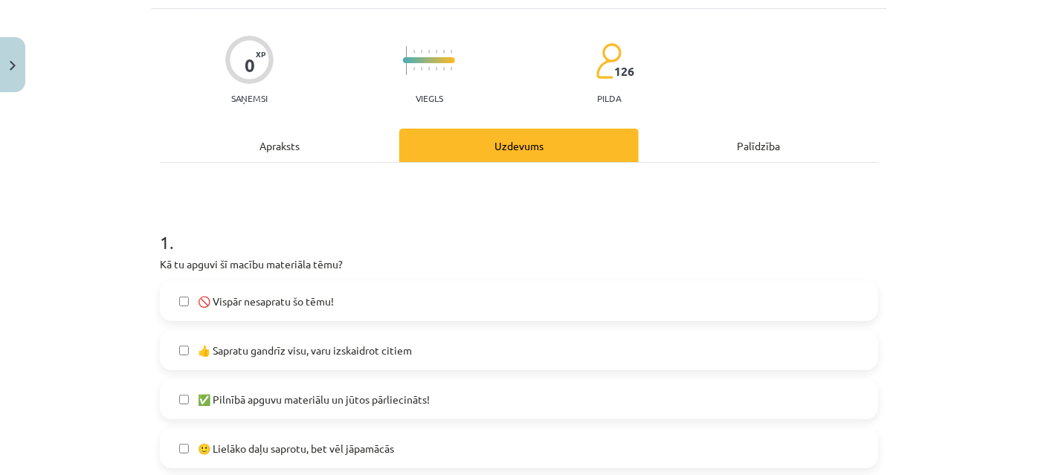
scroll to position [0, 0]
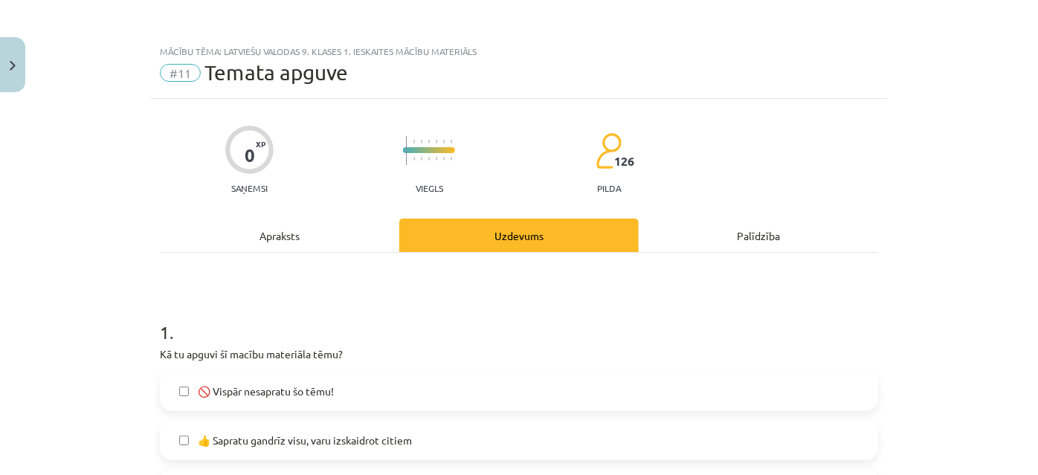
click at [276, 239] on div "Apraksts" at bounding box center [279, 235] width 239 height 33
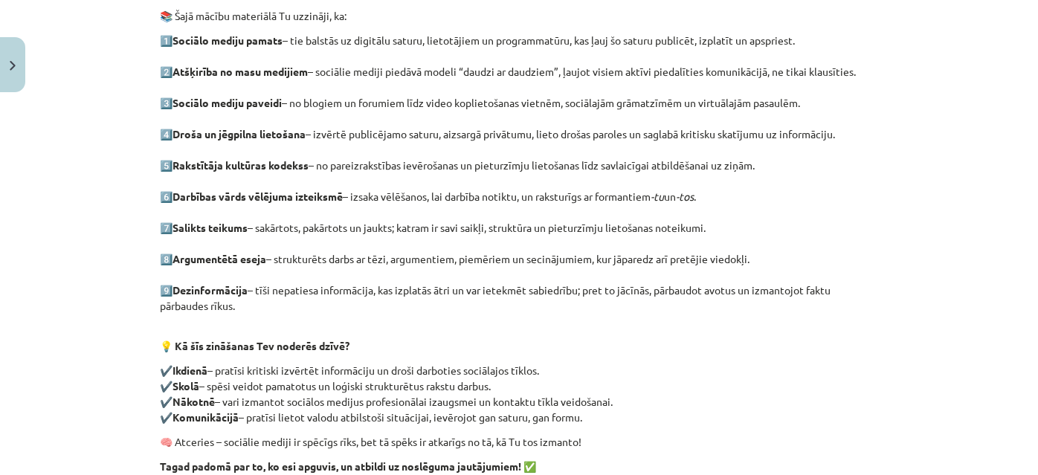
scroll to position [539, 0]
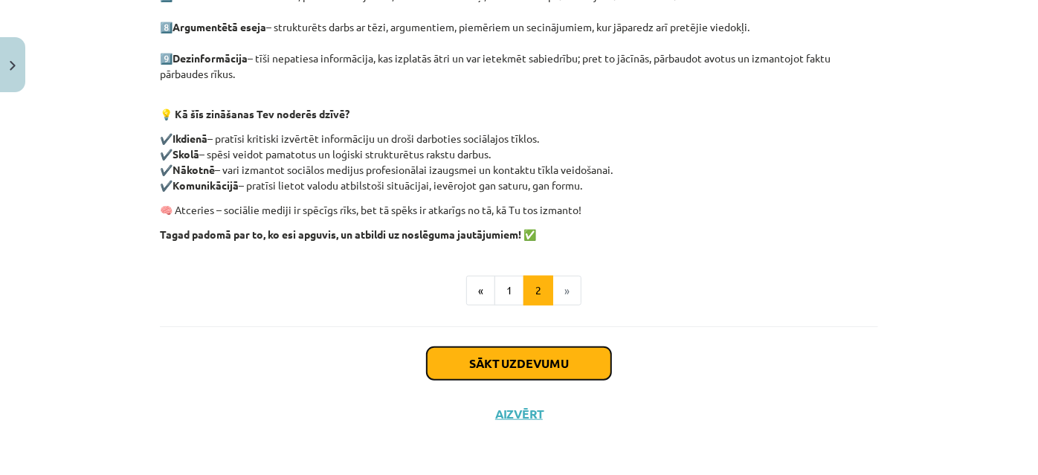
click at [542, 364] on button "Sākt uzdevumu" at bounding box center [519, 363] width 184 height 33
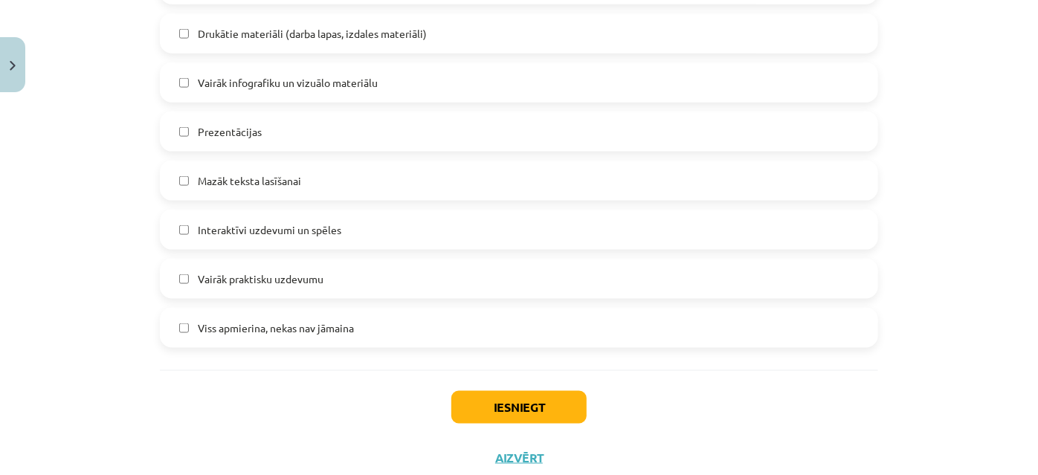
scroll to position [1004, 0]
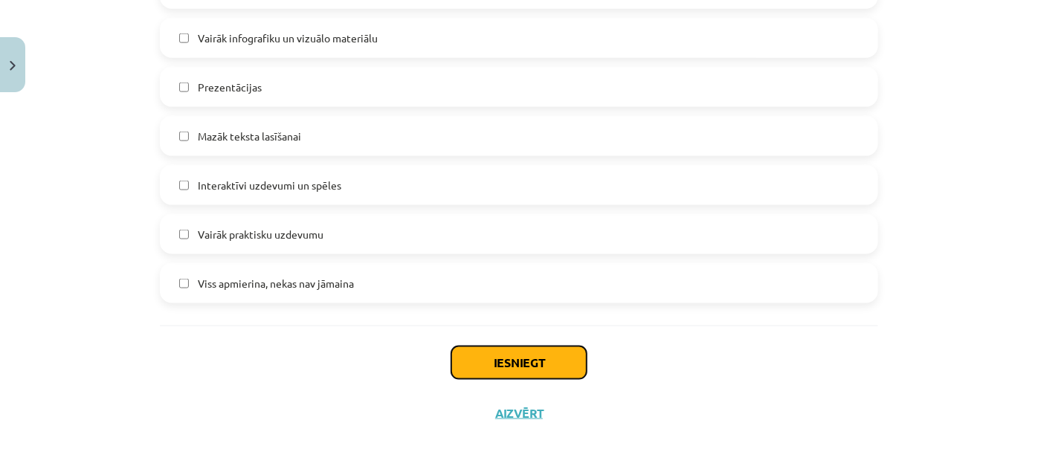
click at [516, 362] on button "Iesniegt" at bounding box center [518, 362] width 135 height 33
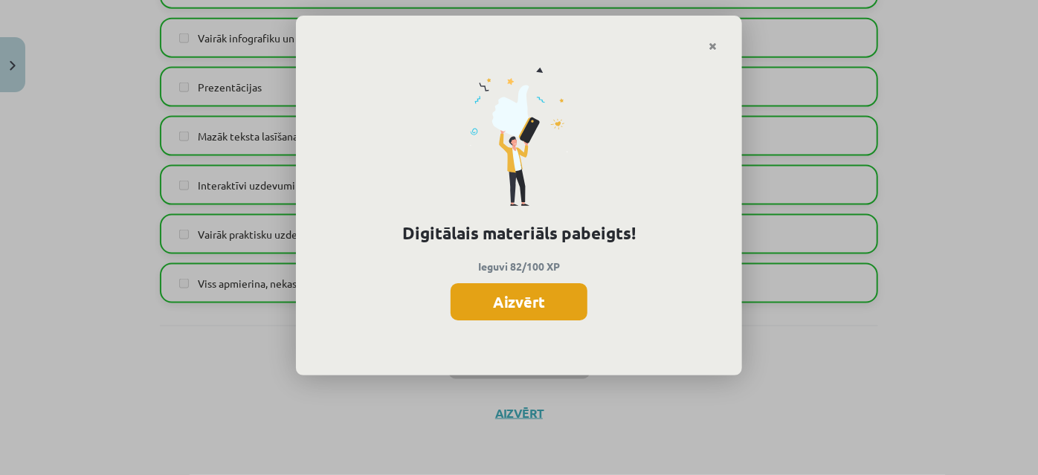
click at [529, 310] on button "Aizvērt" at bounding box center [518, 301] width 137 height 37
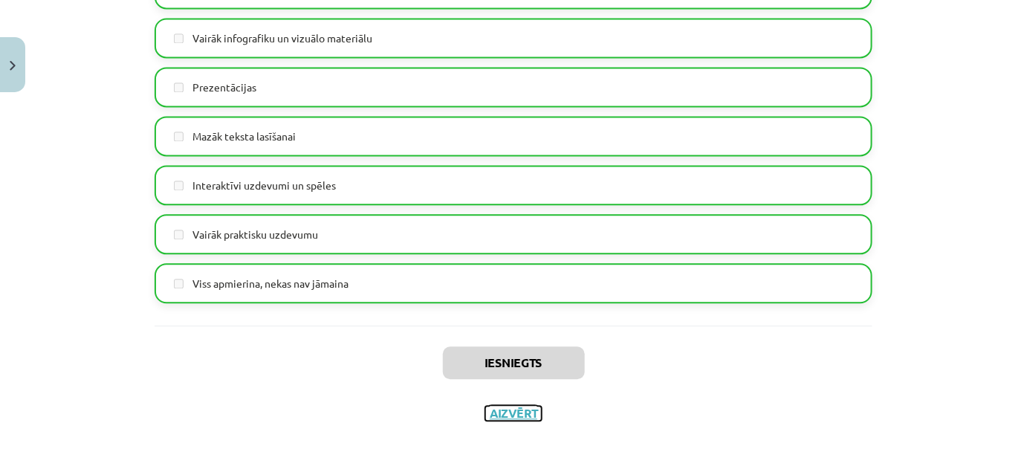
click at [517, 412] on button "Aizvērt" at bounding box center [513, 413] width 56 height 15
